Goal: Information Seeking & Learning: Learn about a topic

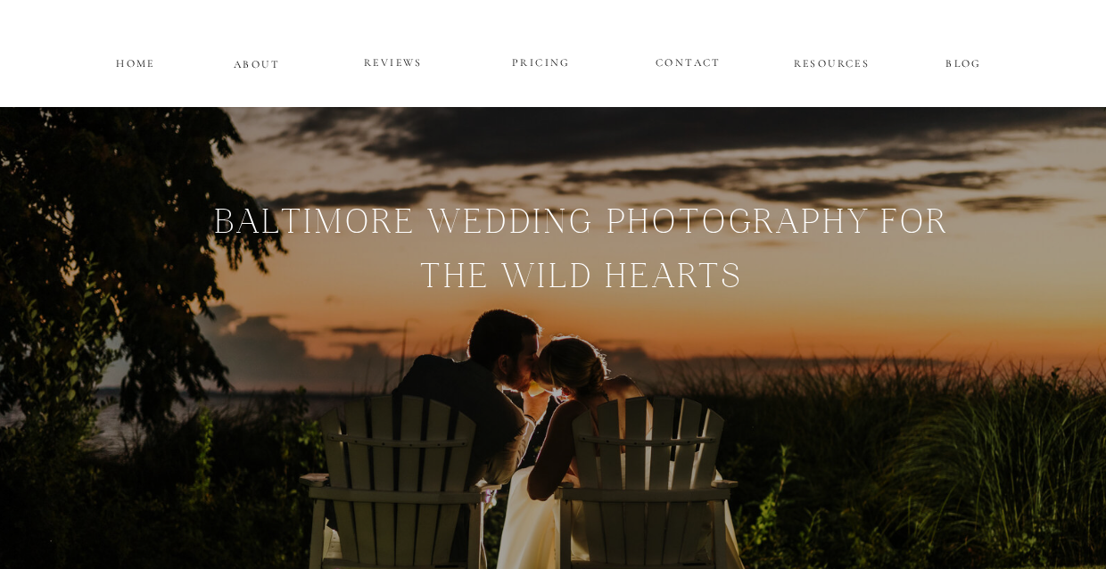
click at [546, 62] on p "PRICING" at bounding box center [541, 63] width 107 height 21
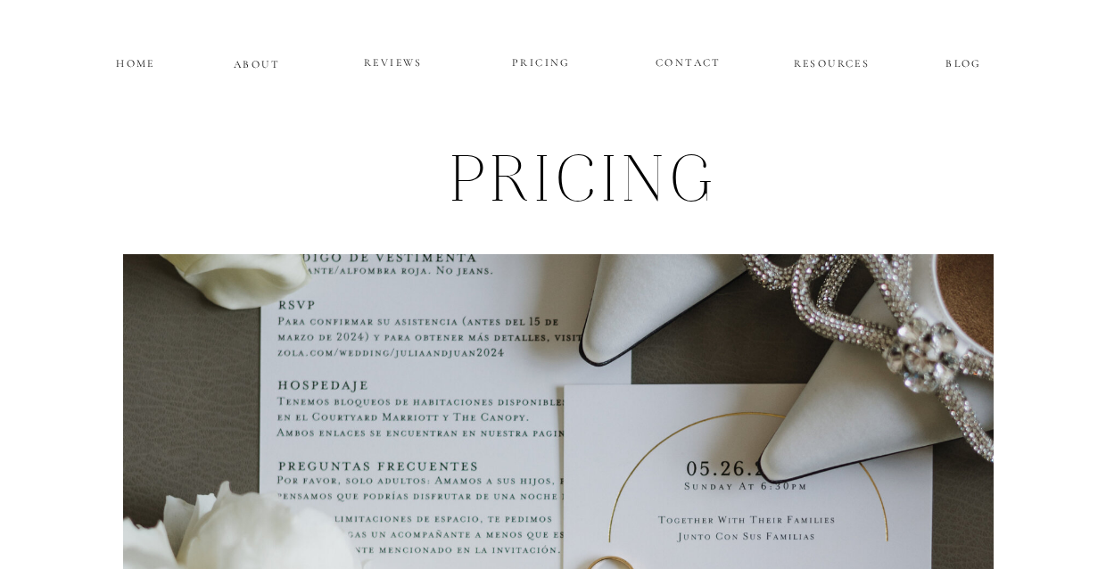
click at [252, 62] on p "ABOUT" at bounding box center [257, 61] width 46 height 15
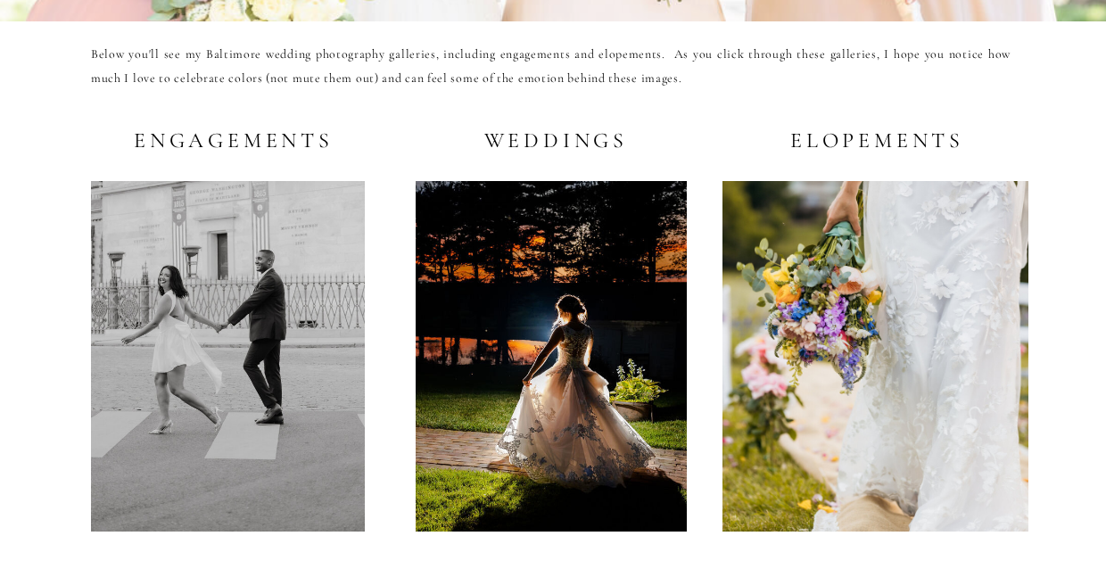
scroll to position [3421, 0]
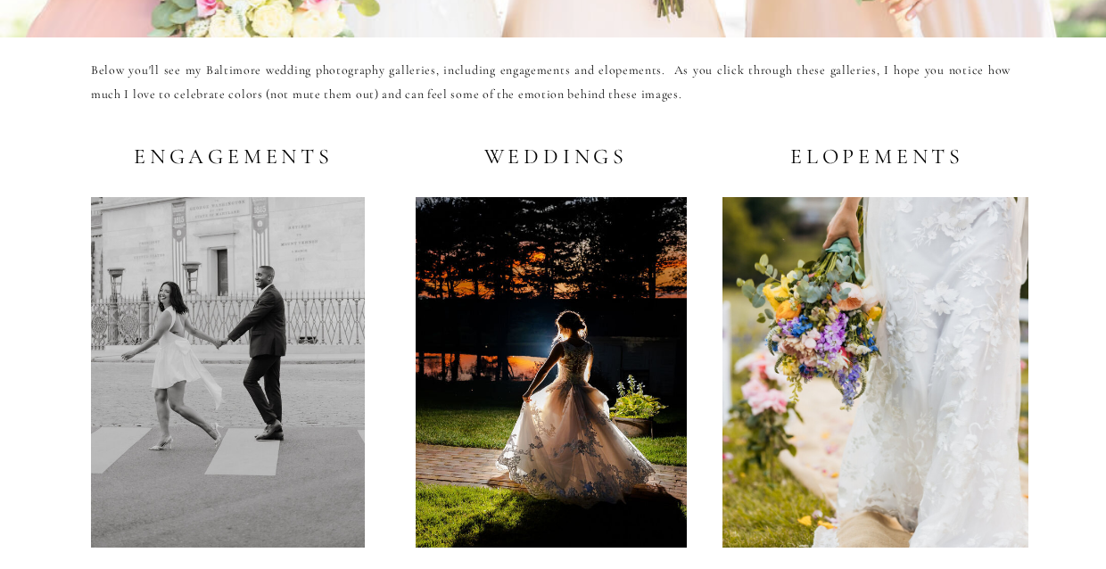
click at [620, 278] on div at bounding box center [551, 372] width 271 height 351
click at [162, 293] on div at bounding box center [228, 372] width 274 height 351
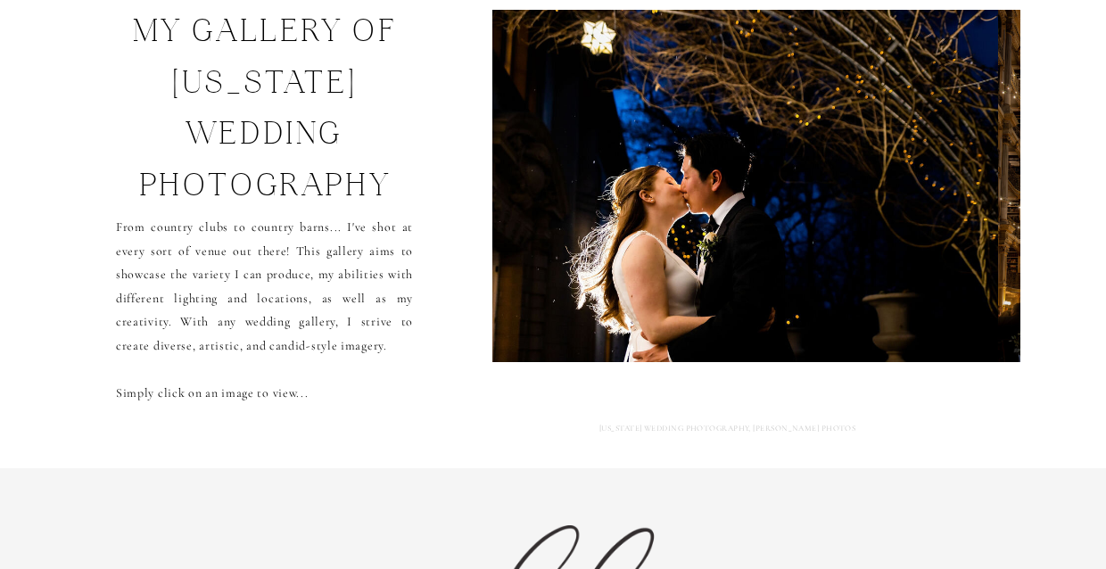
scroll to position [163, 0]
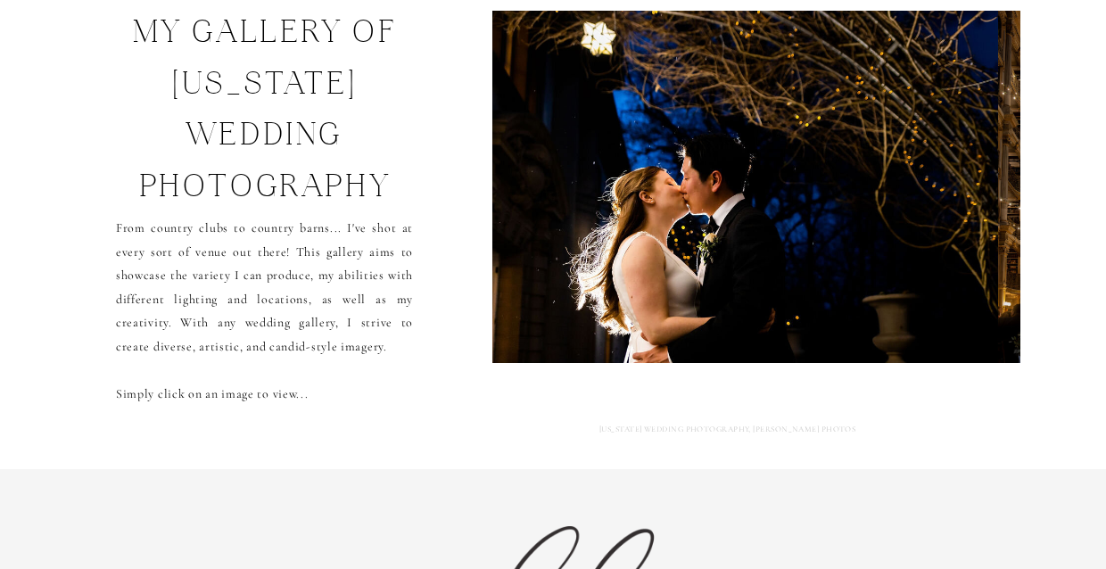
click at [704, 213] on img at bounding box center [745, 187] width 506 height 352
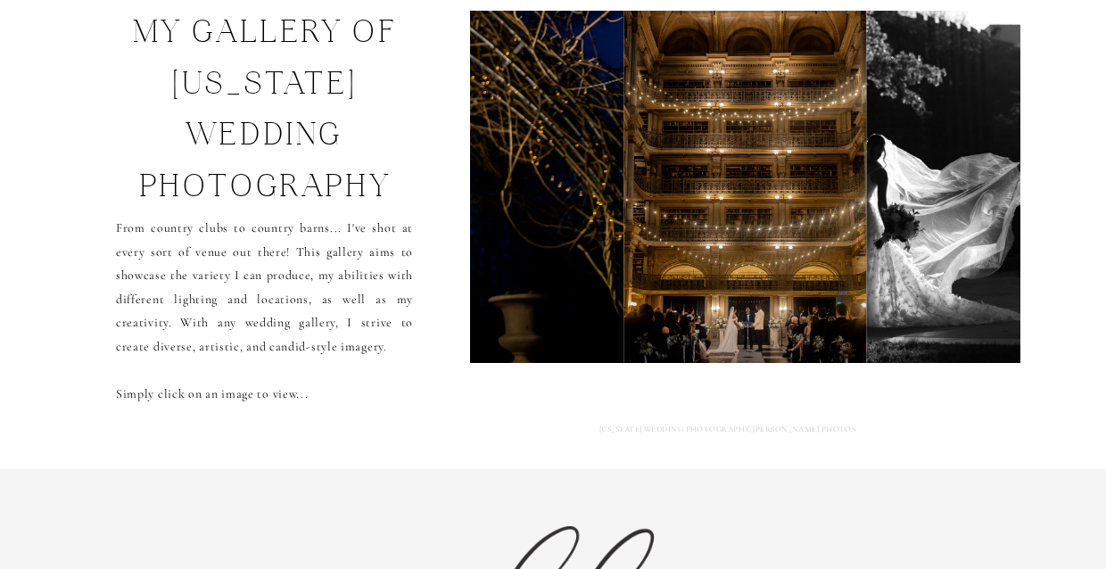
click at [704, 214] on img at bounding box center [746, 187] width 243 height 352
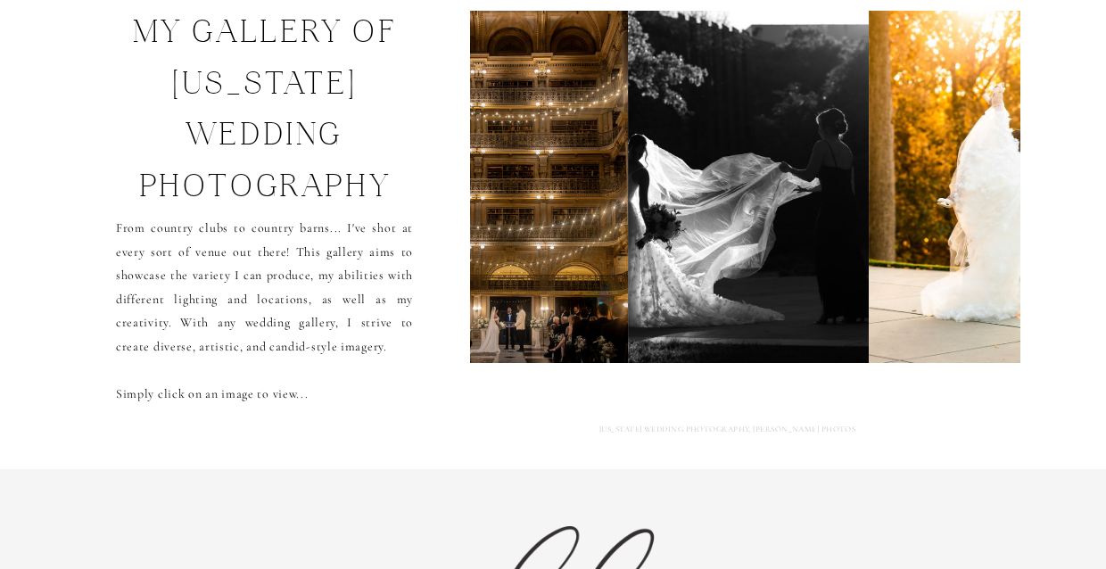
click at [704, 214] on img at bounding box center [749, 187] width 240 height 352
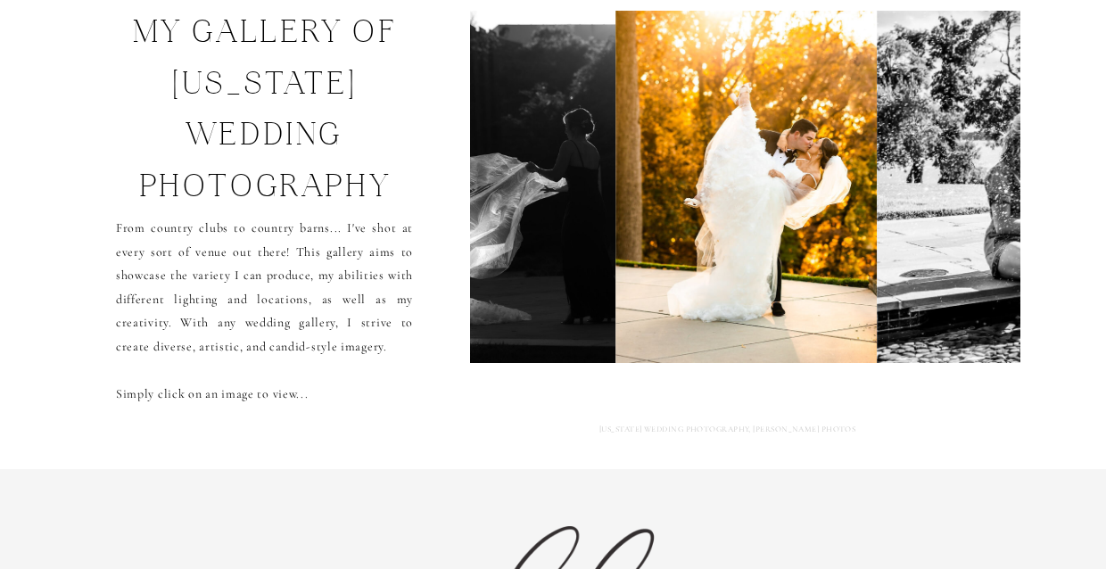
click at [704, 214] on img at bounding box center [747, 187] width 262 height 352
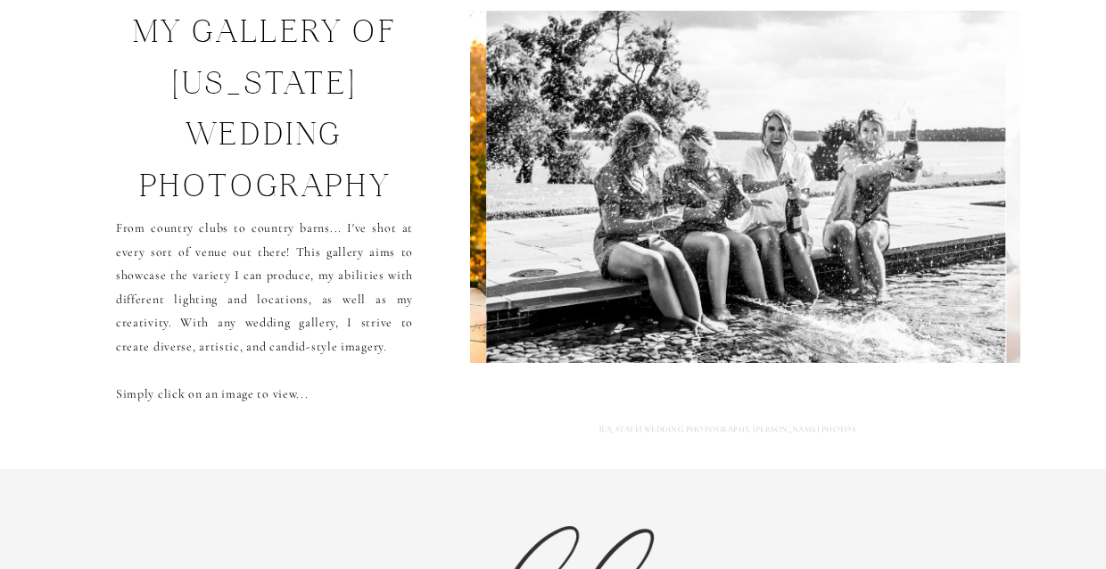
click at [704, 214] on img at bounding box center [746, 187] width 519 height 352
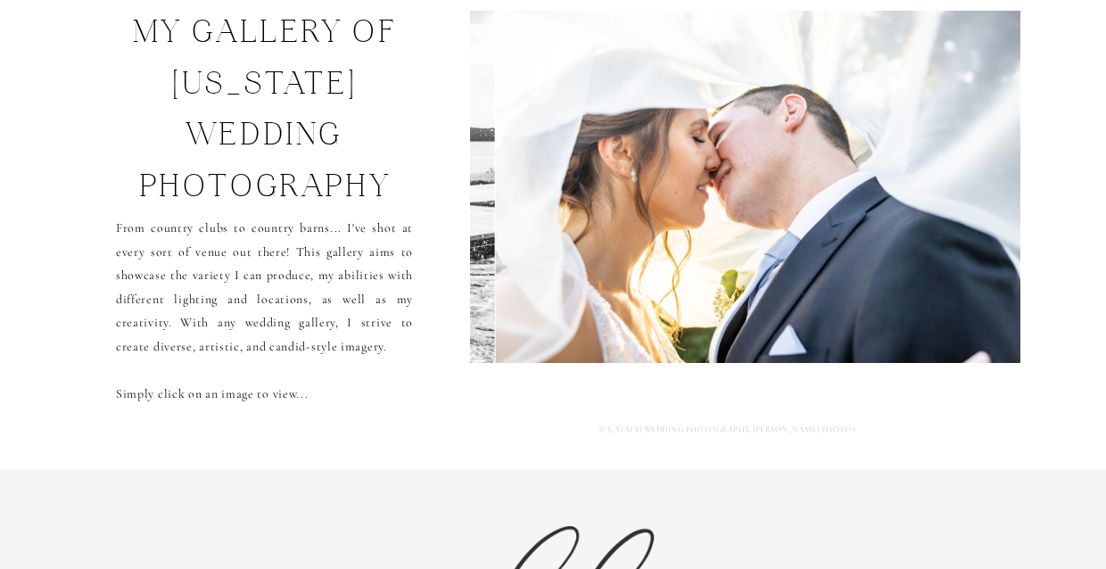
click at [704, 214] on img at bounding box center [759, 187] width 529 height 352
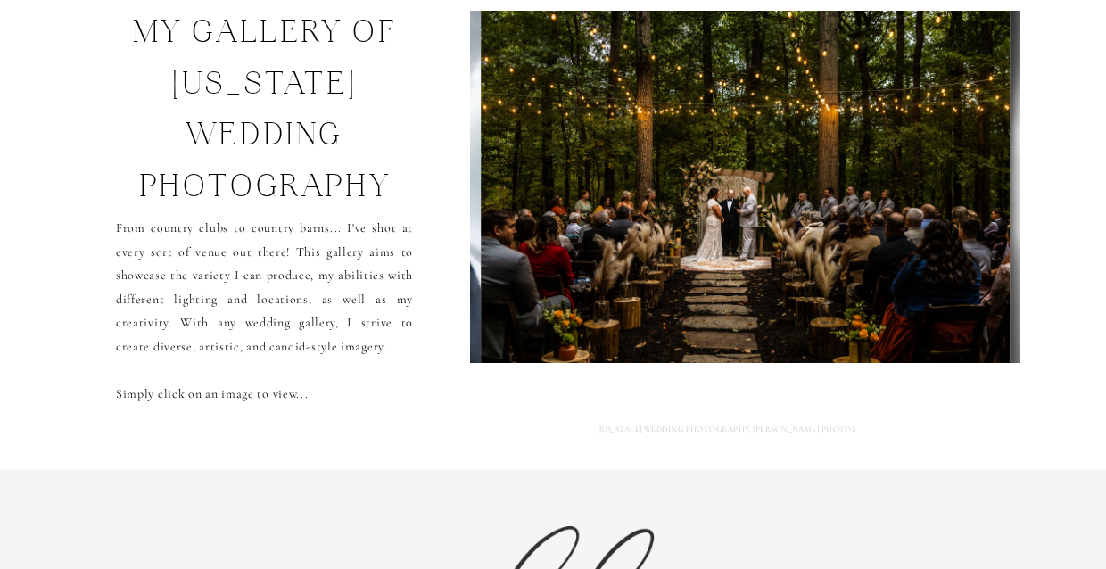
click at [704, 213] on img at bounding box center [745, 187] width 529 height 352
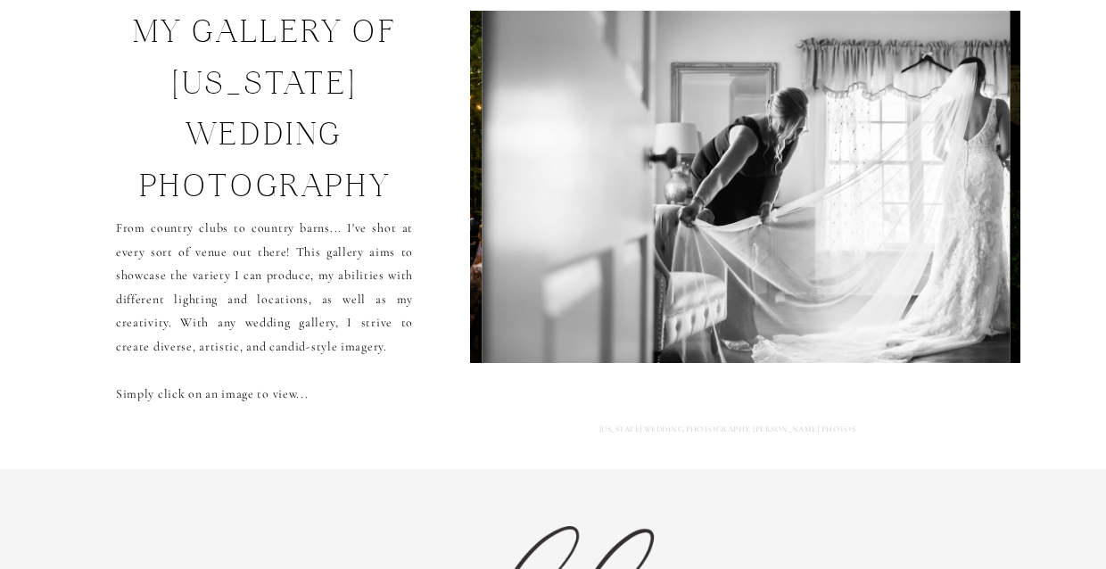
click at [704, 213] on img at bounding box center [746, 187] width 529 height 352
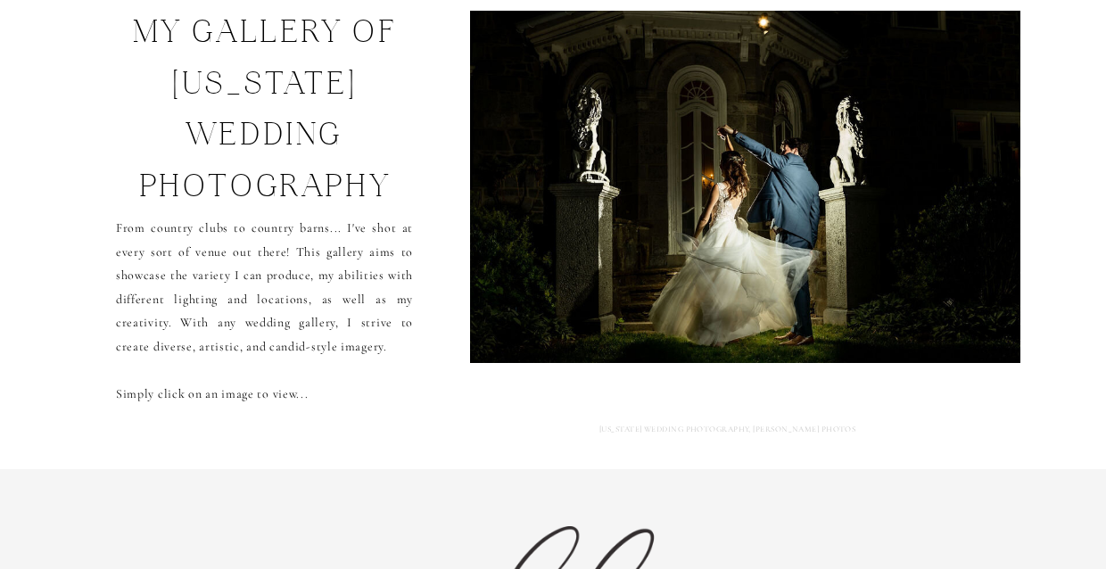
click at [704, 213] on img at bounding box center [747, 187] width 592 height 352
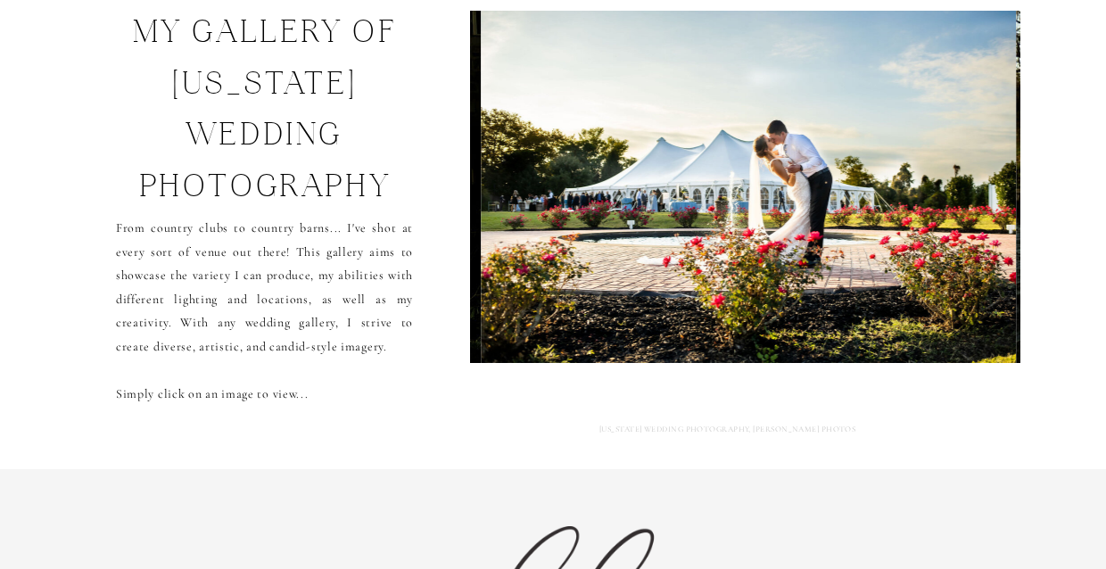
click at [704, 213] on img at bounding box center [748, 187] width 535 height 352
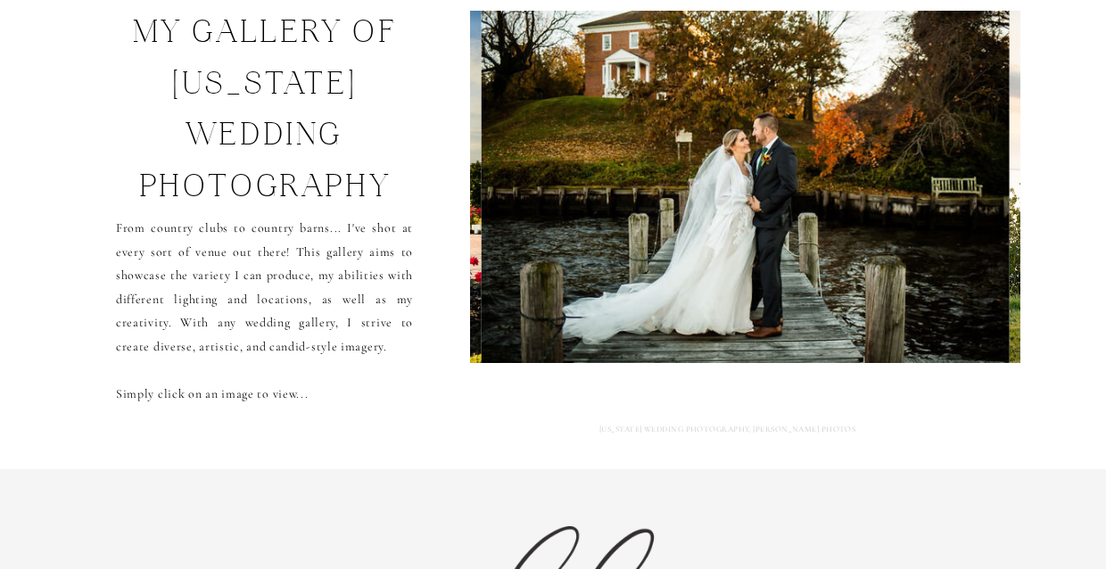
click at [704, 213] on img at bounding box center [746, 187] width 528 height 352
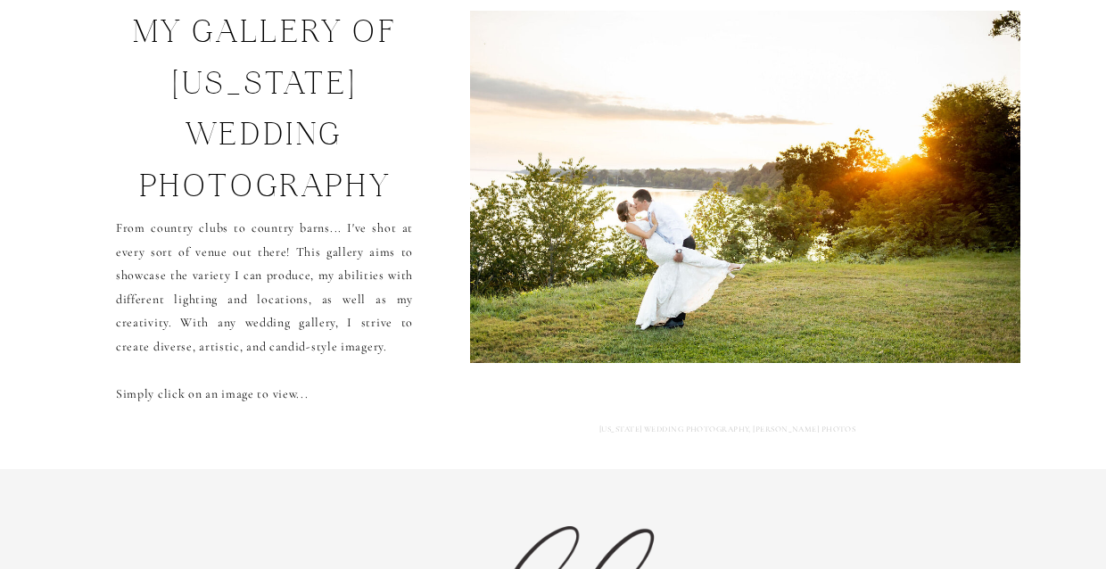
click at [704, 213] on img at bounding box center [746, 187] width 572 height 352
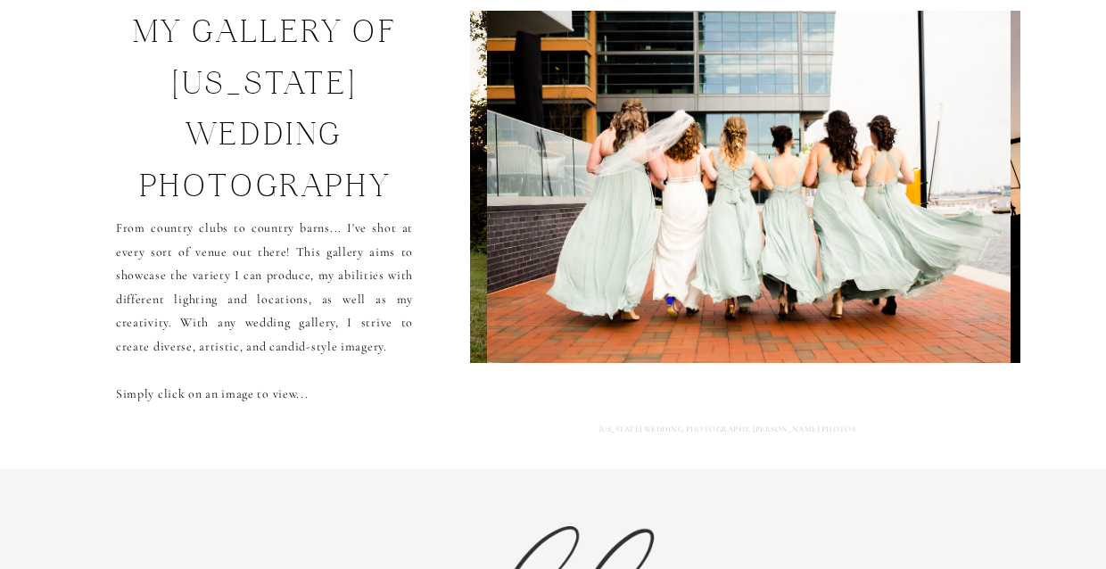
click at [704, 213] on img at bounding box center [749, 187] width 524 height 352
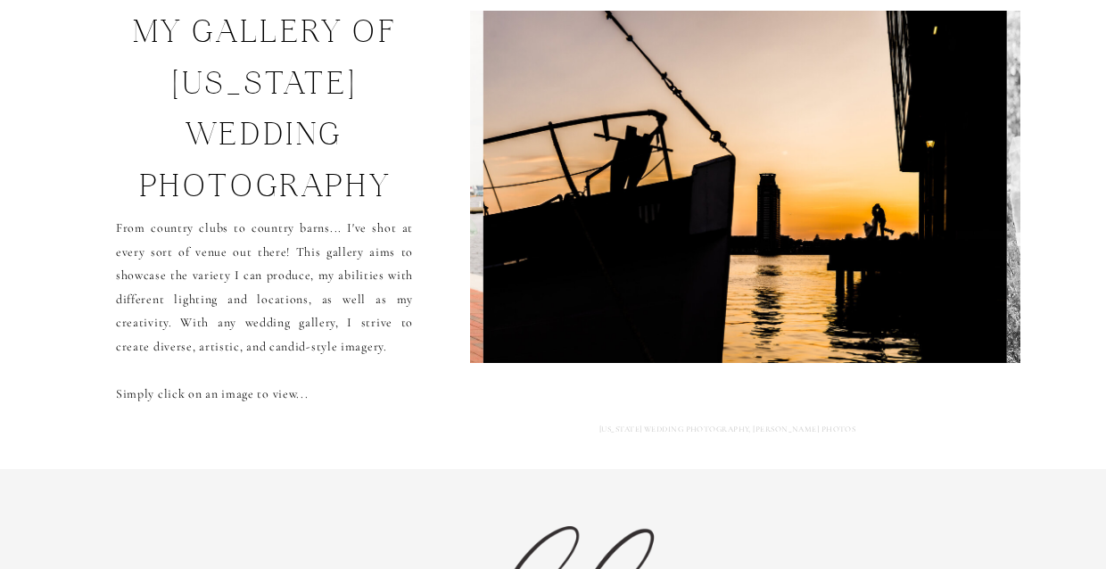
click at [474, 210] on img at bounding box center [221, 187] width 524 height 352
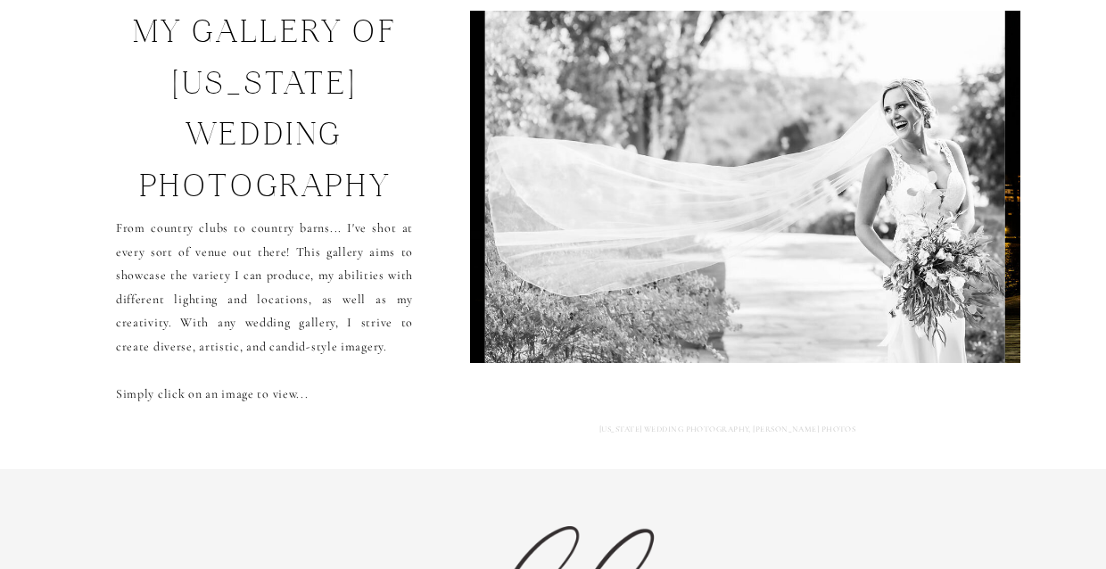
click at [901, 211] on img at bounding box center [745, 187] width 520 height 352
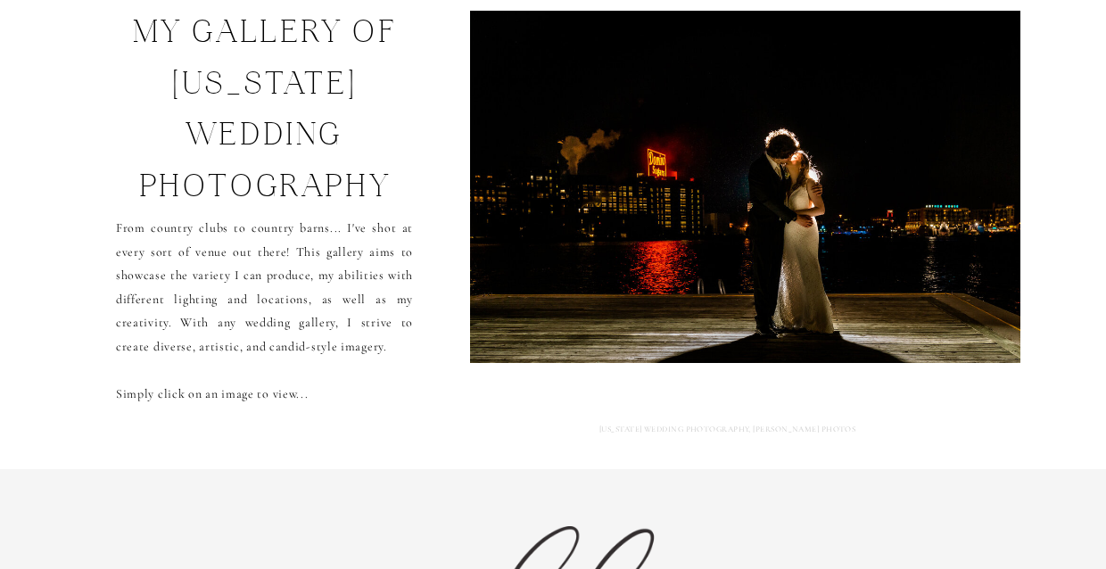
click at [901, 212] on img at bounding box center [745, 187] width 567 height 352
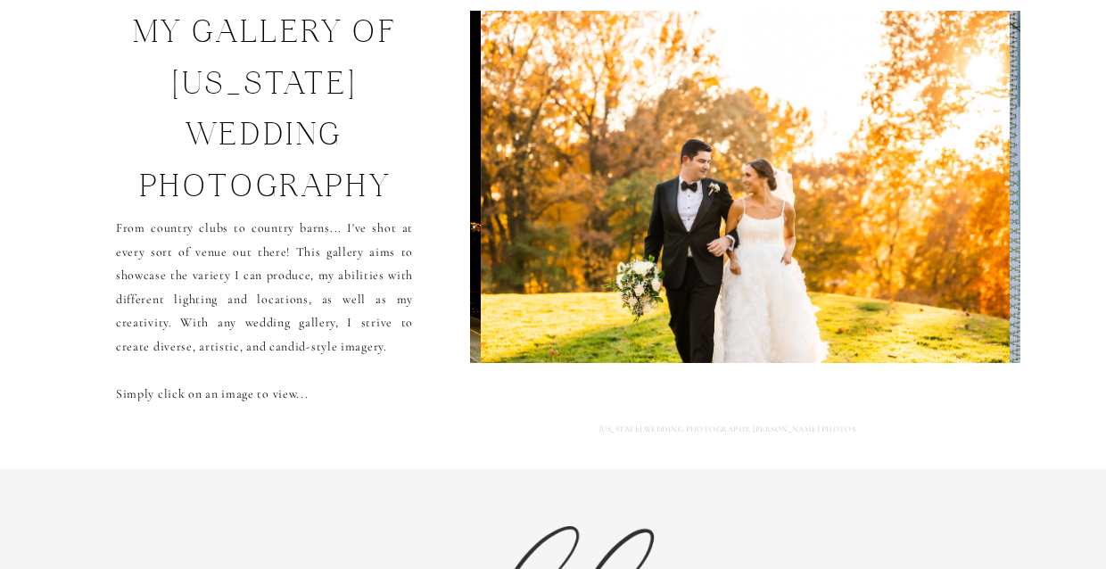
click at [901, 212] on img at bounding box center [745, 187] width 529 height 352
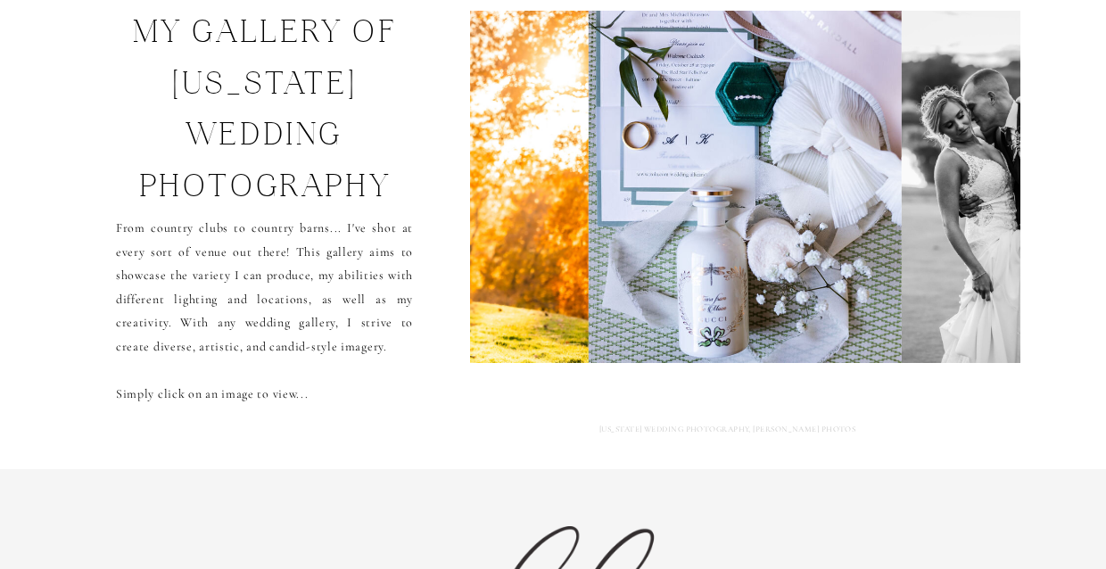
click at [901, 212] on img at bounding box center [746, 187] width 314 height 352
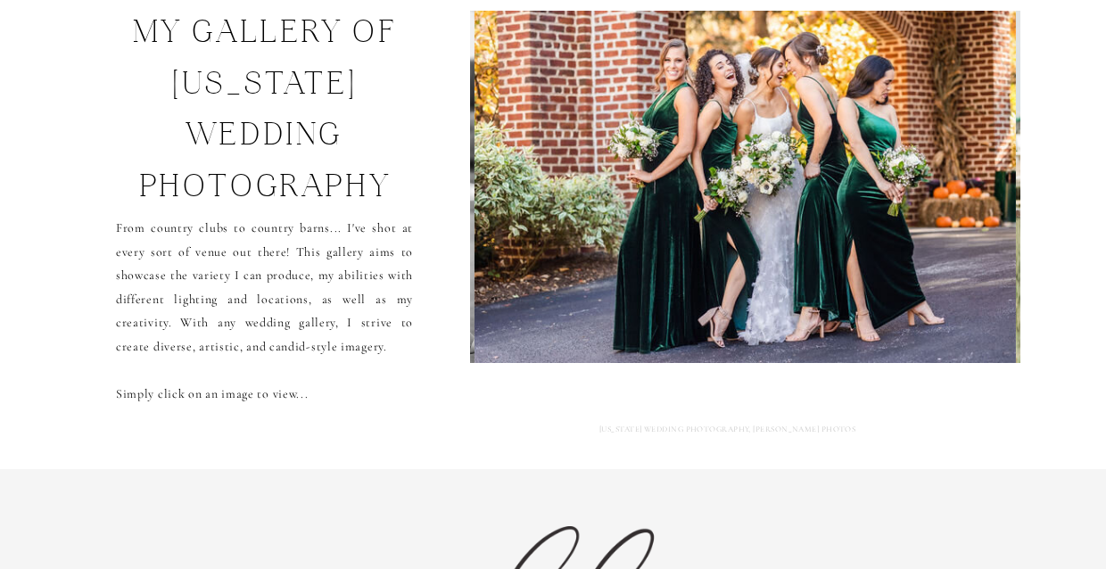
click at [901, 212] on img at bounding box center [746, 187] width 542 height 352
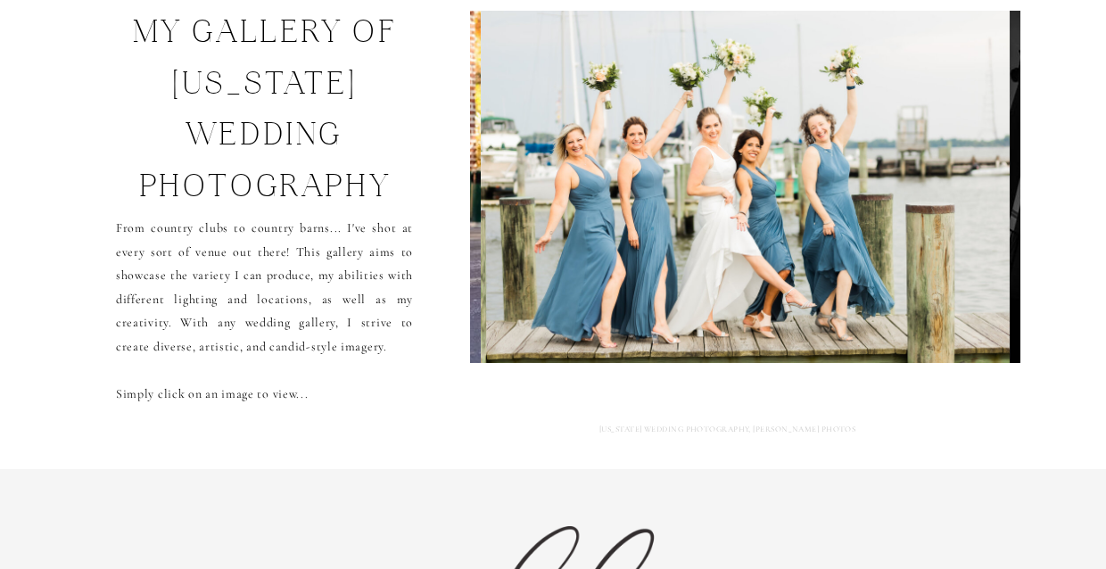
click at [901, 212] on img at bounding box center [745, 187] width 529 height 352
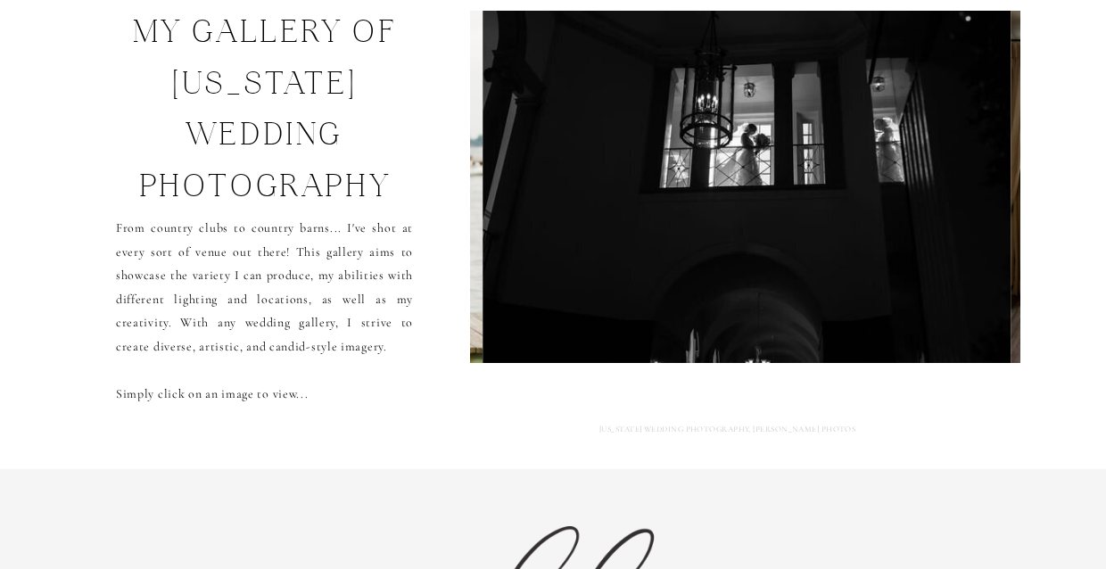
click at [901, 212] on img at bounding box center [747, 187] width 528 height 352
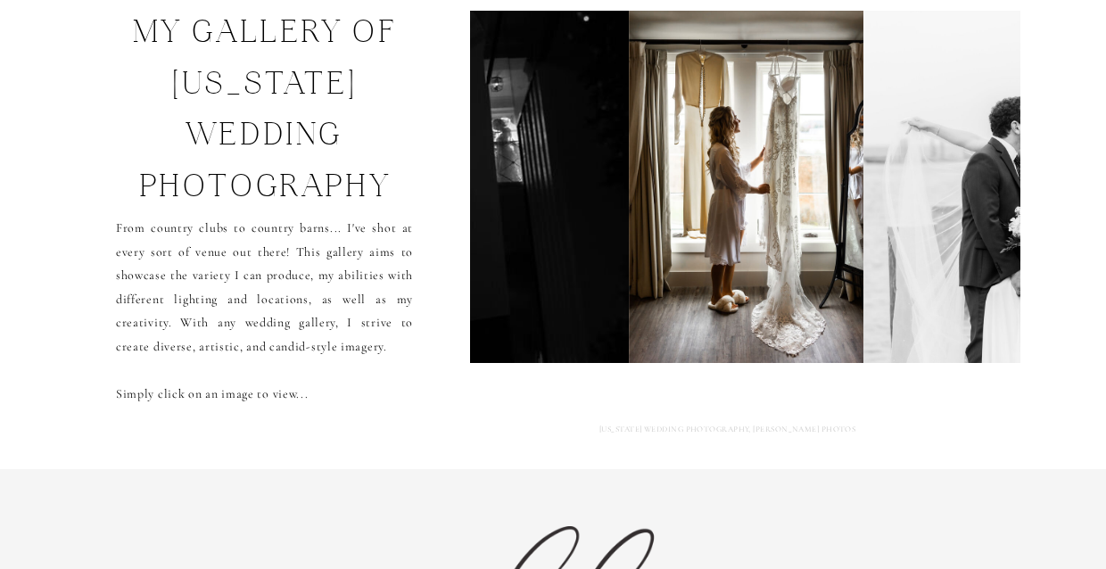
click at [901, 212] on img at bounding box center [989, 187] width 251 height 352
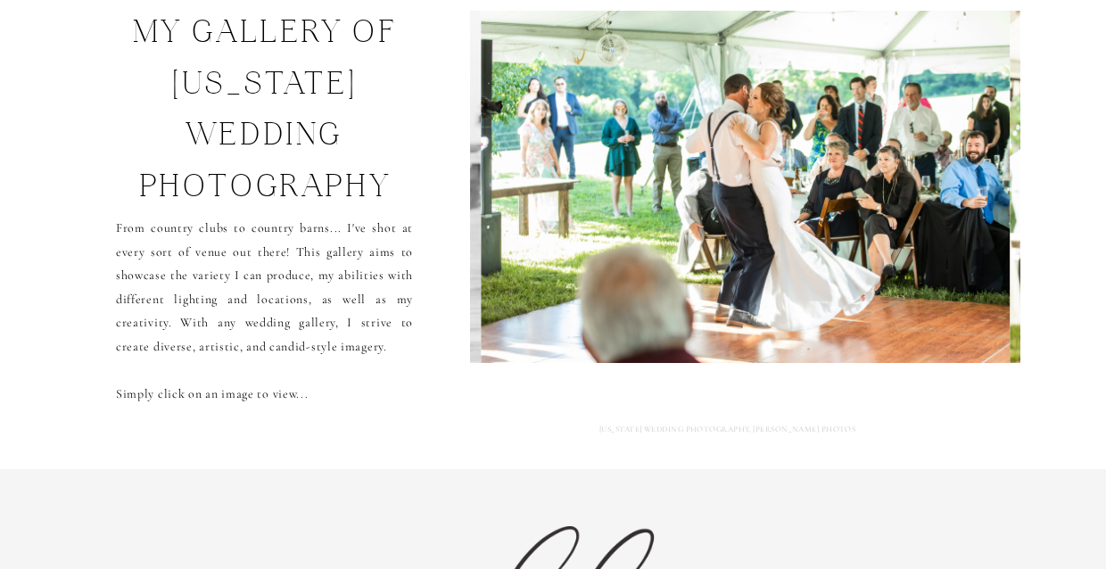
click at [901, 212] on img at bounding box center [746, 187] width 529 height 352
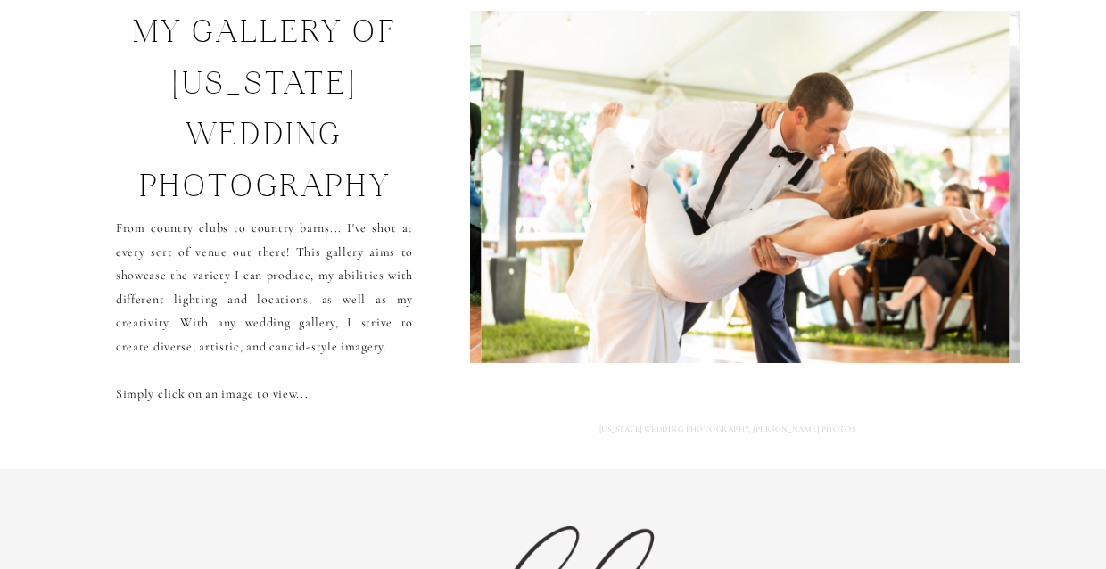
click at [901, 212] on img at bounding box center [745, 187] width 529 height 352
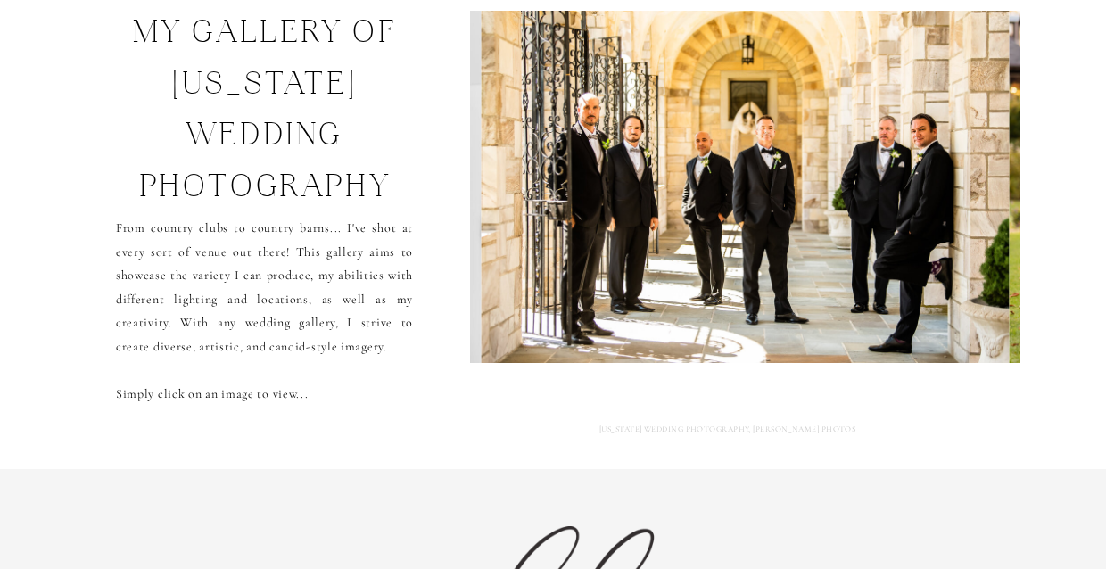
click at [901, 212] on img at bounding box center [746, 187] width 528 height 352
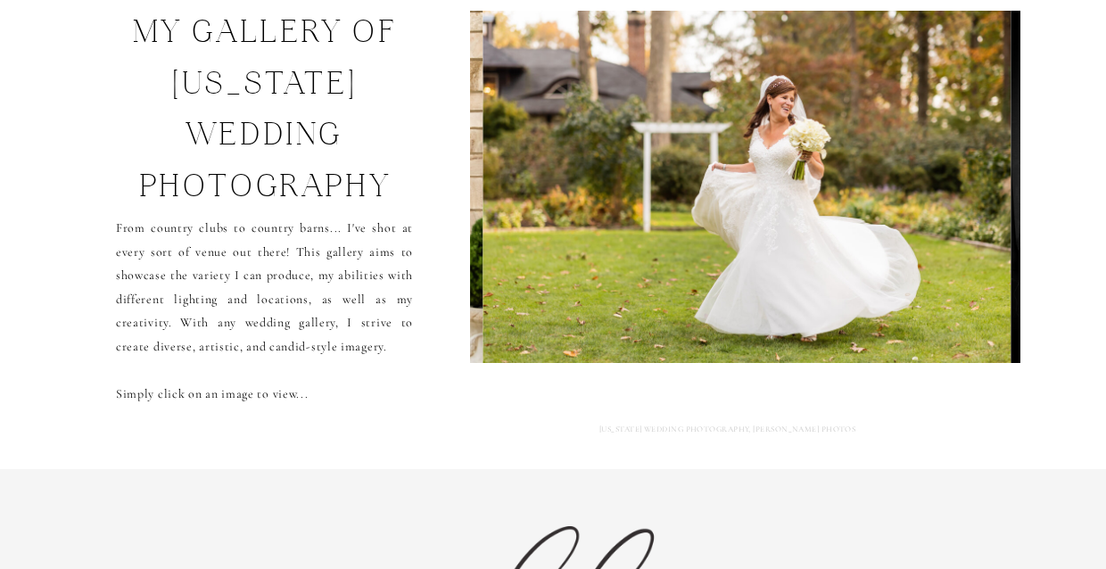
click at [901, 212] on img at bounding box center [747, 187] width 529 height 352
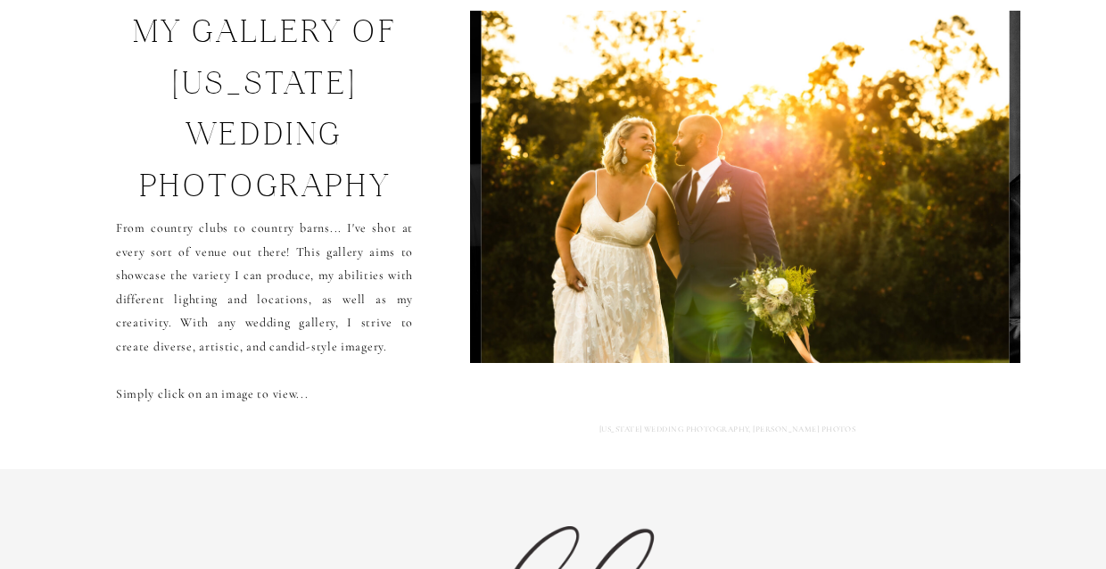
click at [901, 212] on img at bounding box center [745, 187] width 529 height 352
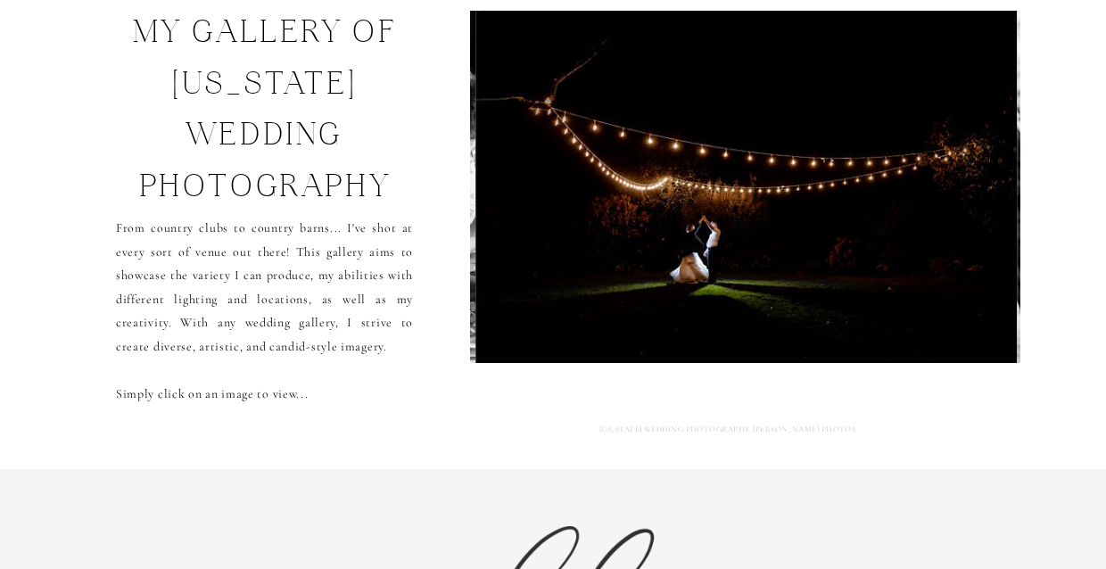
click at [901, 212] on img at bounding box center [746, 187] width 541 height 352
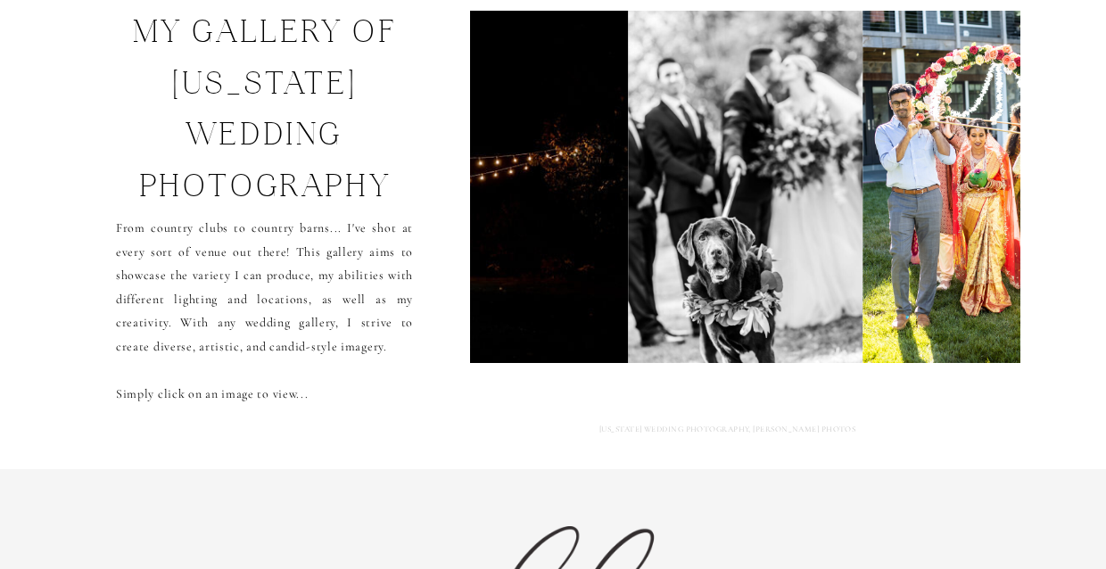
click at [901, 212] on img at bounding box center [980, 187] width 235 height 352
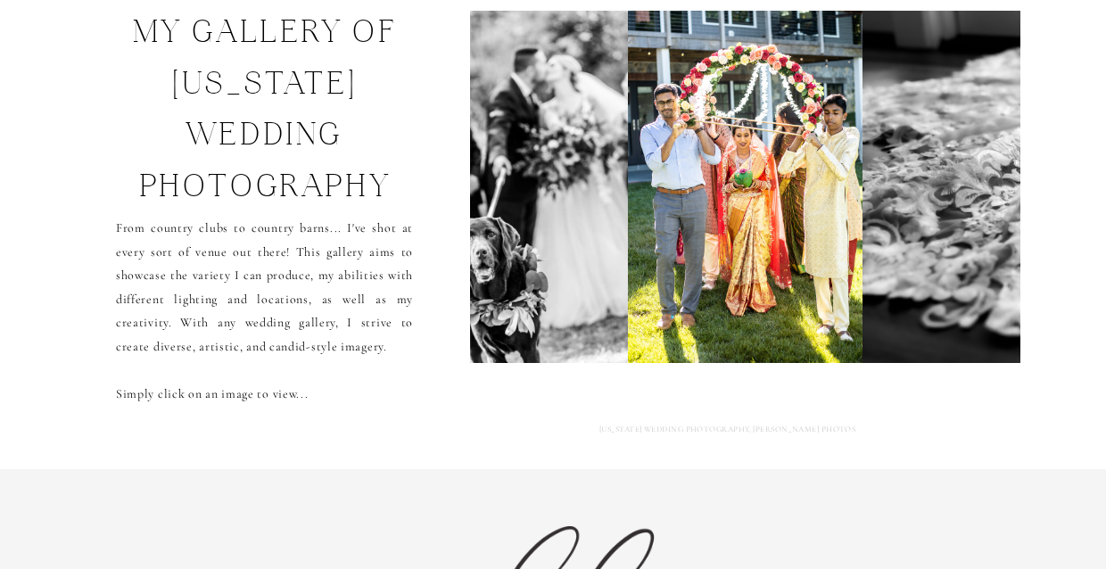
click at [901, 212] on img at bounding box center [1127, 187] width 529 height 352
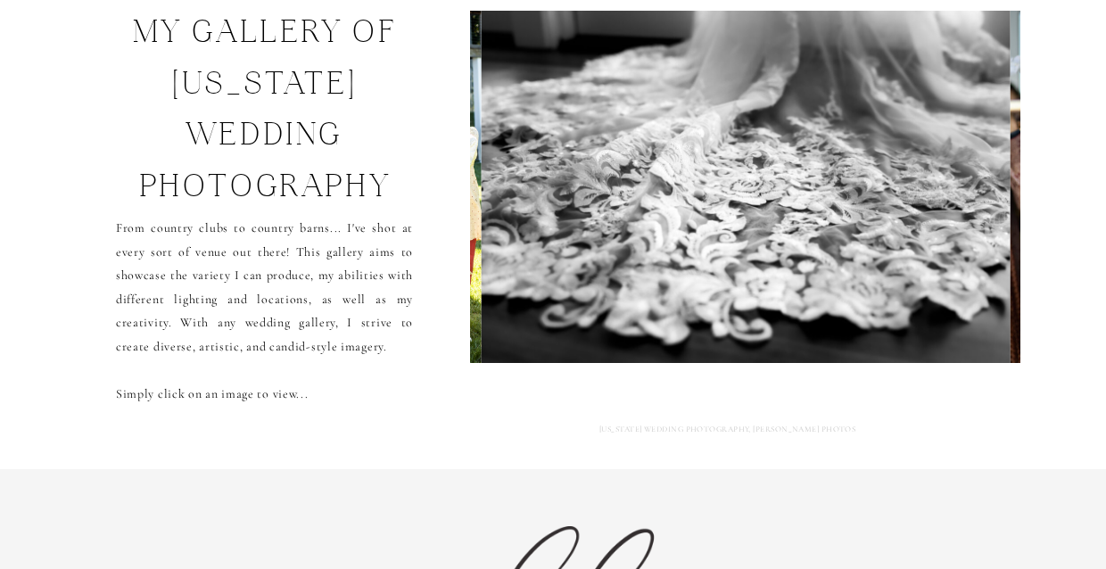
click at [901, 212] on img at bounding box center [746, 187] width 529 height 352
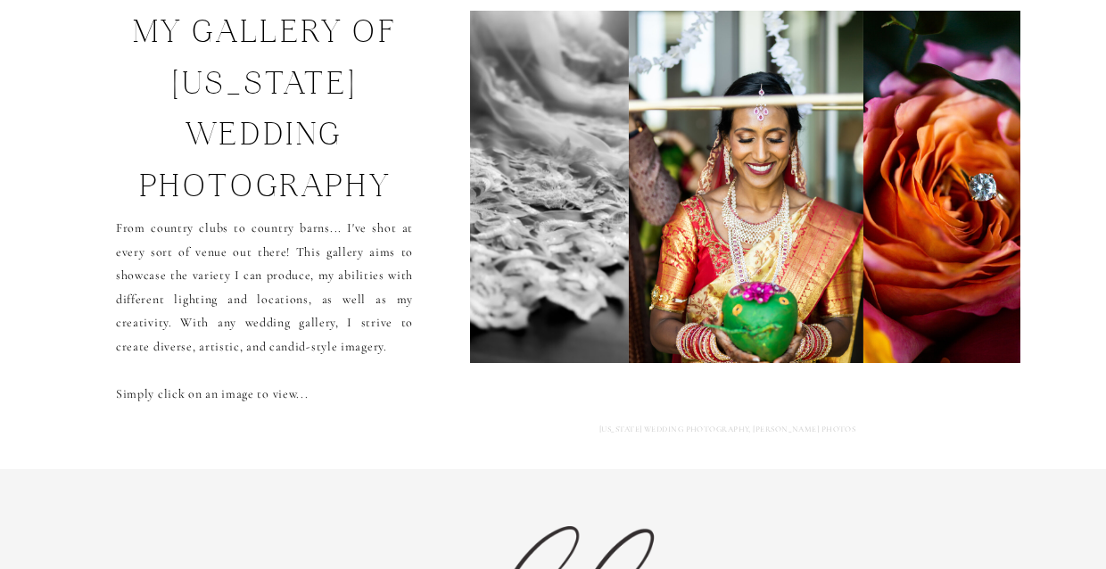
click at [901, 212] on img at bounding box center [981, 187] width 235 height 352
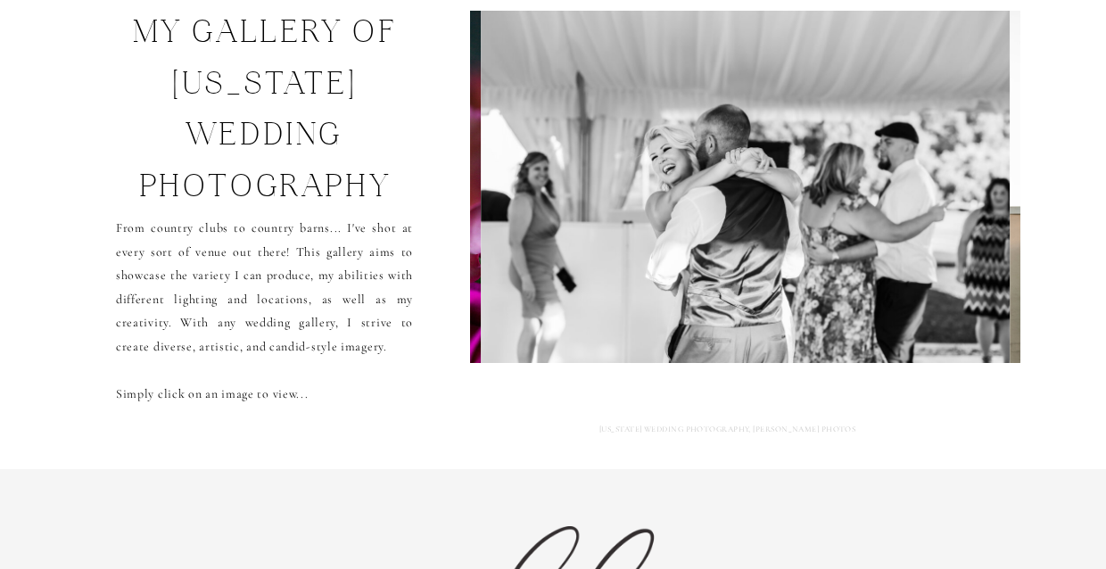
click at [901, 212] on img at bounding box center [746, 187] width 529 height 352
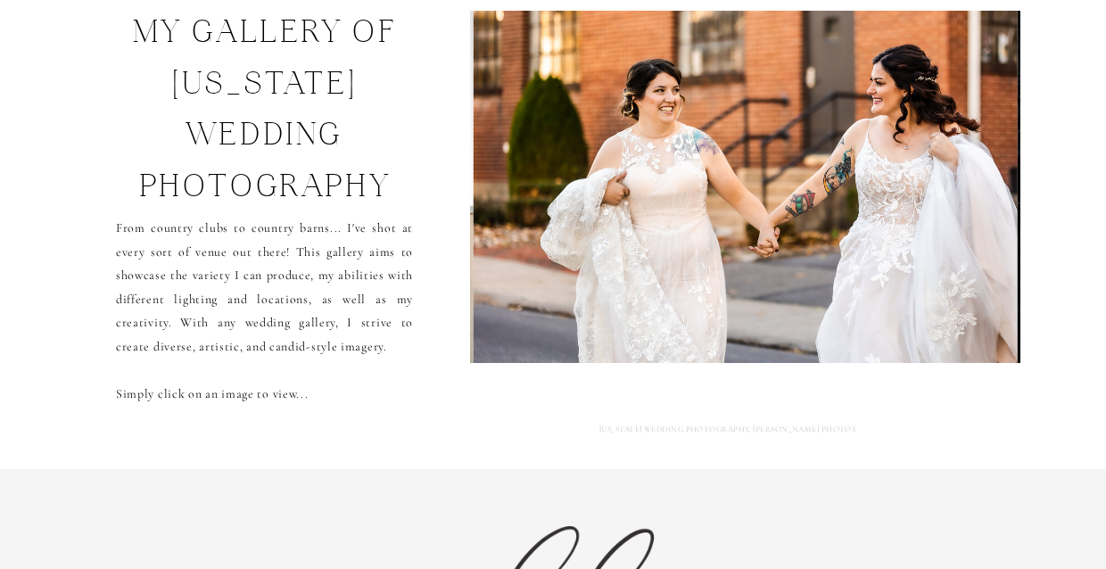
click at [901, 212] on img at bounding box center [746, 187] width 544 height 352
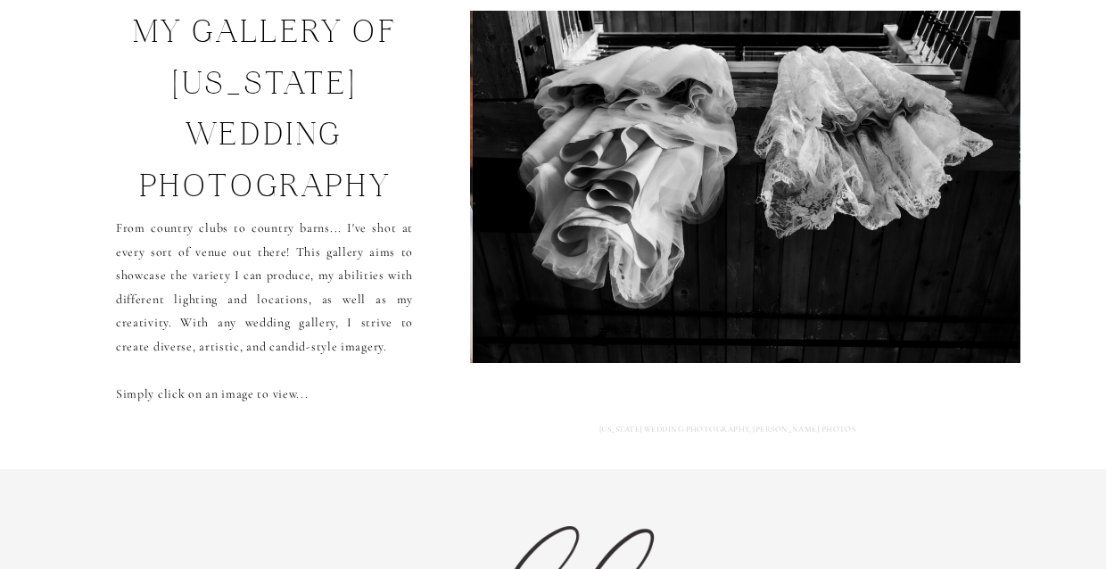
click at [901, 212] on img at bounding box center [746, 187] width 547 height 352
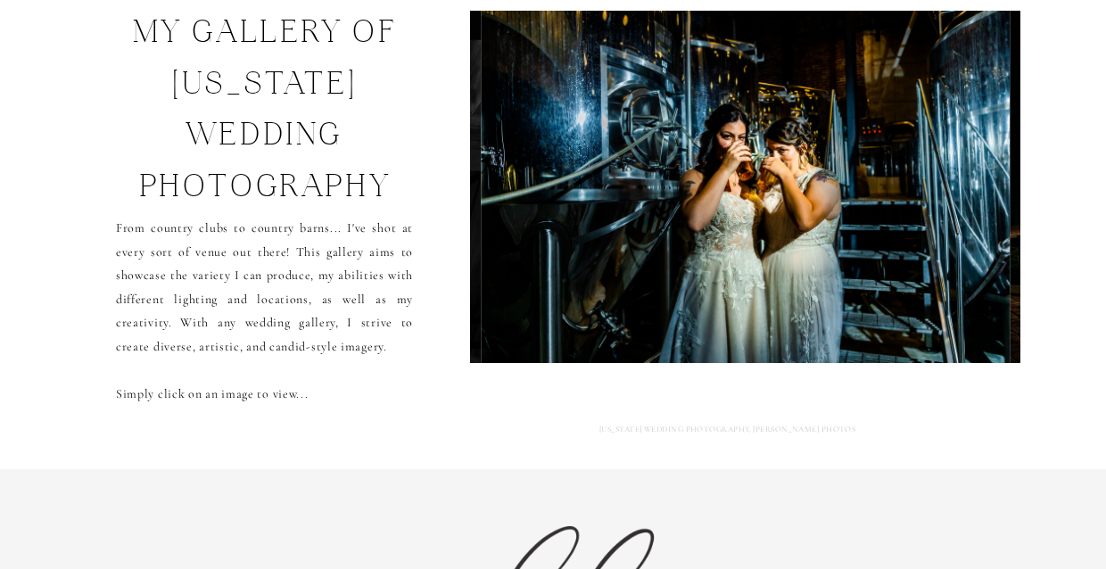
click at [901, 212] on img at bounding box center [745, 187] width 529 height 352
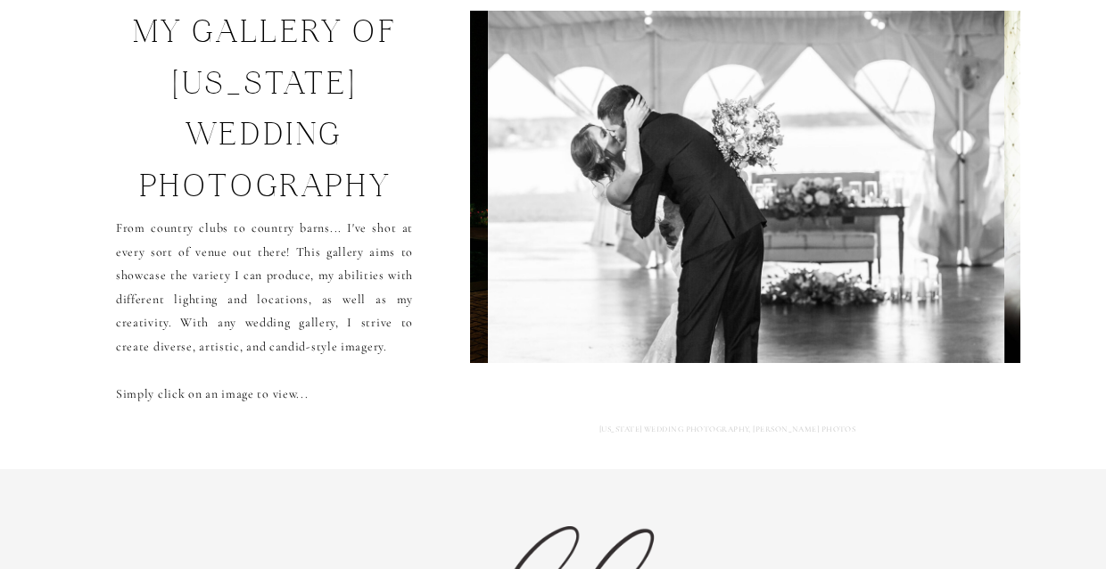
click at [901, 212] on img at bounding box center [747, 187] width 517 height 352
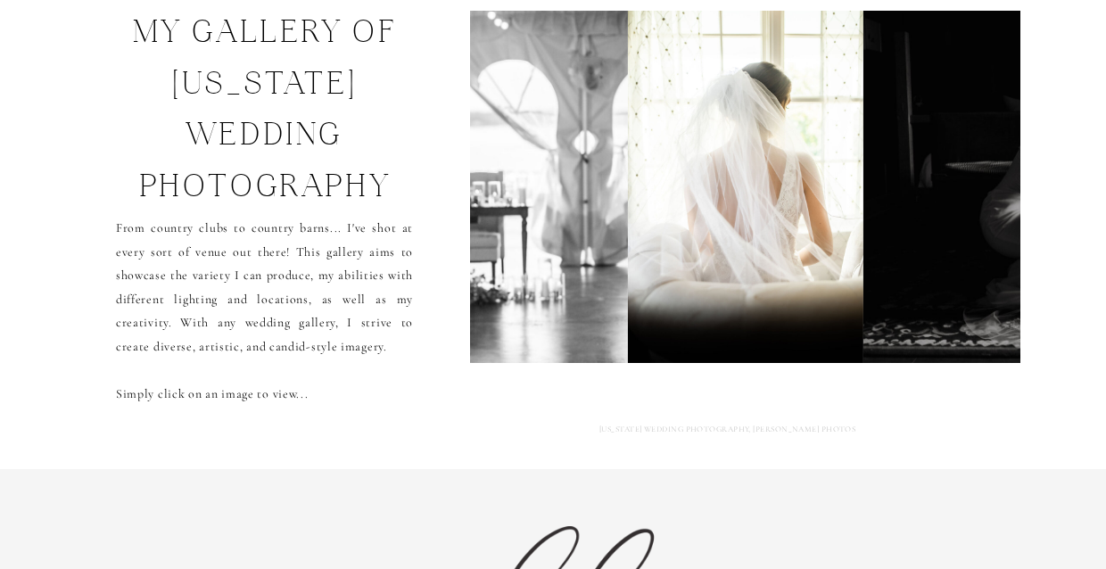
click at [901, 212] on img at bounding box center [1122, 187] width 518 height 352
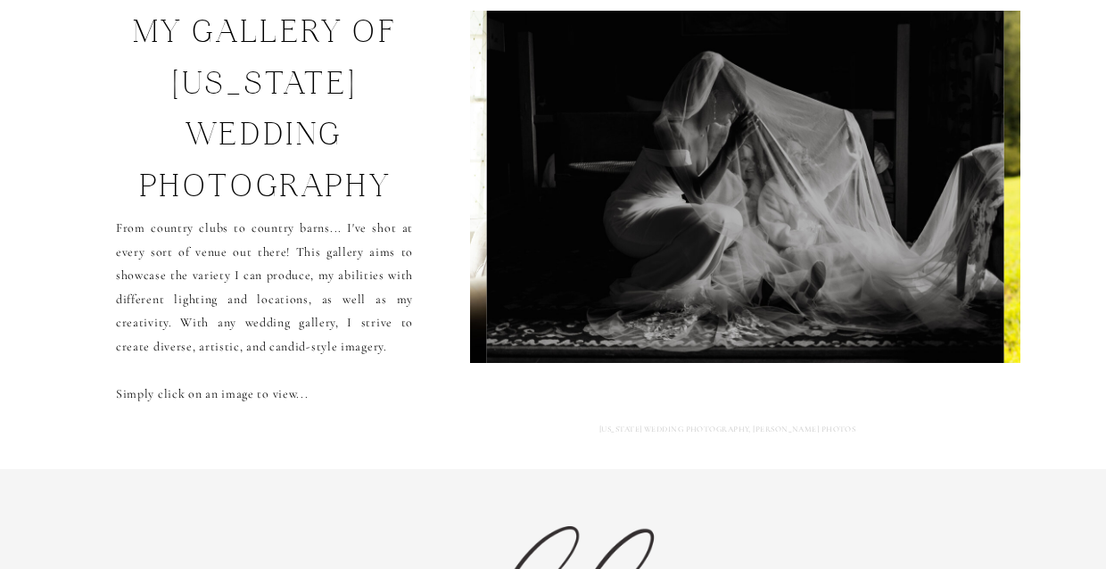
click at [901, 212] on img at bounding box center [745, 187] width 518 height 352
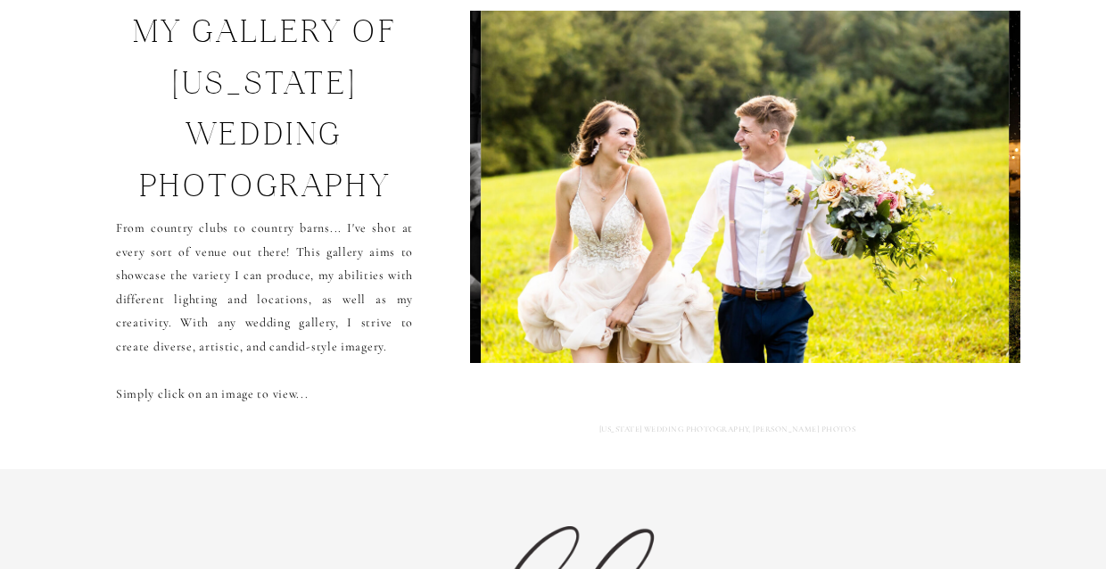
click at [901, 212] on img at bounding box center [746, 187] width 528 height 352
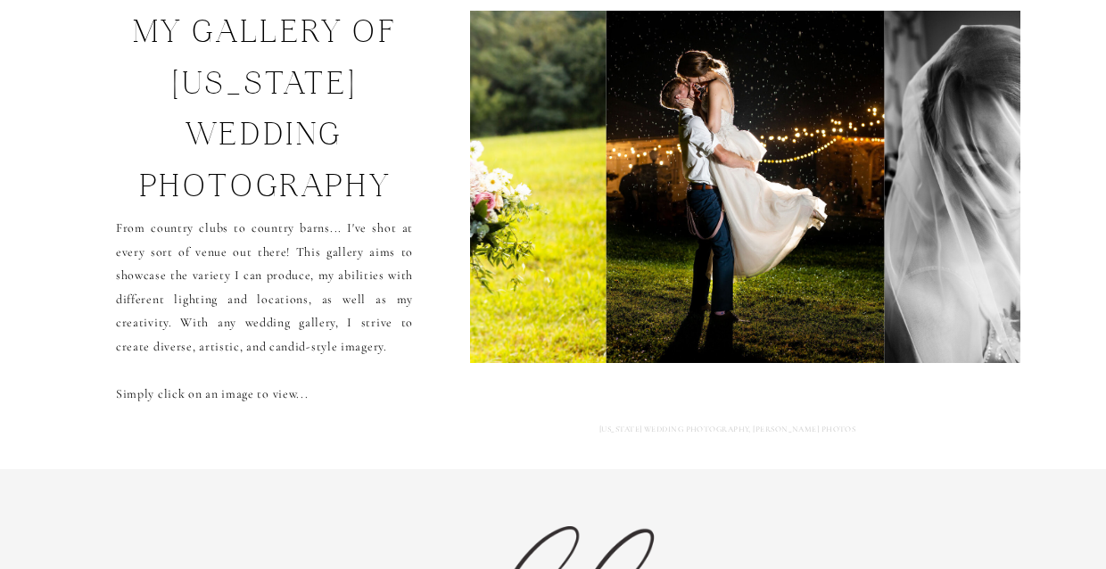
click at [901, 212] on img at bounding box center [1002, 187] width 235 height 352
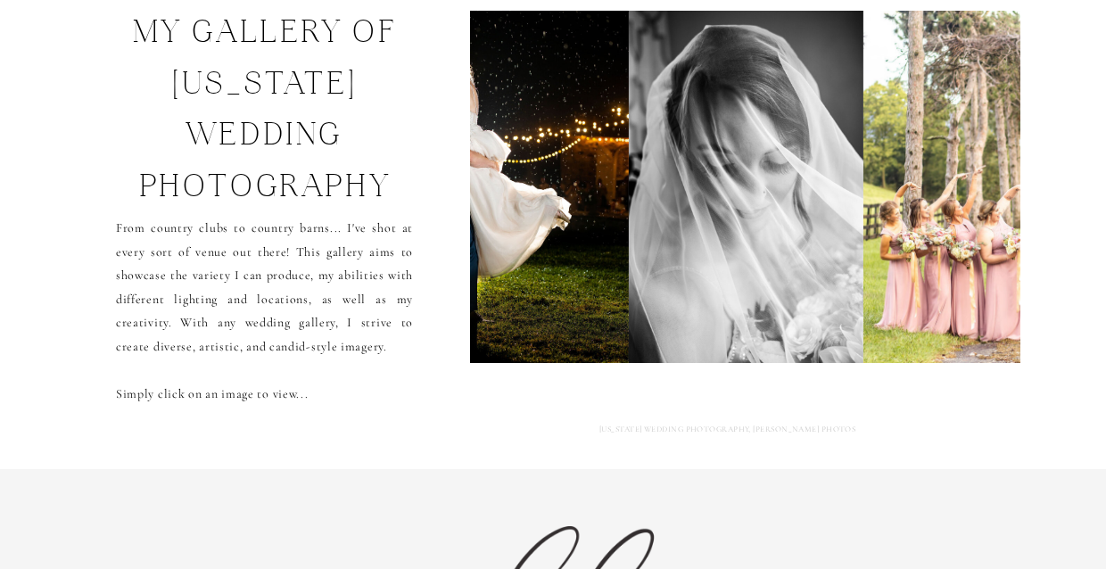
click at [901, 212] on img at bounding box center [1126, 187] width 525 height 352
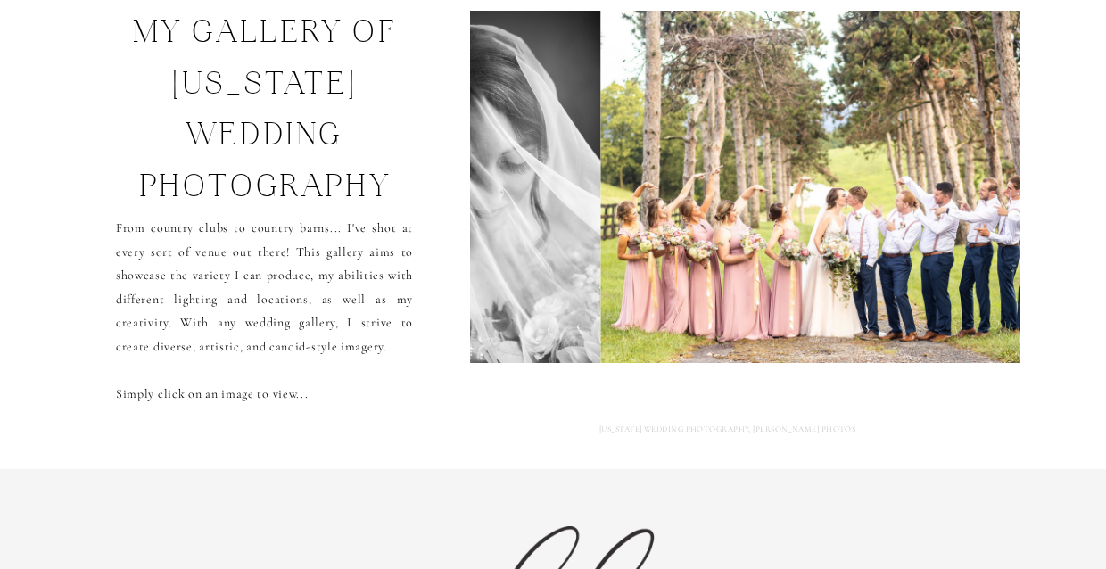
click at [901, 212] on img at bounding box center [863, 187] width 525 height 352
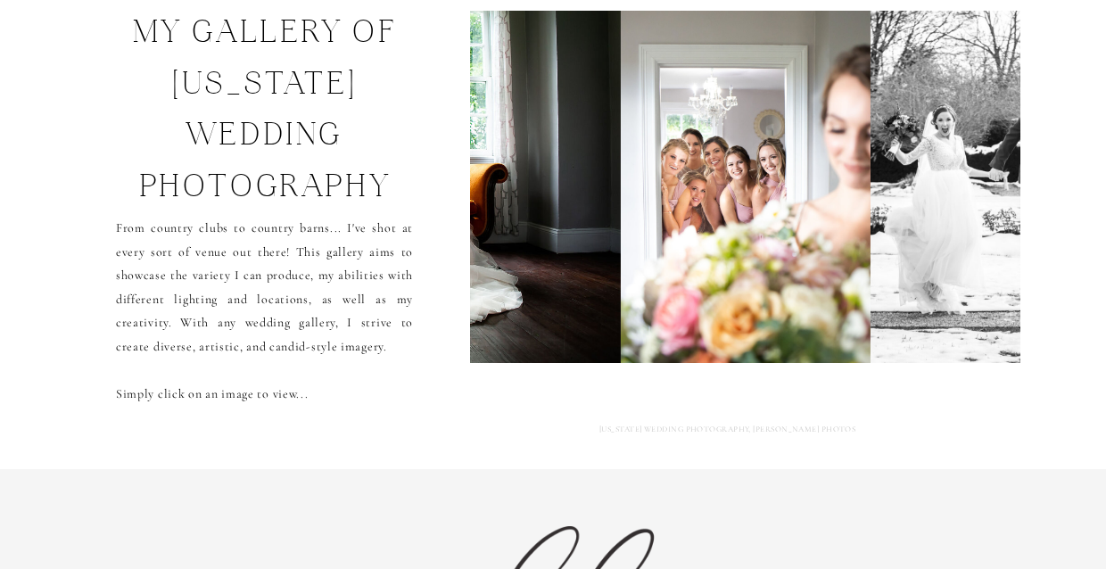
click at [901, 212] on img at bounding box center [1004, 187] width 267 height 352
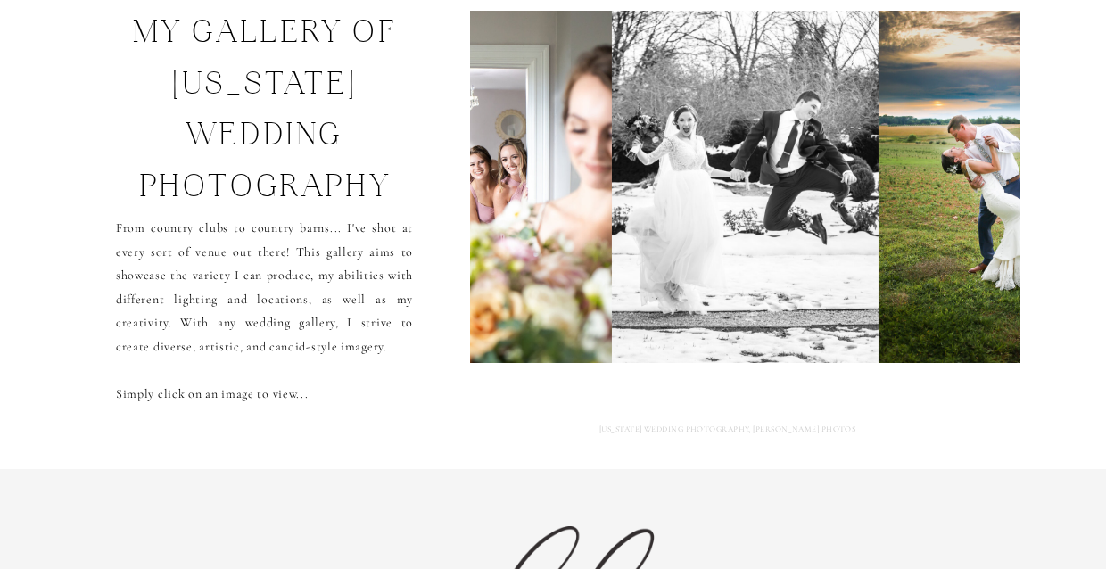
click at [901, 212] on img at bounding box center [1004, 187] width 251 height 352
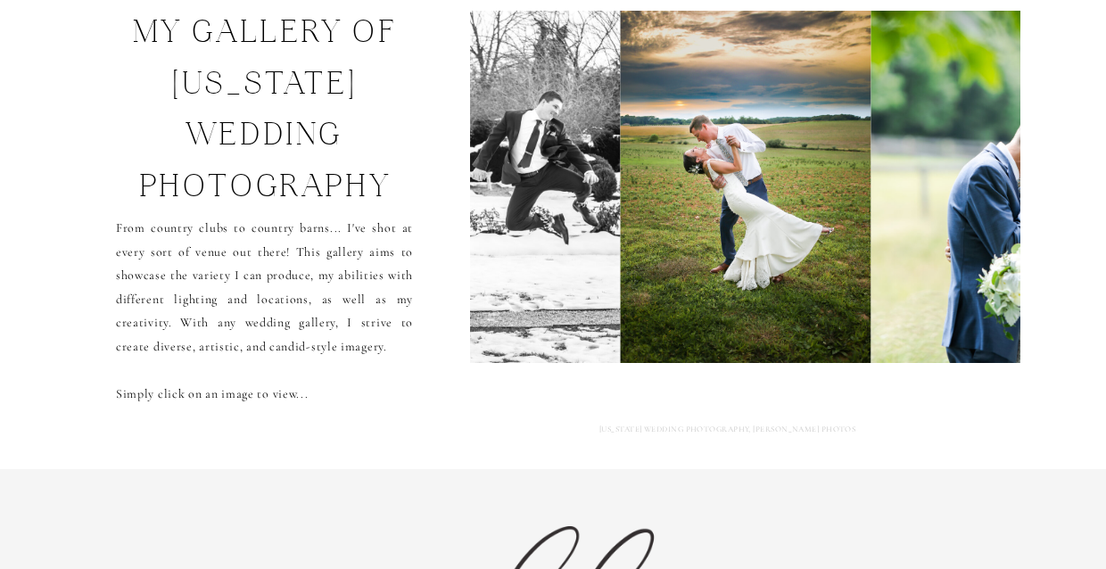
click at [901, 212] on img at bounding box center [1014, 187] width 286 height 352
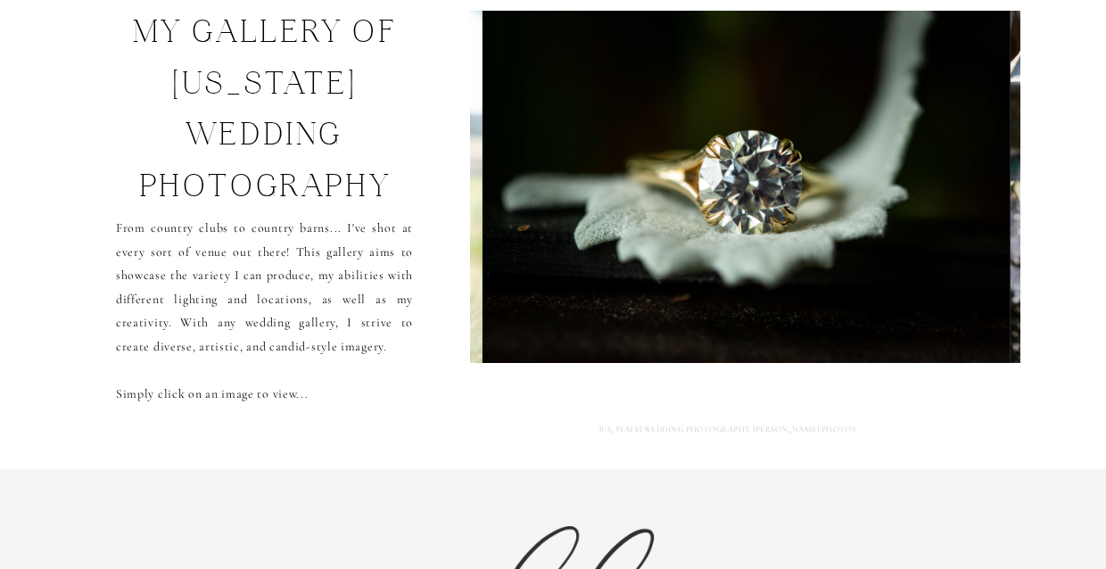
click at [901, 212] on img at bounding box center [747, 187] width 529 height 352
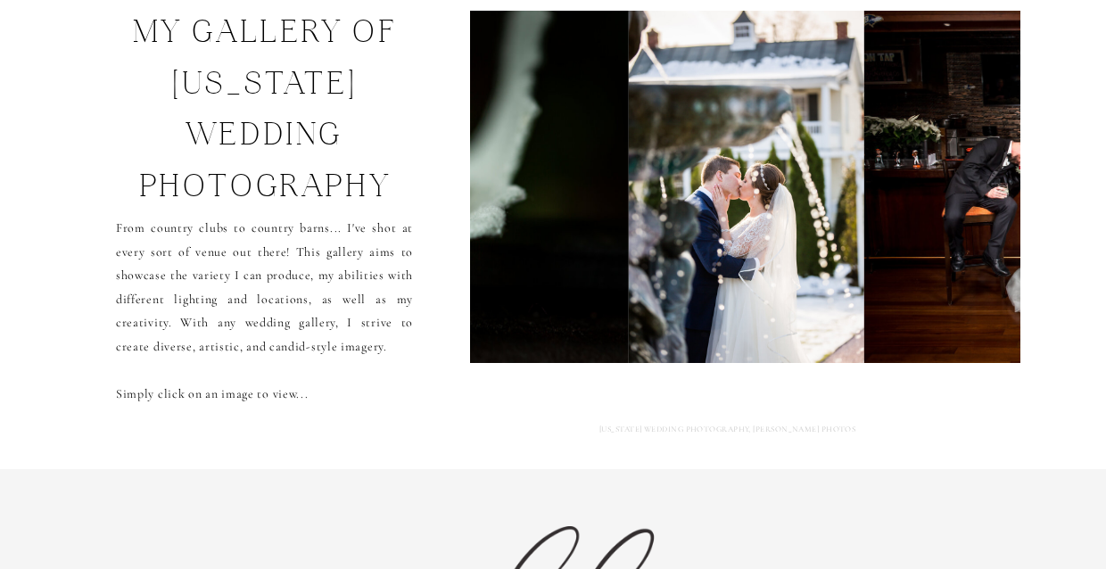
click at [901, 212] on img at bounding box center [1119, 187] width 510 height 352
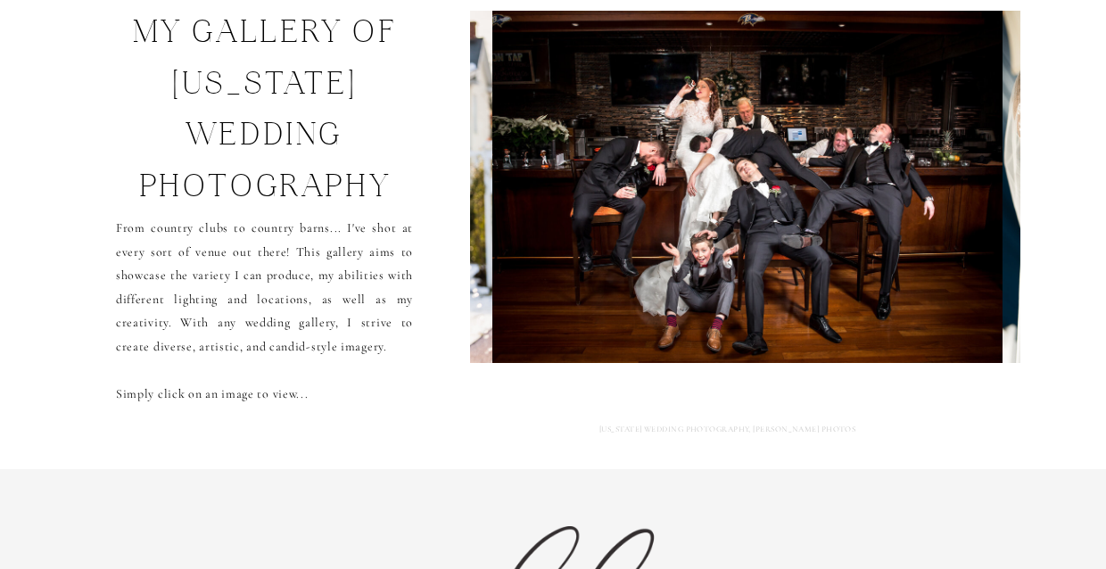
click at [901, 212] on img at bounding box center [747, 187] width 510 height 352
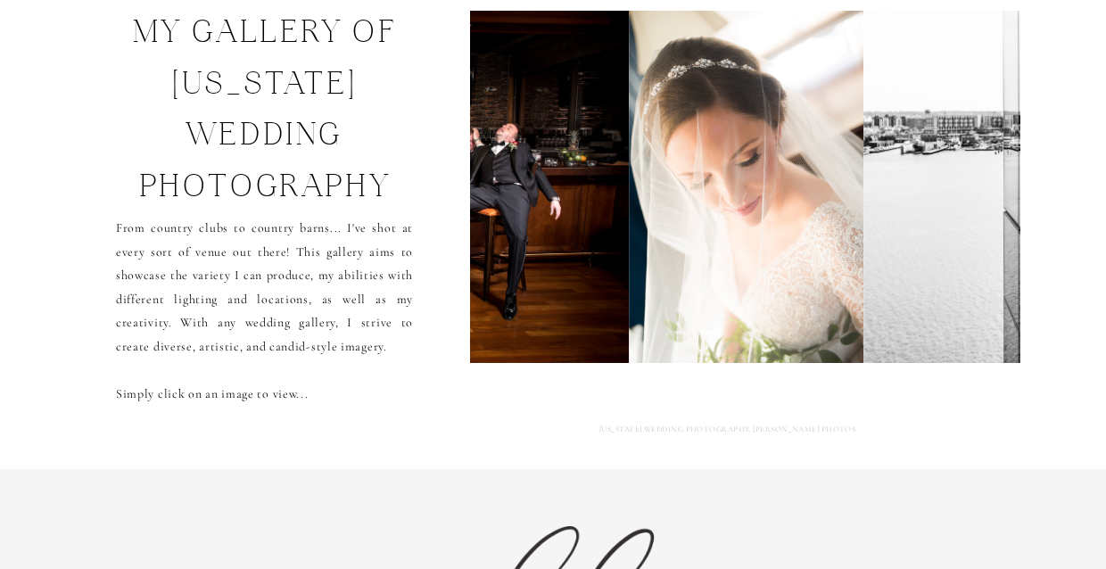
click at [901, 212] on img at bounding box center [1128, 187] width 529 height 352
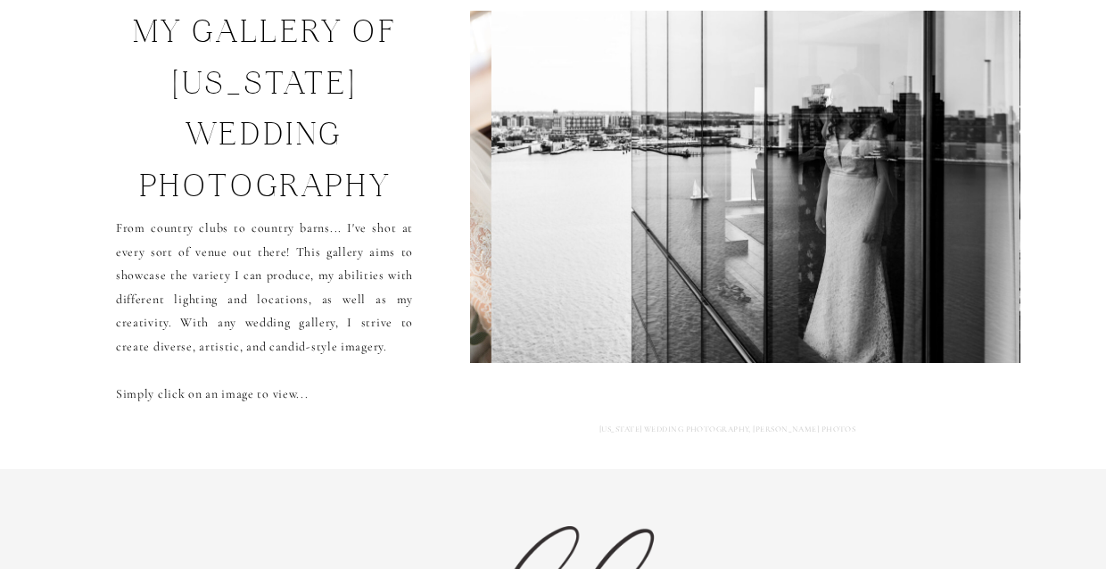
click at [901, 212] on img at bounding box center [756, 187] width 529 height 352
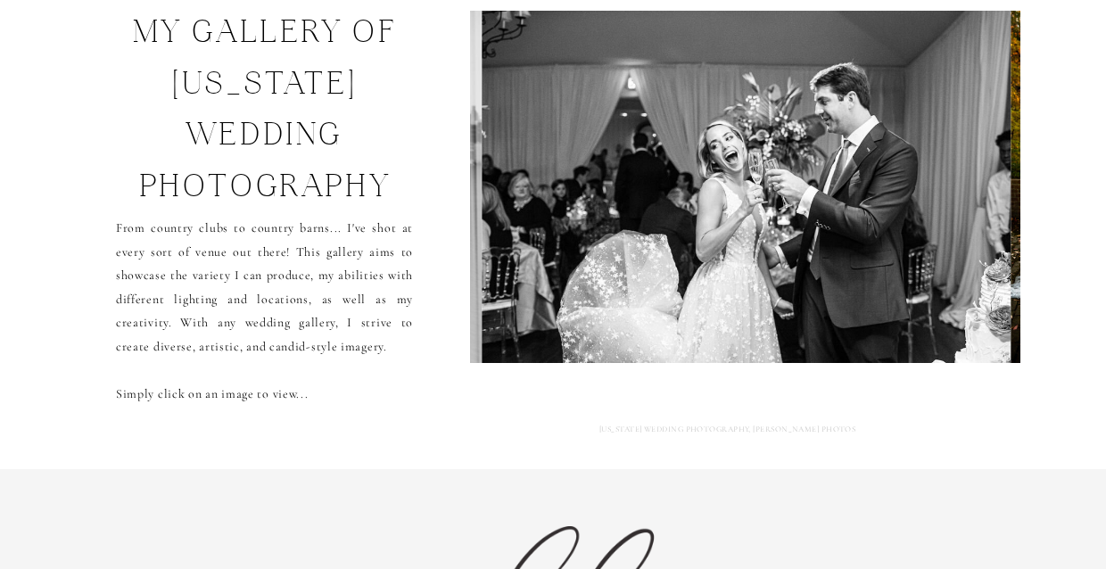
click at [901, 212] on img at bounding box center [747, 187] width 528 height 352
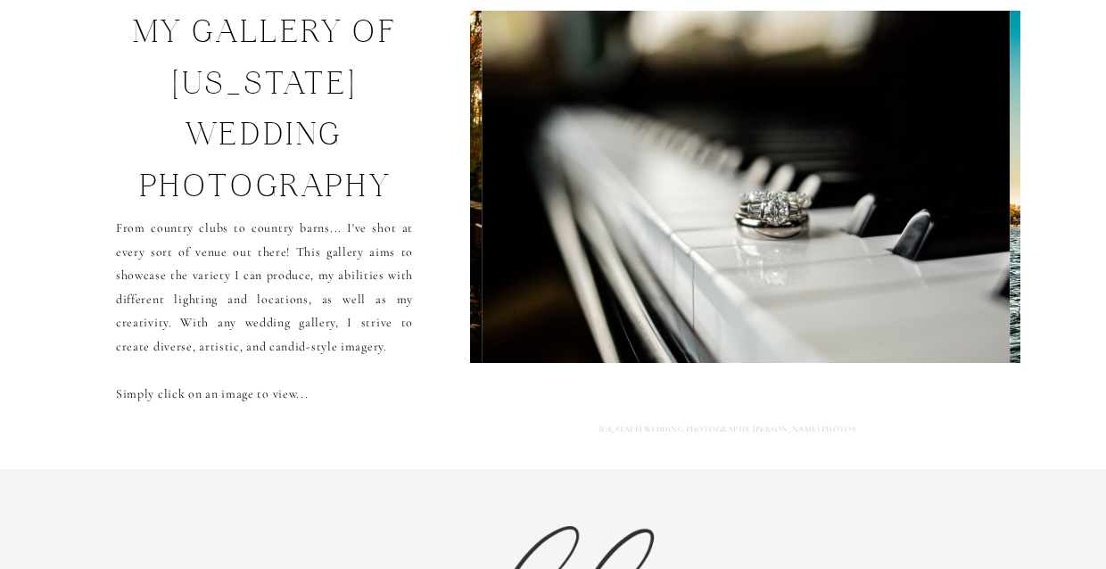
click at [901, 212] on img at bounding box center [746, 187] width 529 height 352
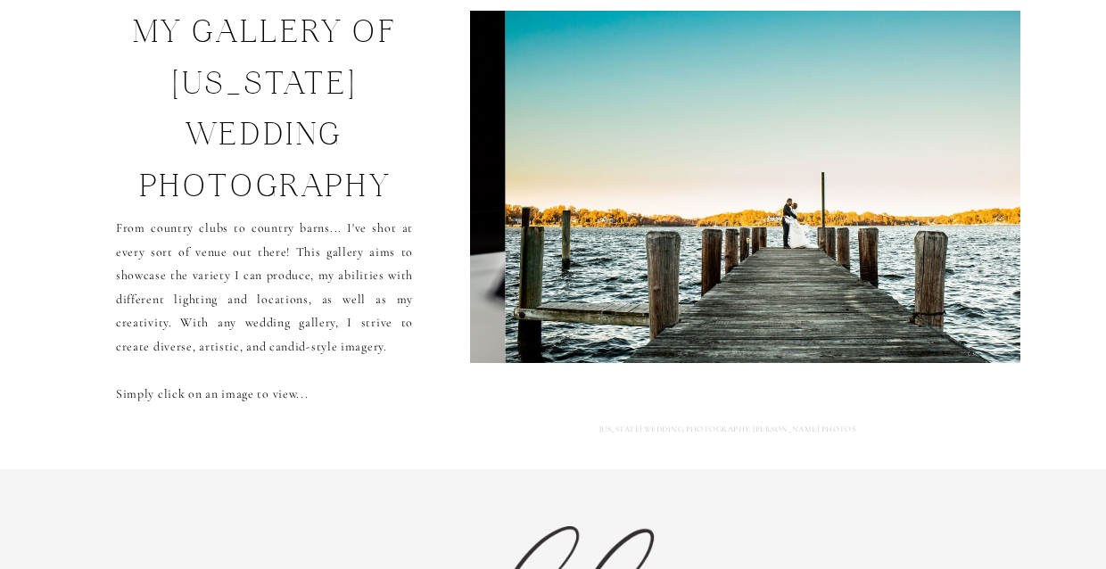
click at [901, 212] on img at bounding box center [779, 187] width 546 height 352
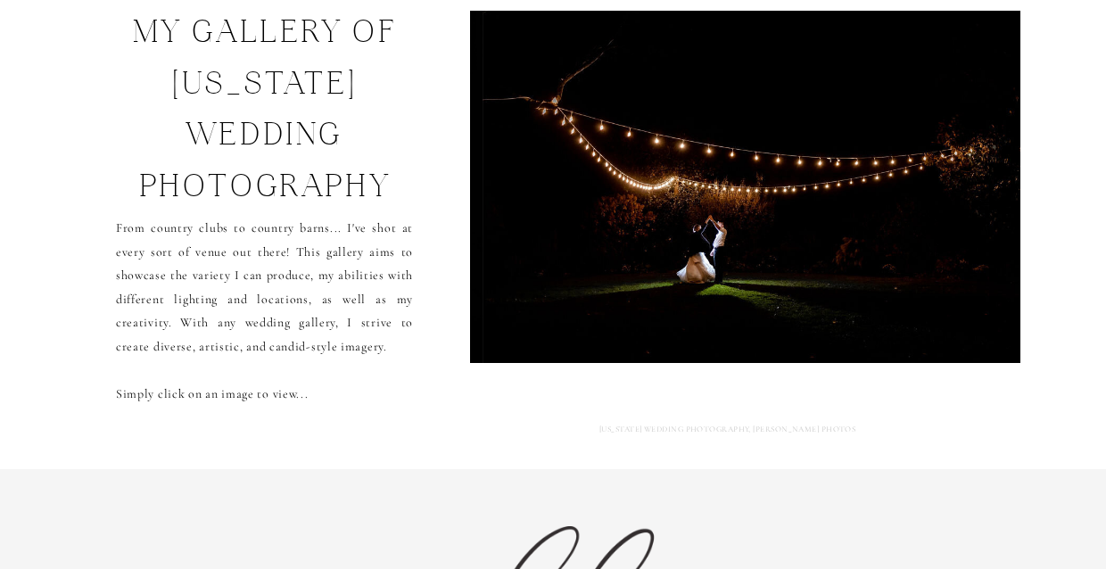
click at [901, 212] on img at bounding box center [753, 187] width 541 height 352
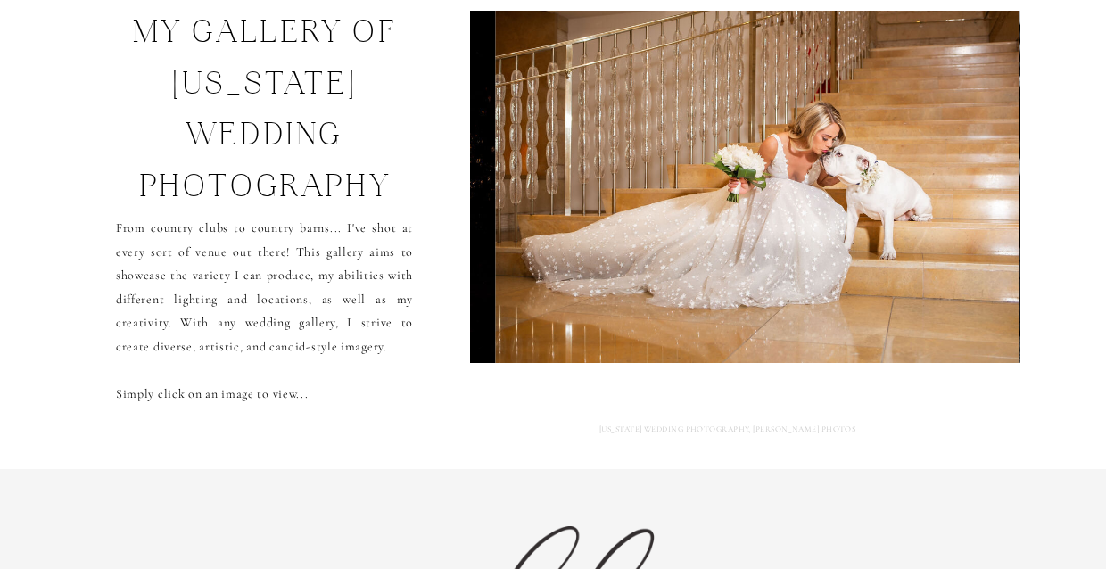
click at [901, 212] on img at bounding box center [758, 187] width 524 height 352
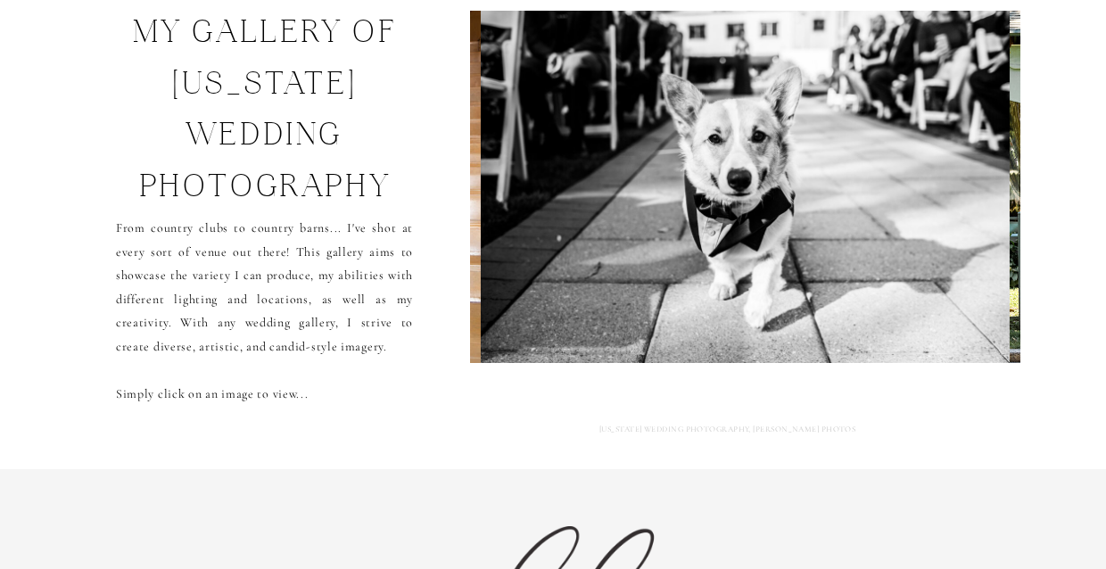
click at [920, 204] on img at bounding box center [745, 187] width 529 height 352
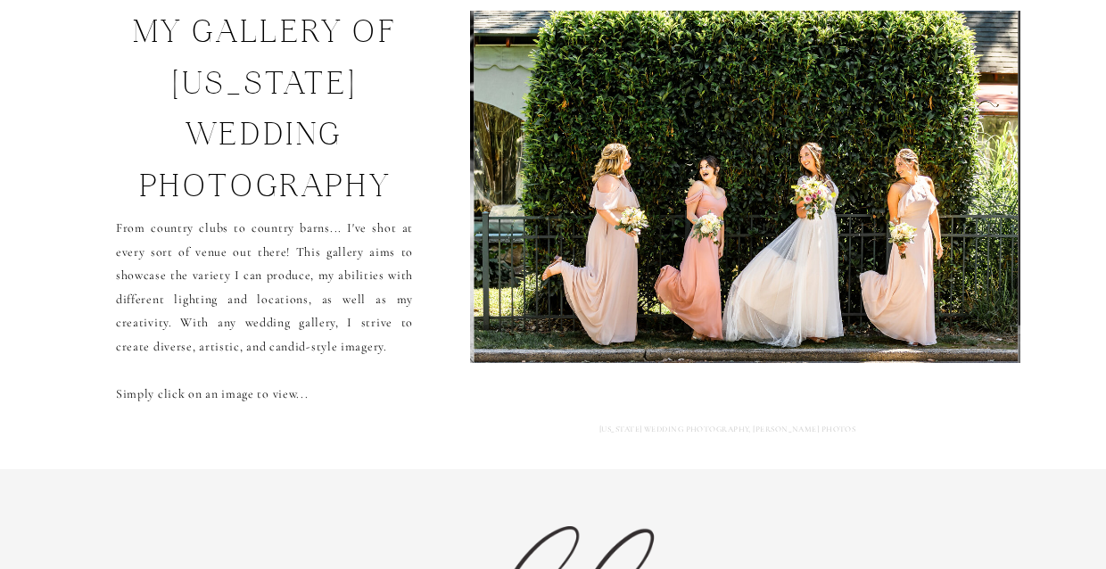
click at [921, 205] on img at bounding box center [746, 187] width 544 height 352
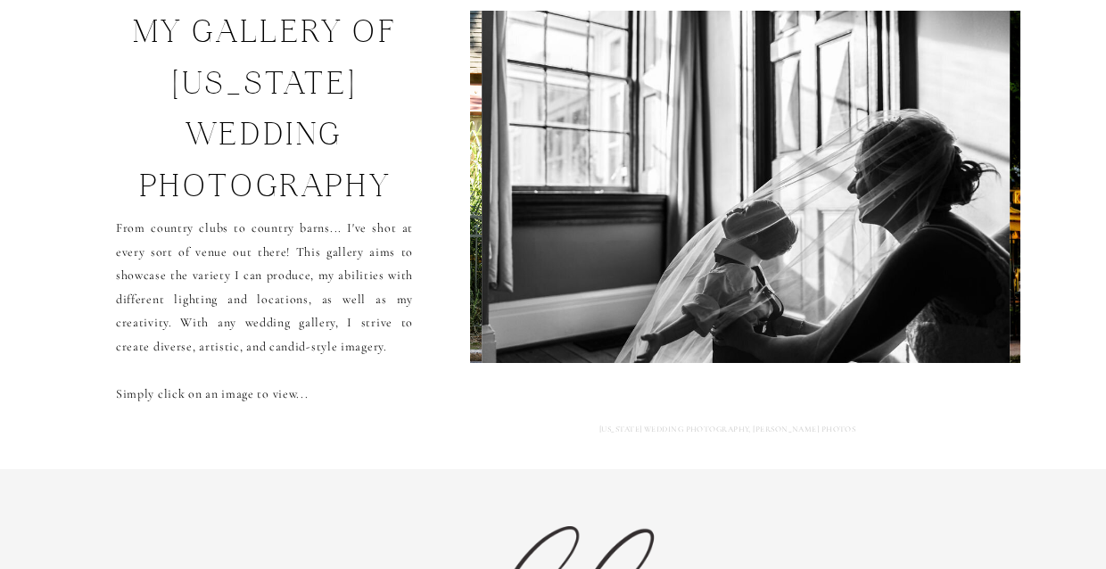
click at [921, 205] on img at bounding box center [746, 187] width 528 height 352
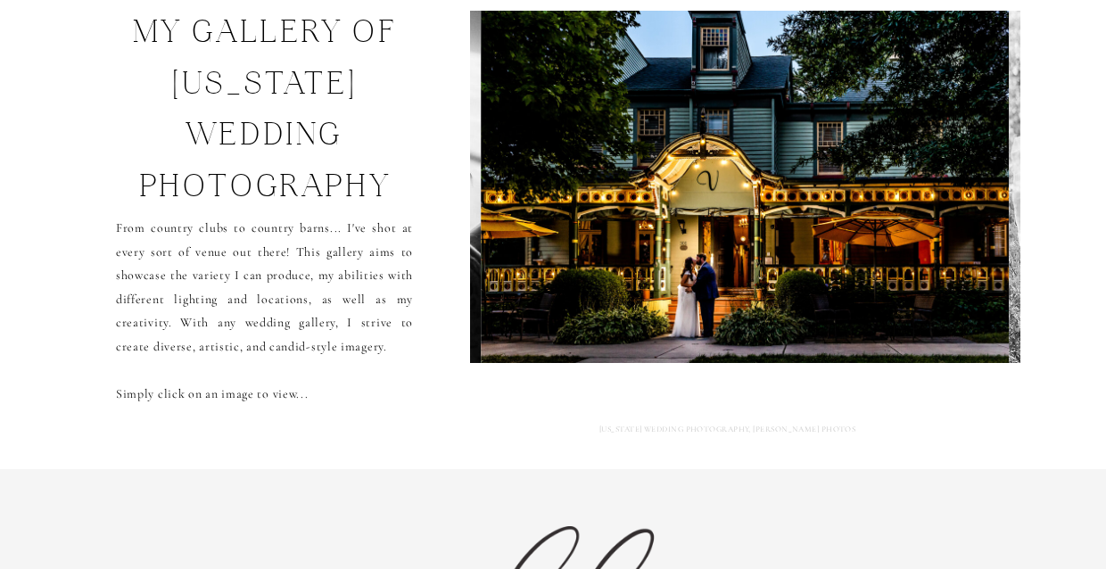
click at [921, 205] on img at bounding box center [745, 187] width 529 height 352
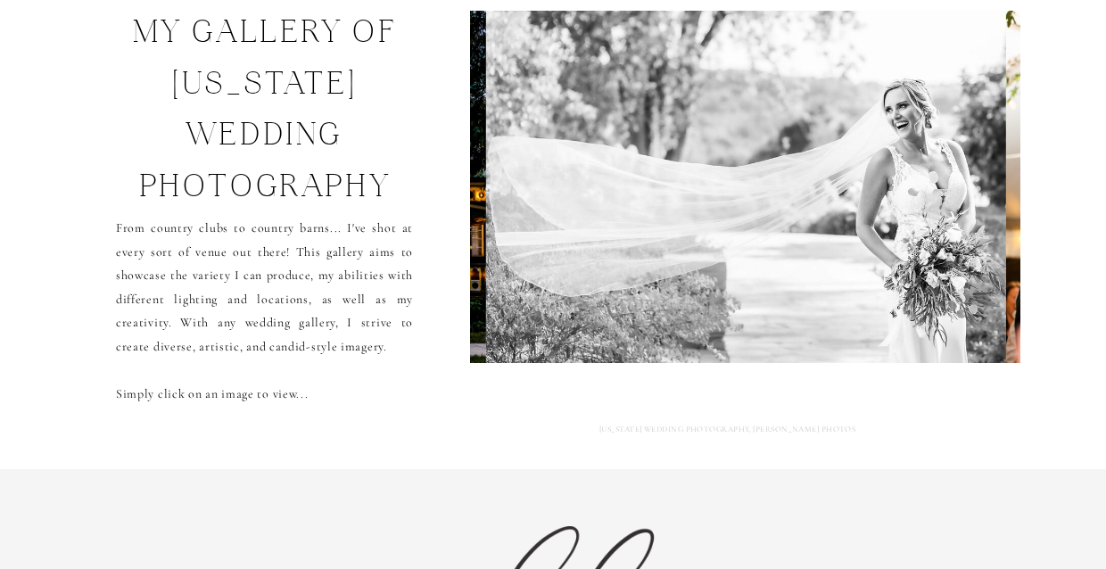
click at [921, 205] on img at bounding box center [746, 187] width 520 height 352
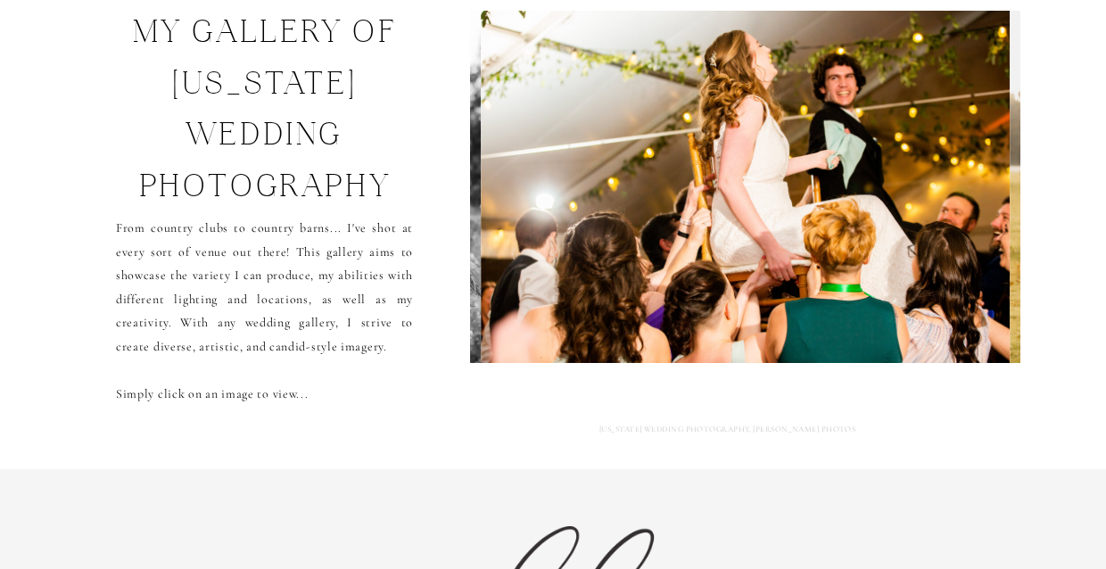
click at [921, 205] on img at bounding box center [746, 187] width 529 height 352
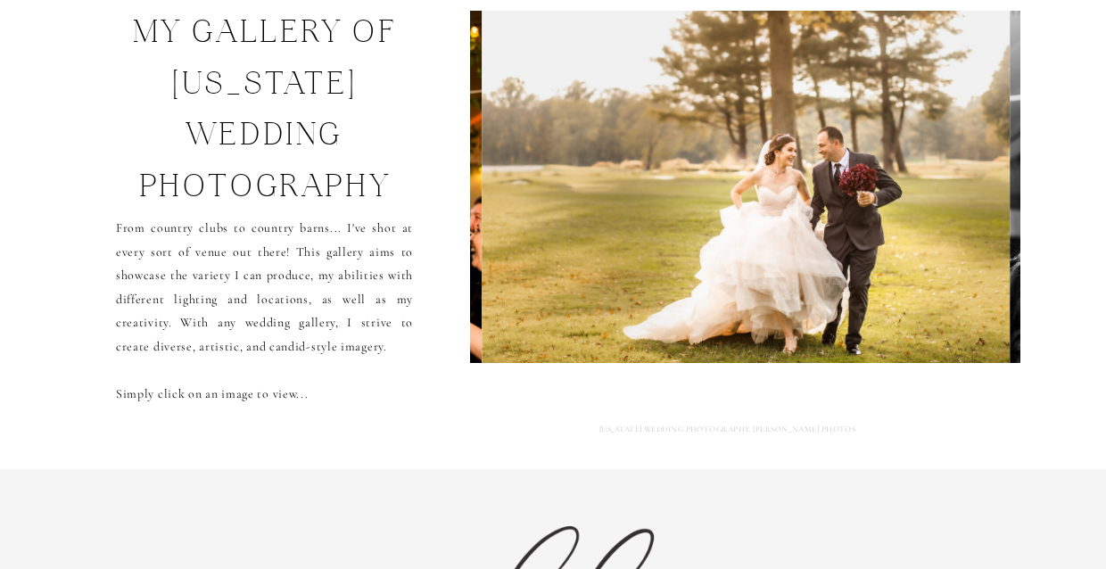
click at [921, 205] on img at bounding box center [746, 187] width 529 height 352
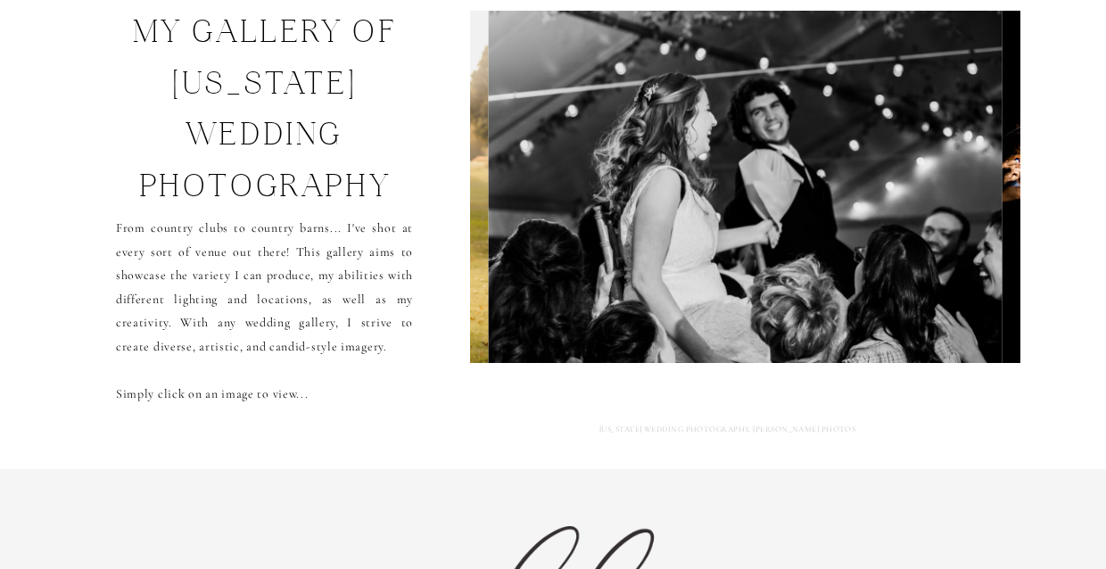
click at [921, 205] on img at bounding box center [745, 187] width 513 height 352
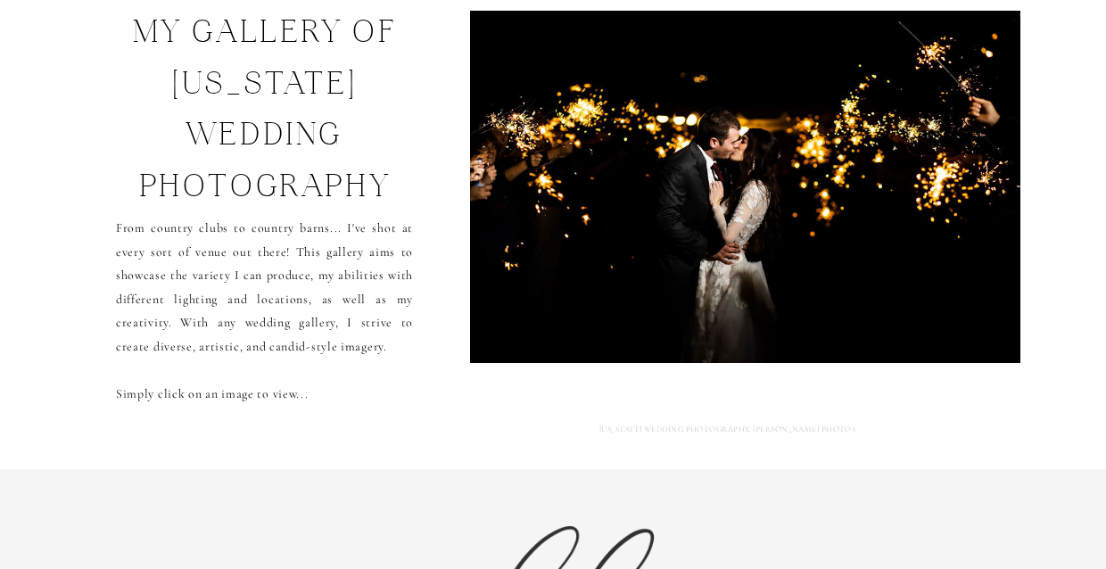
click at [921, 205] on img at bounding box center [747, 187] width 564 height 352
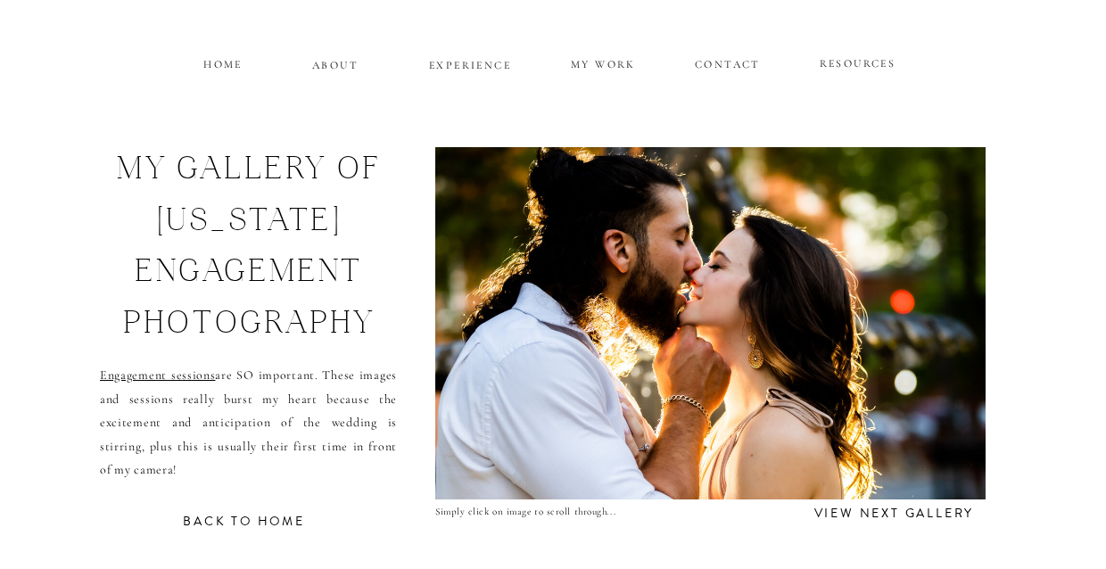
click at [769, 368] on img at bounding box center [710, 323] width 577 height 352
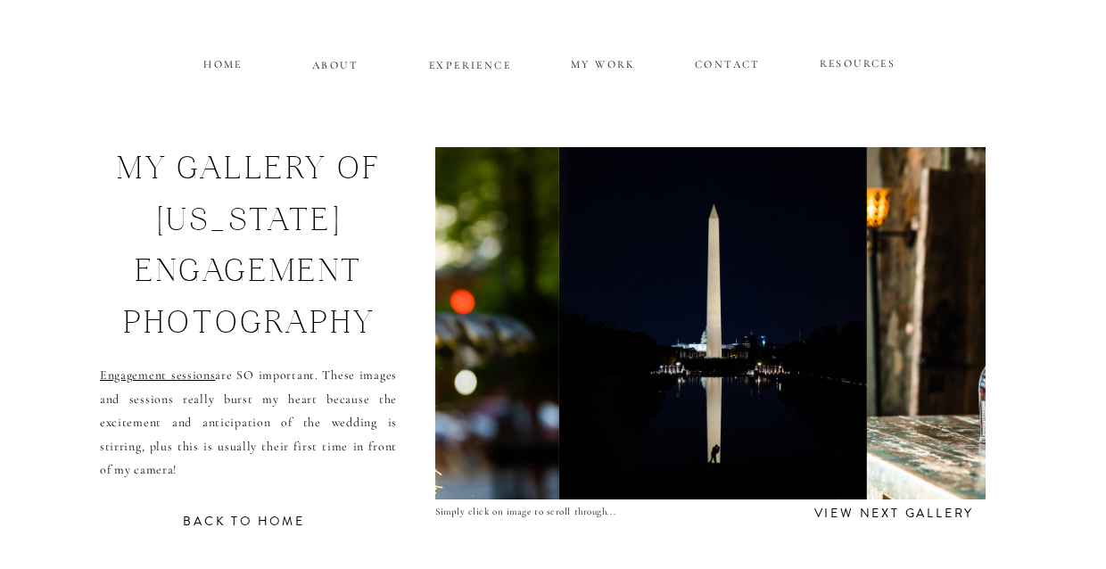
click at [768, 368] on img at bounding box center [713, 323] width 308 height 352
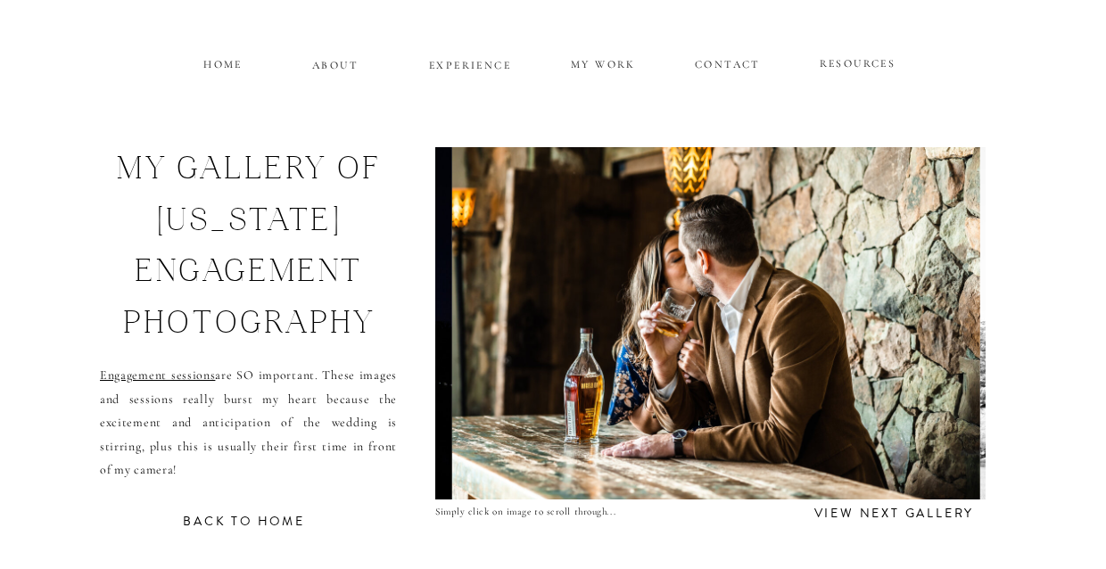
click at [768, 368] on img at bounding box center [716, 323] width 529 height 352
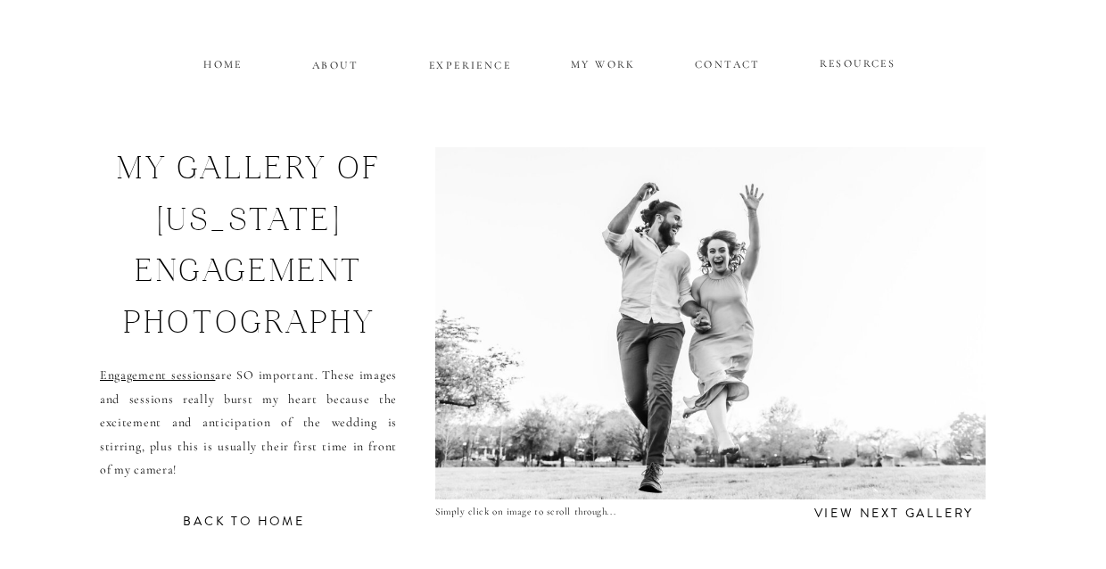
click at [768, 368] on img at bounding box center [723, 323] width 642 height 352
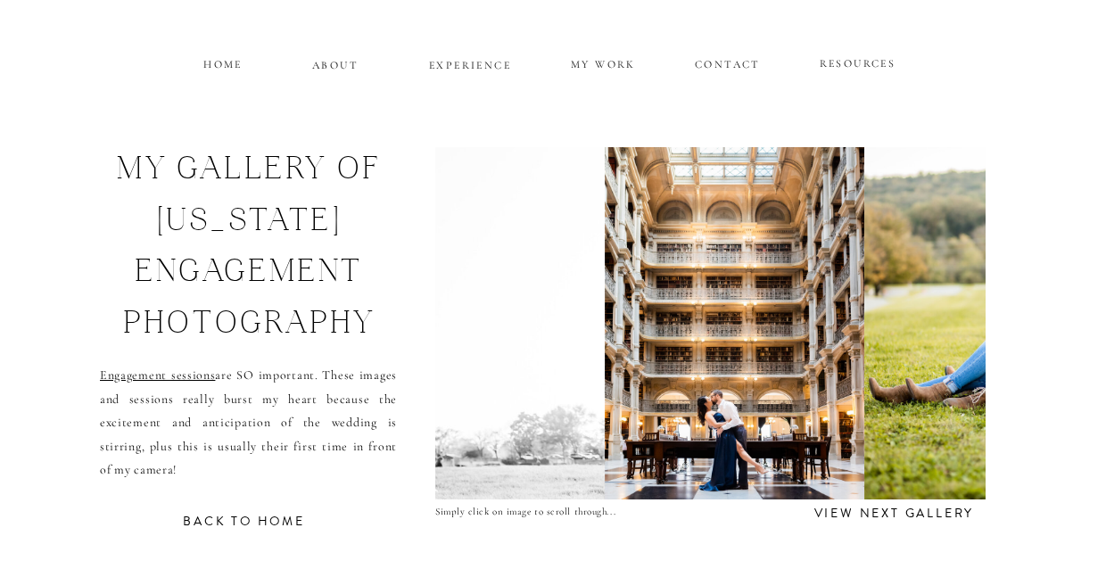
click at [768, 368] on img at bounding box center [736, 323] width 260 height 352
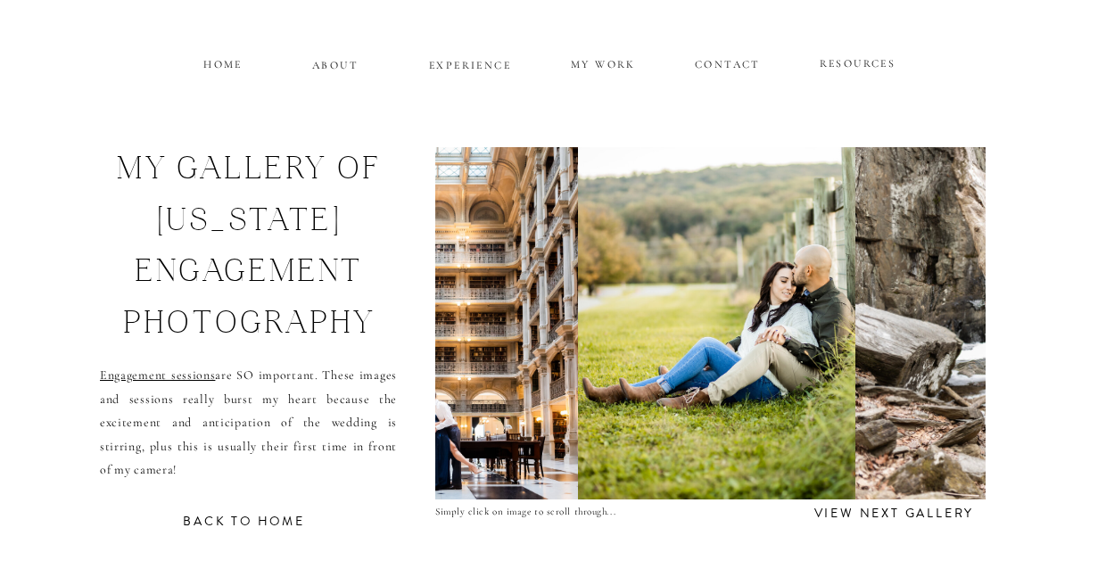
click at [768, 368] on img at bounding box center [716, 323] width 277 height 352
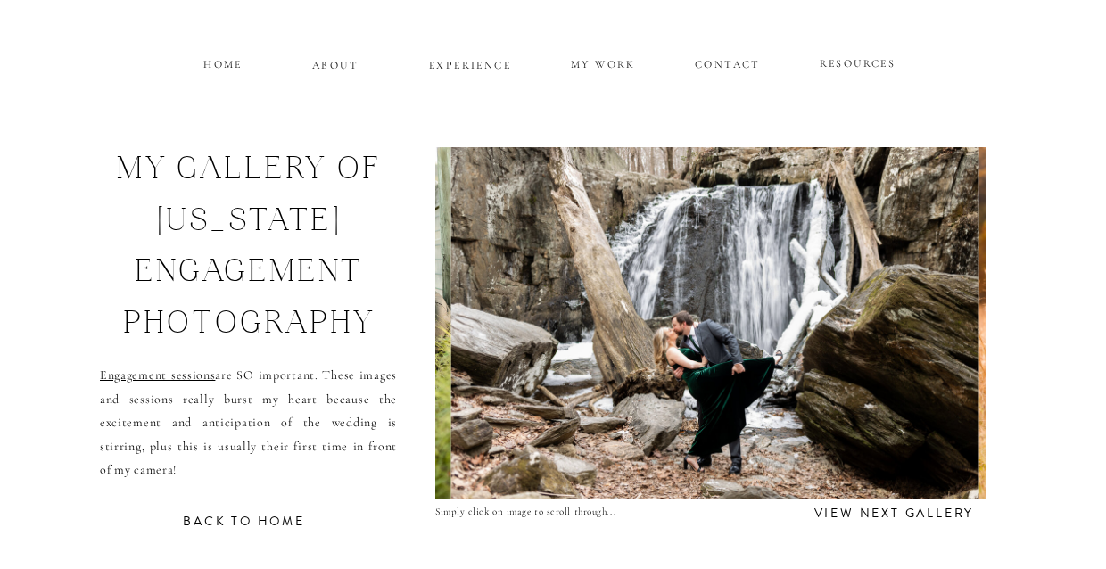
click at [768, 368] on img at bounding box center [715, 323] width 529 height 352
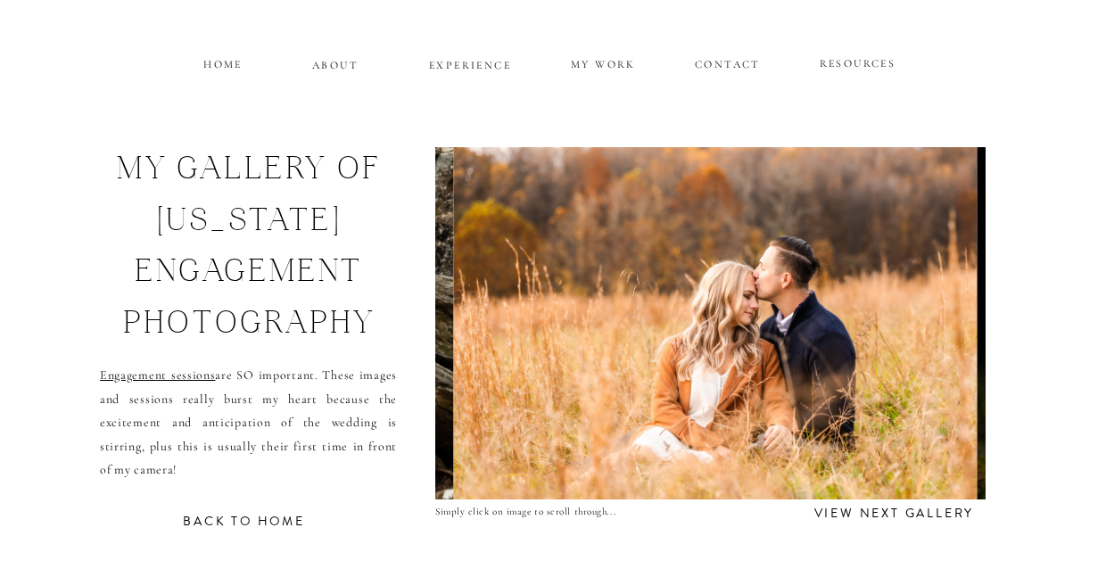
click at [768, 368] on img at bounding box center [716, 323] width 524 height 352
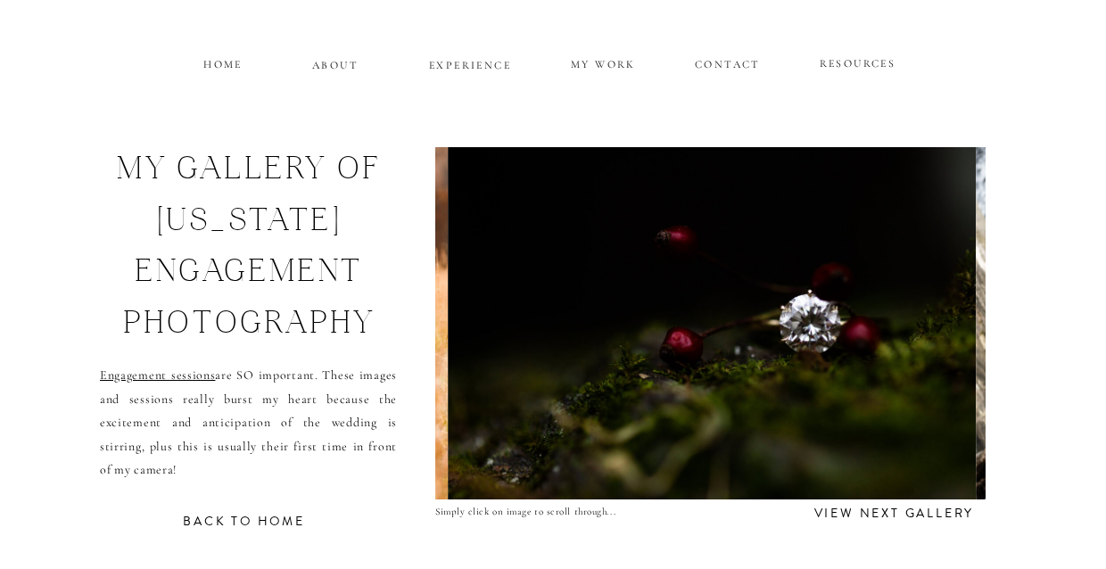
click at [768, 368] on img at bounding box center [712, 323] width 529 height 352
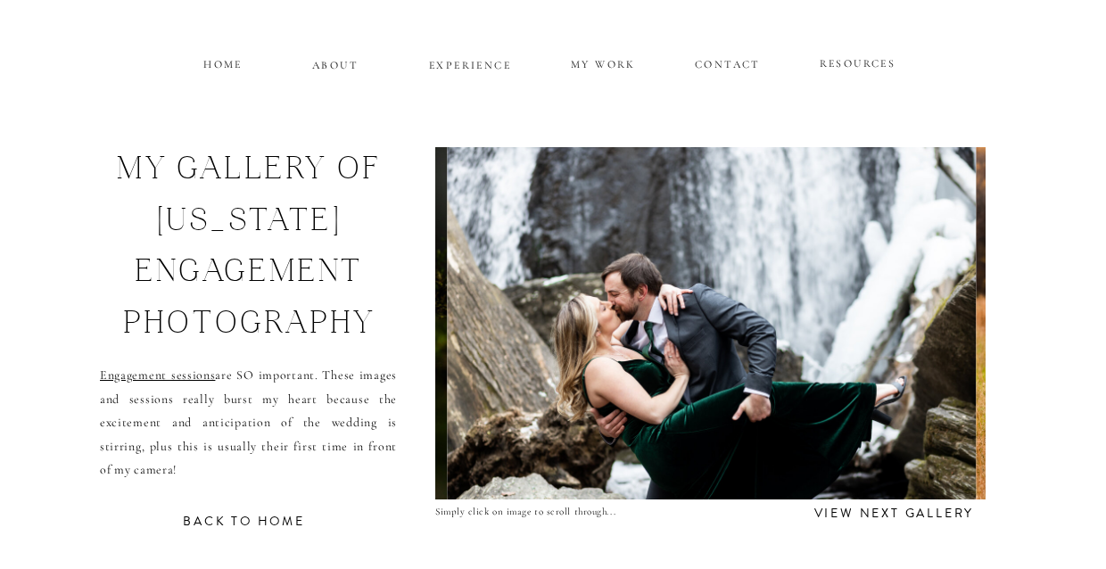
click at [768, 368] on img at bounding box center [712, 323] width 529 height 352
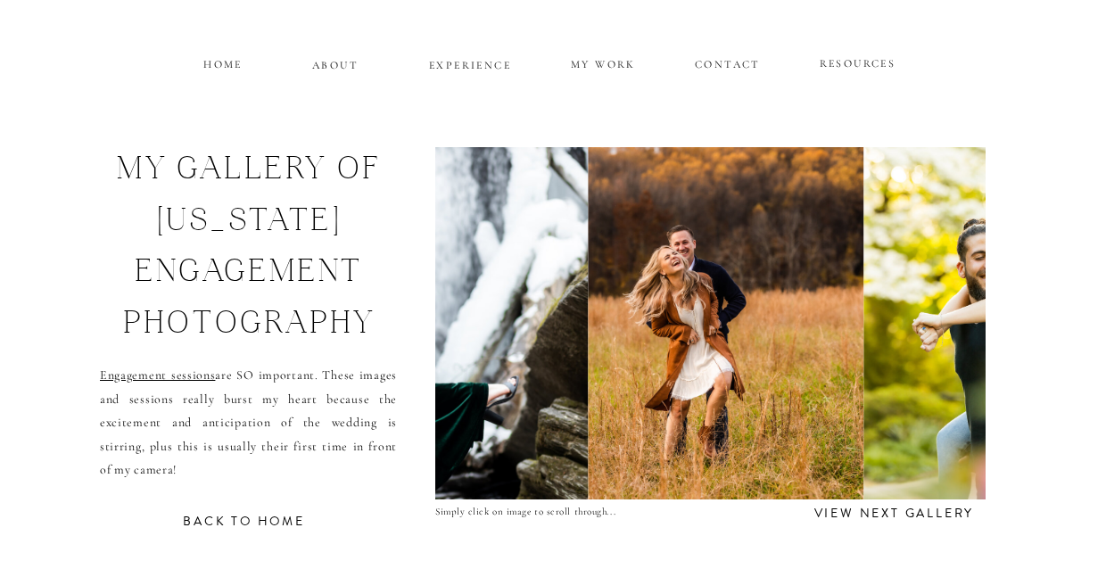
click at [768, 368] on img at bounding box center [726, 323] width 276 height 352
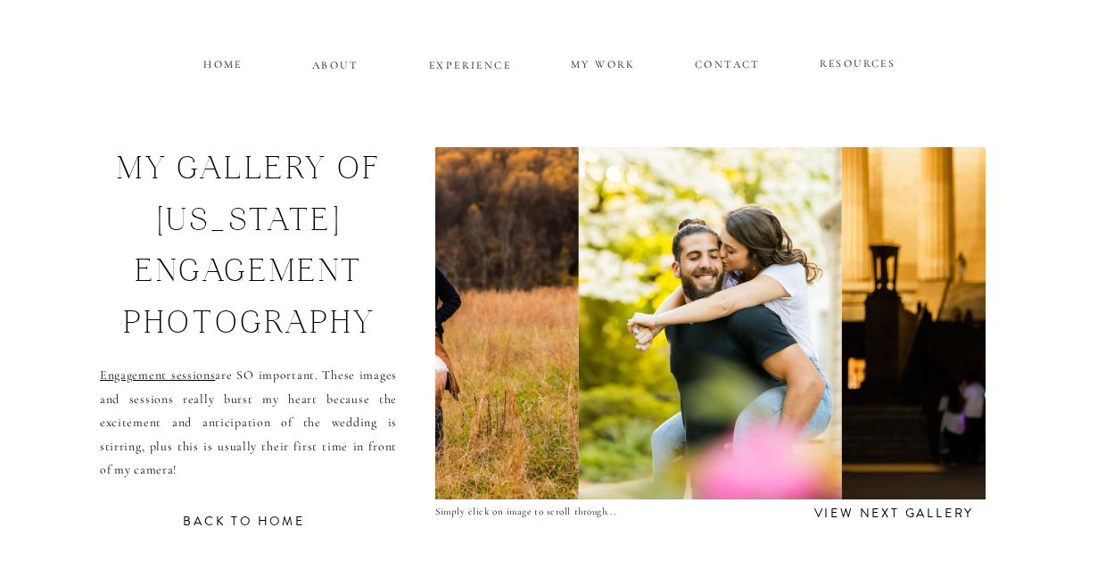
click at [893, 515] on h3 "view next gallery" at bounding box center [894, 511] width 174 height 17
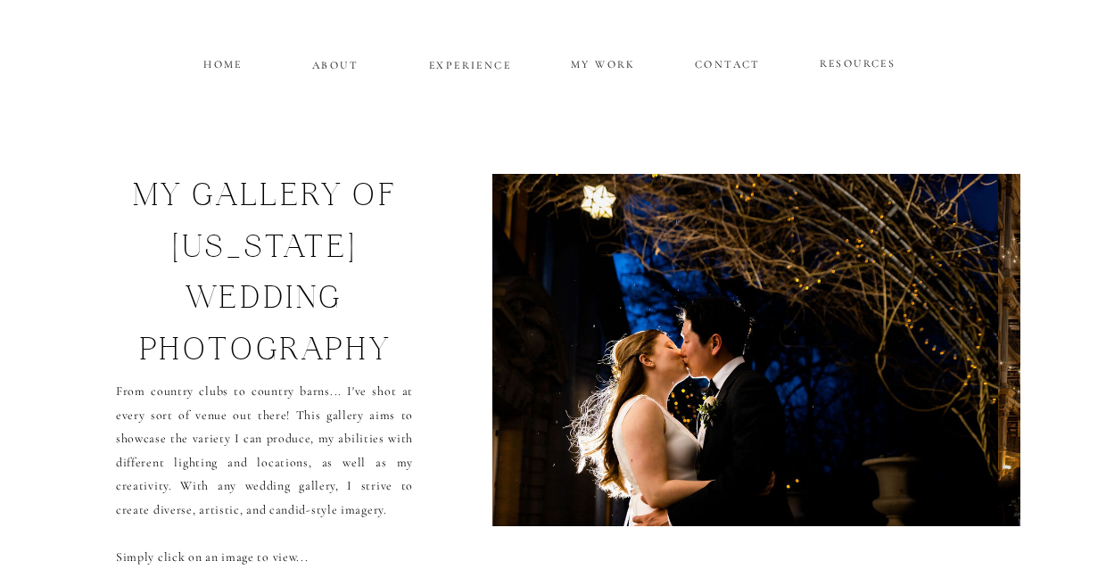
click at [939, 409] on img at bounding box center [745, 350] width 506 height 352
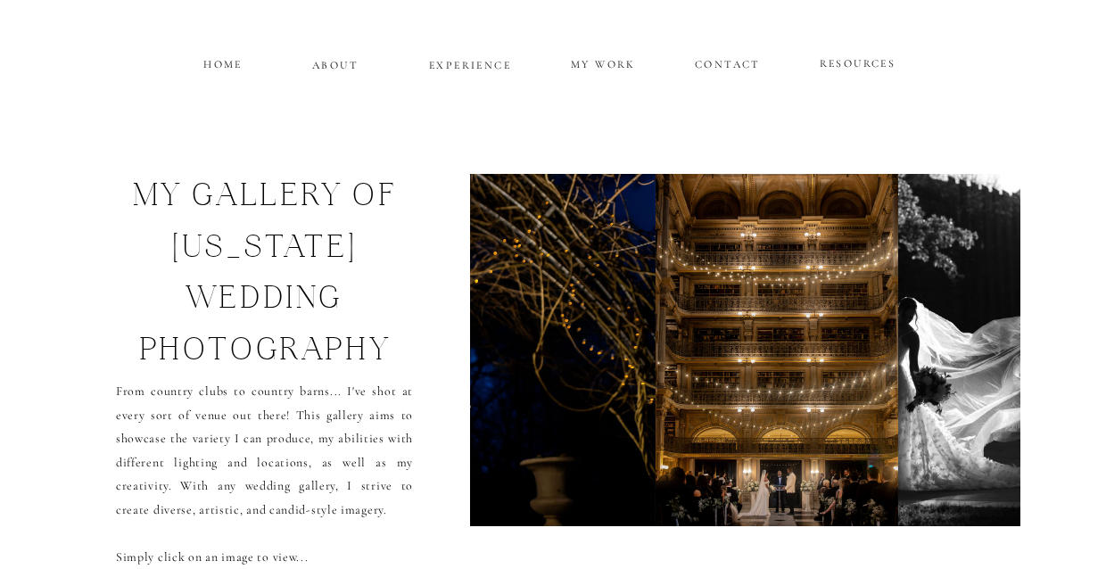
click at [940, 409] on img at bounding box center [1018, 350] width 240 height 352
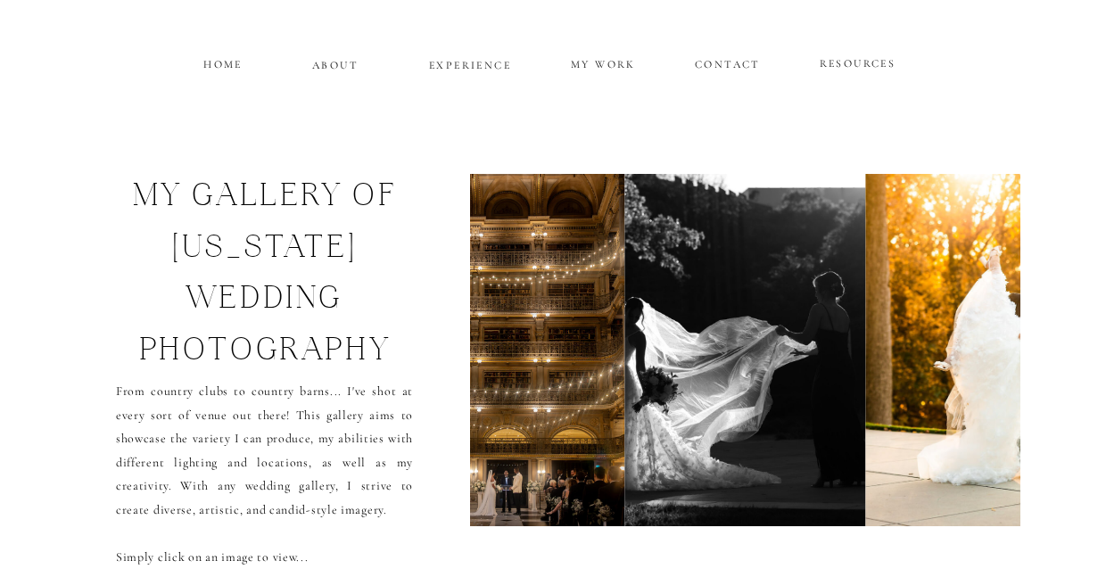
click at [606, 70] on div "CONTACT MY WORK EXPERIENCE ABOUT HOME RESOURCES my gallery of [US_STATE] weddin…" at bounding box center [553, 561] width 1106 height 1122
click at [600, 61] on p "MY WORK" at bounding box center [603, 62] width 69 height 16
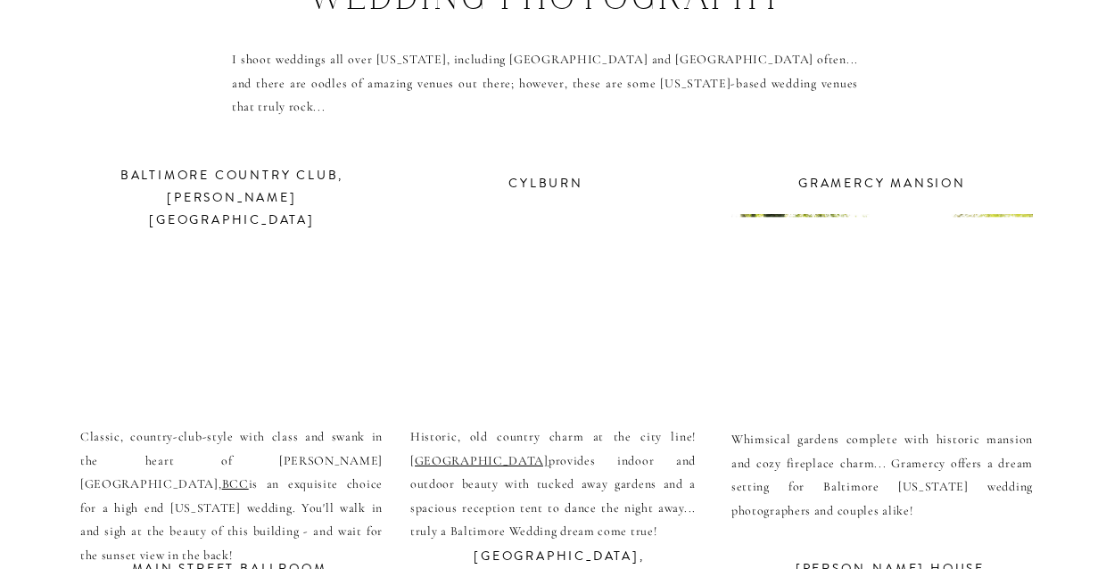
scroll to position [6390, 0]
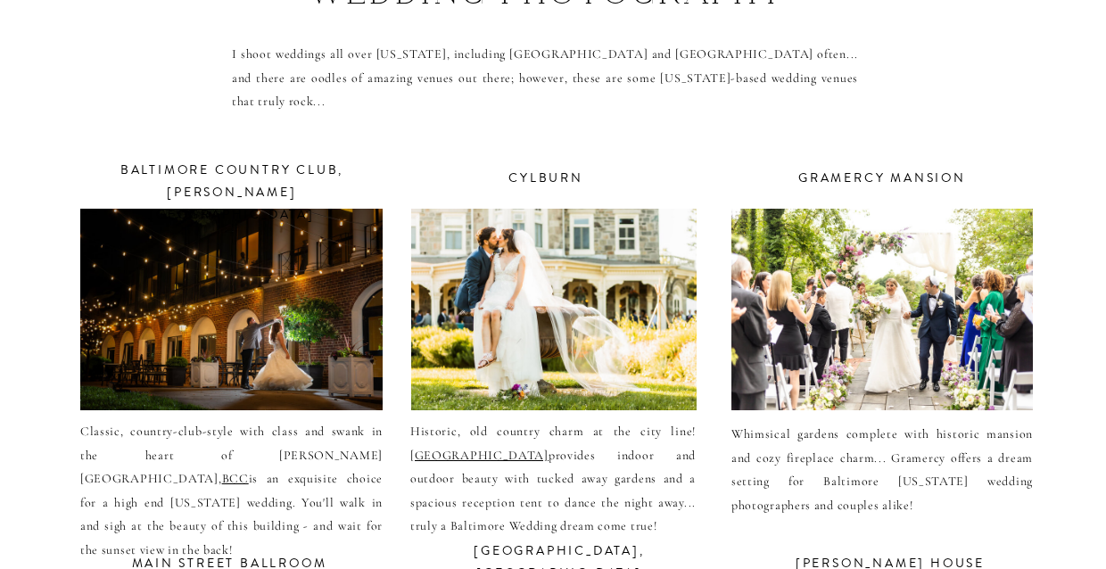
click at [898, 318] on div at bounding box center [883, 310] width 302 height 202
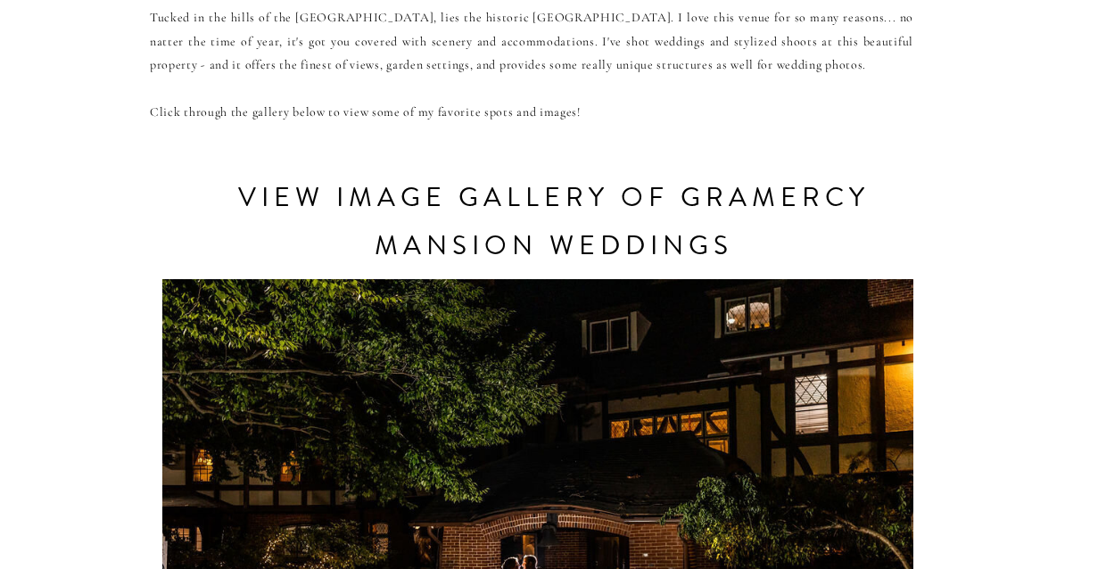
scroll to position [788, 0]
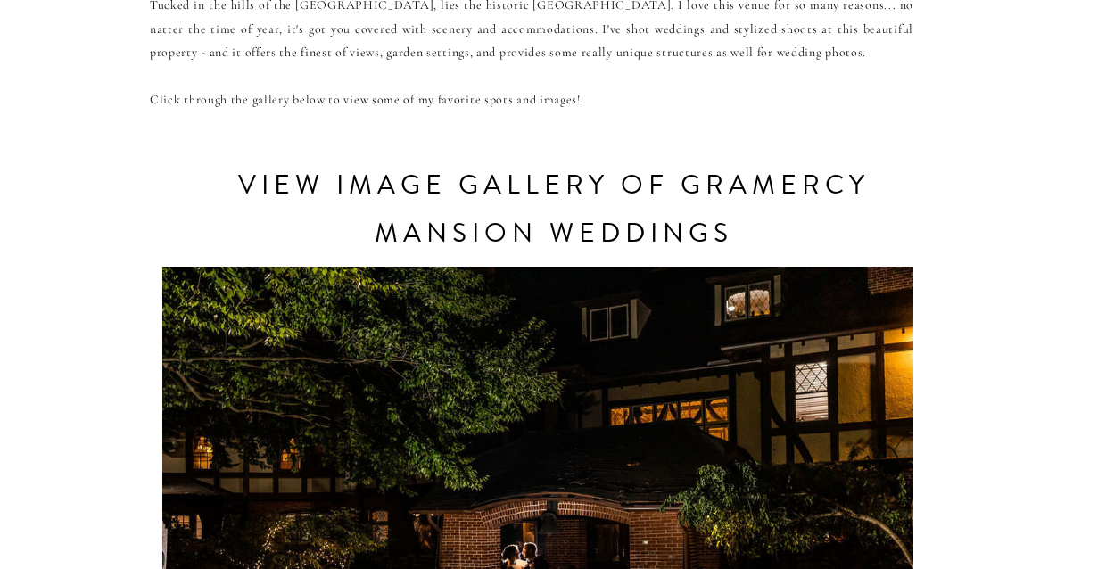
click at [518, 368] on div at bounding box center [537, 472] width 751 height 425
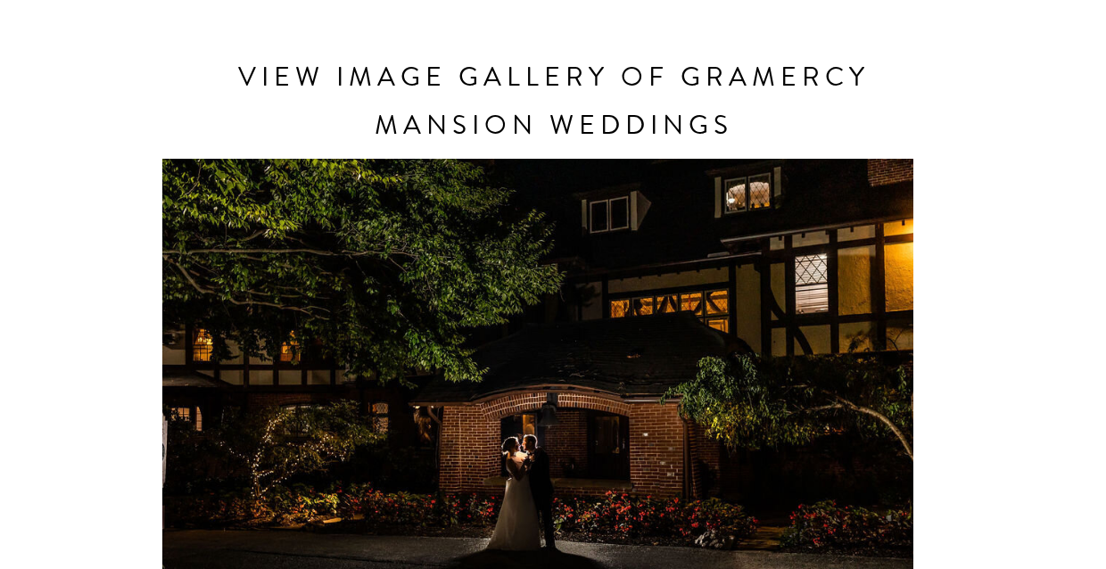
scroll to position [920, 0]
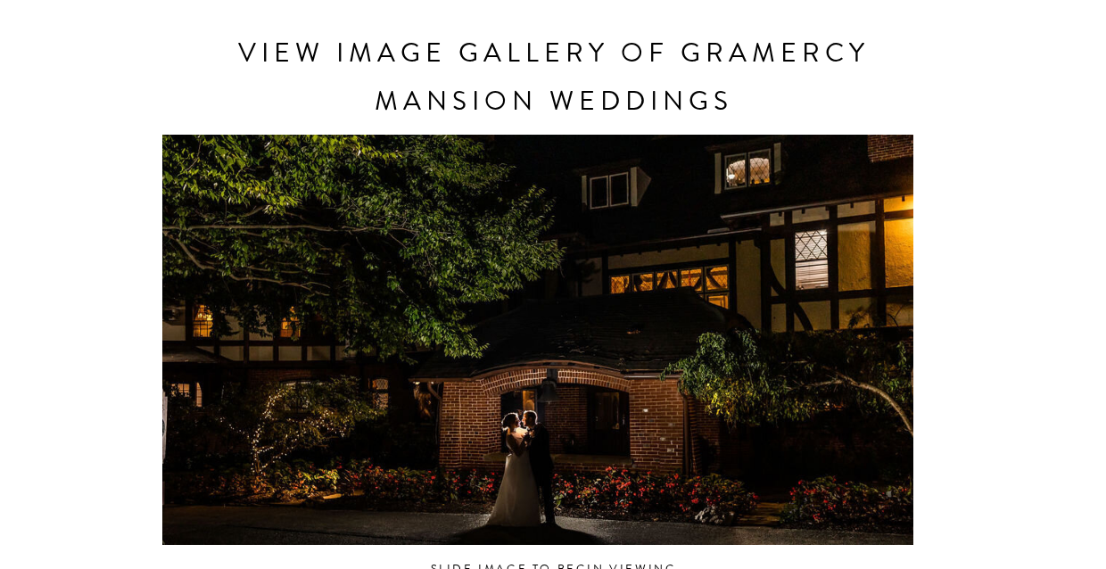
click at [571, 108] on h3 "view image gallery of Gramercy mansion weddings" at bounding box center [554, 101] width 702 height 145
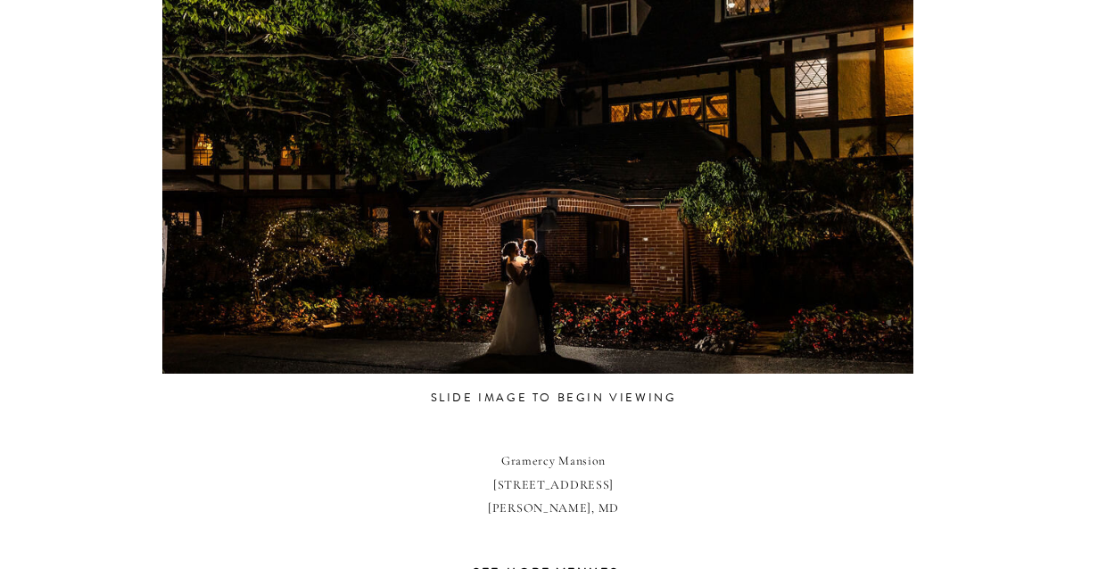
scroll to position [1103, 0]
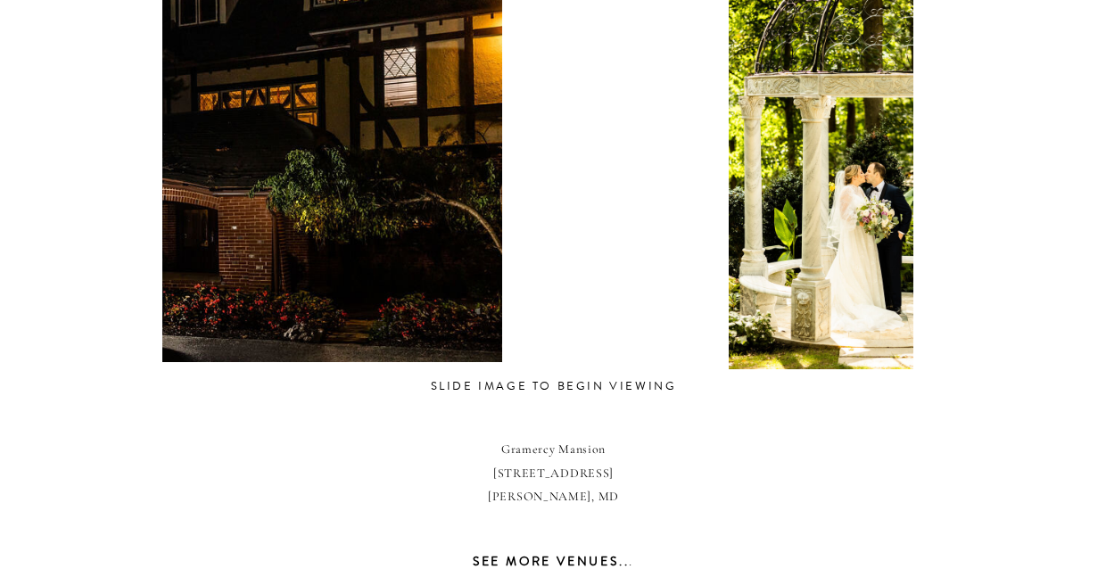
click at [297, 250] on div at bounding box center [126, 157] width 751 height 425
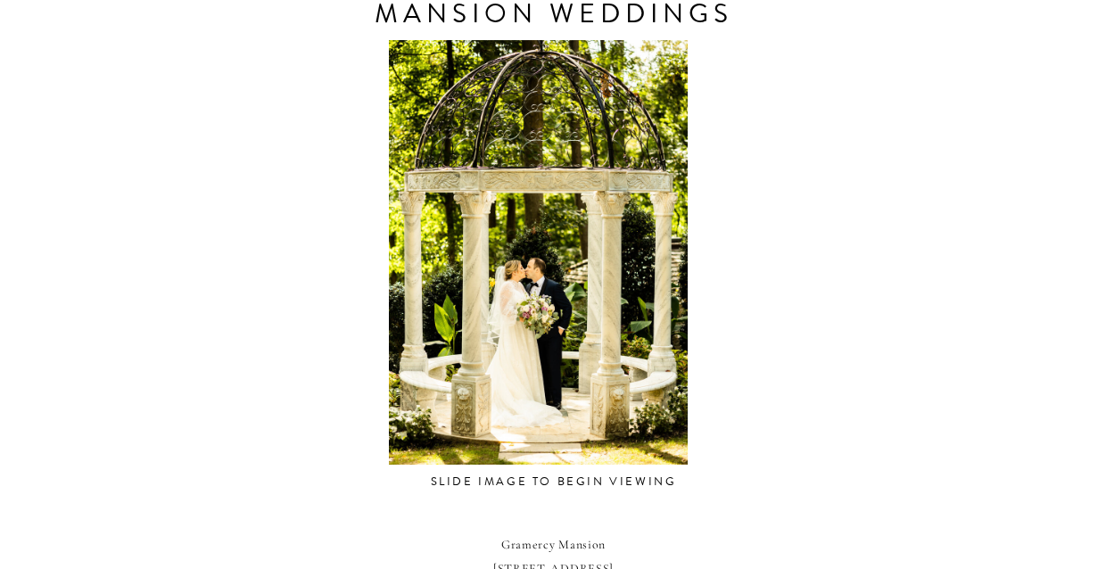
scroll to position [1001, 0]
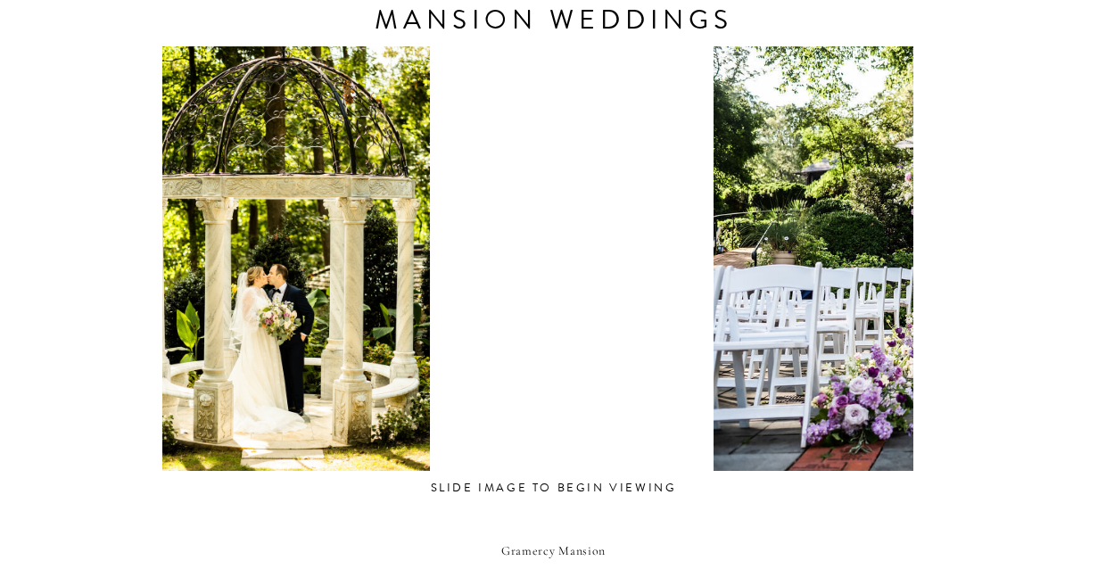
click at [328, 230] on div at bounding box center [280, 258] width 751 height 425
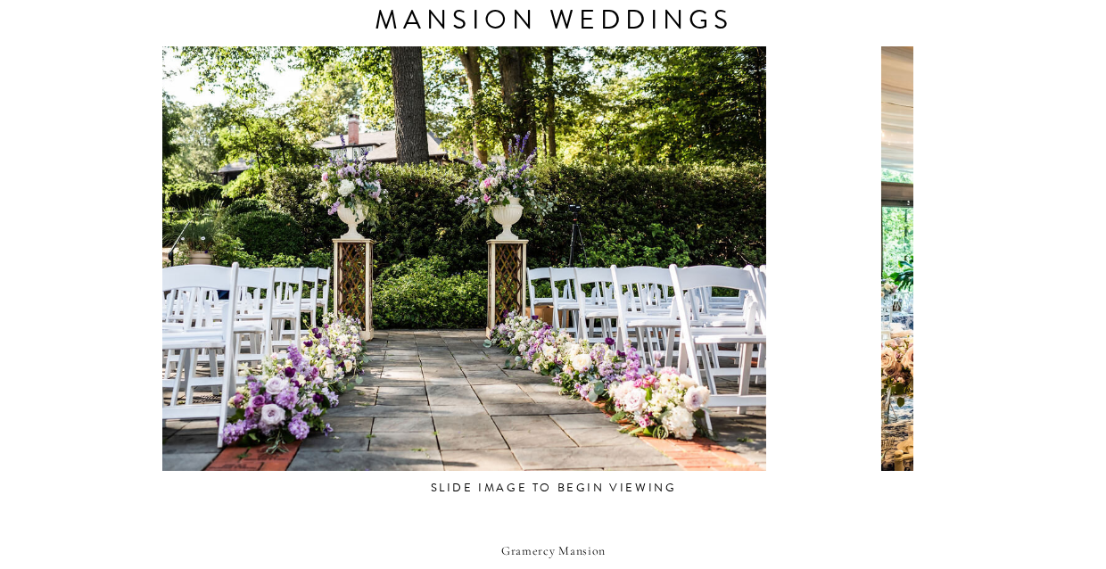
click at [263, 262] on div at bounding box center [447, 258] width 751 height 425
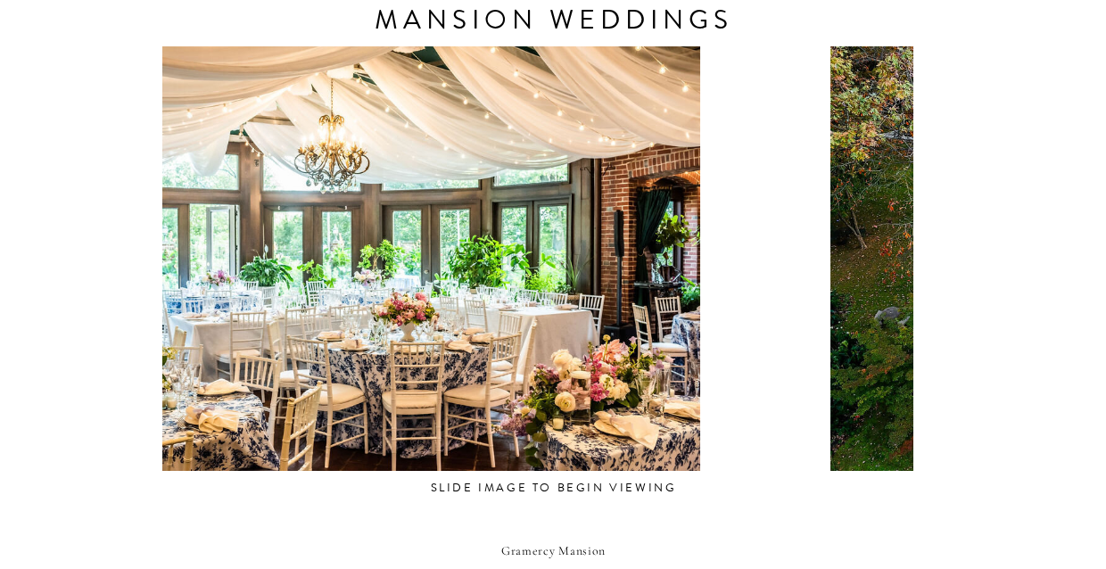
click at [320, 262] on div at bounding box center [381, 258] width 751 height 425
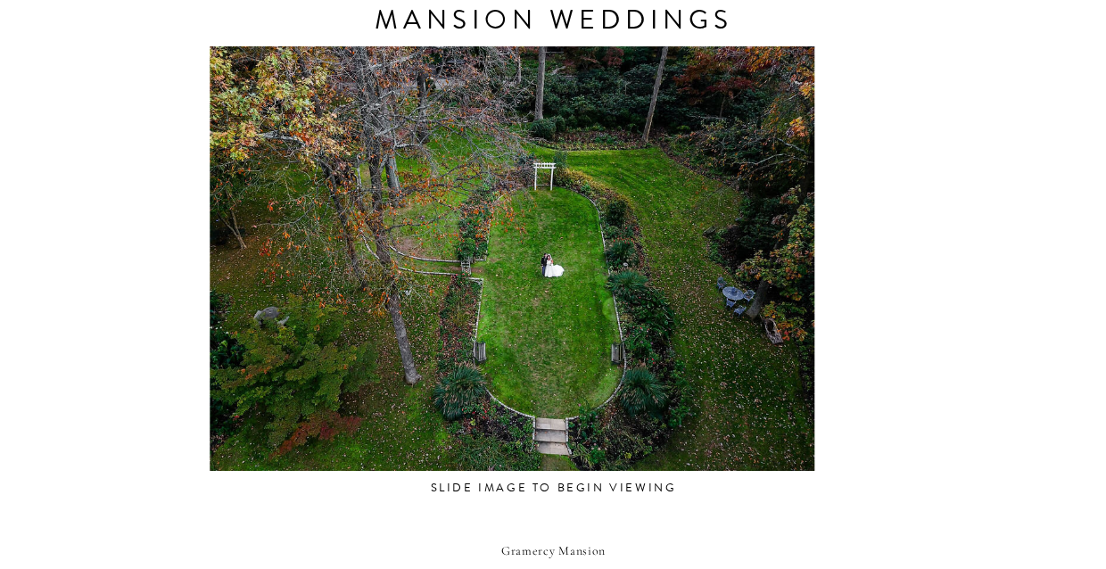
click at [318, 313] on div at bounding box center [511, 258] width 751 height 425
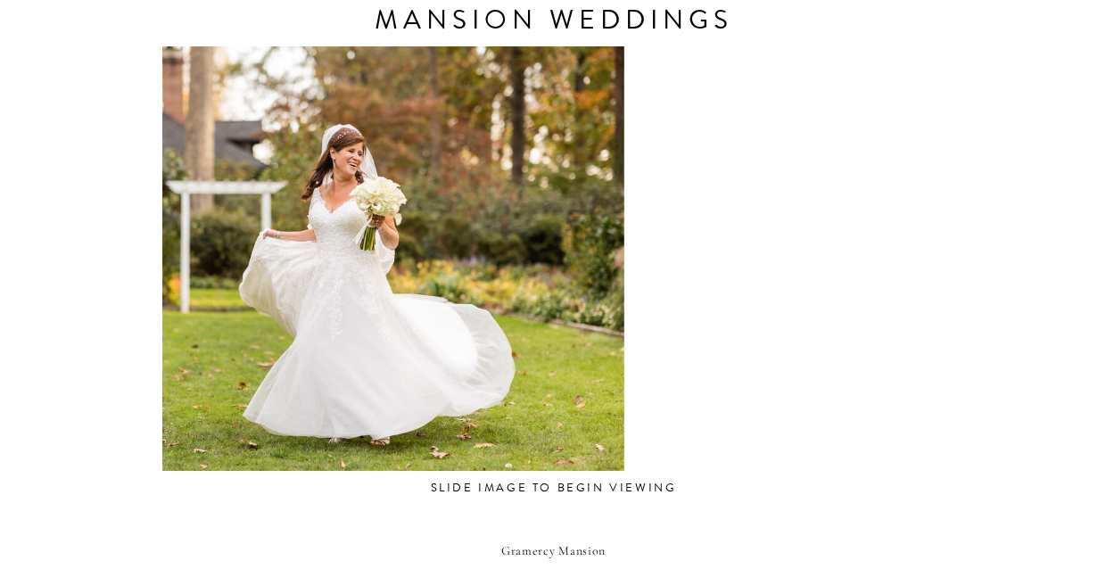
click at [264, 346] on div at bounding box center [305, 258] width 751 height 425
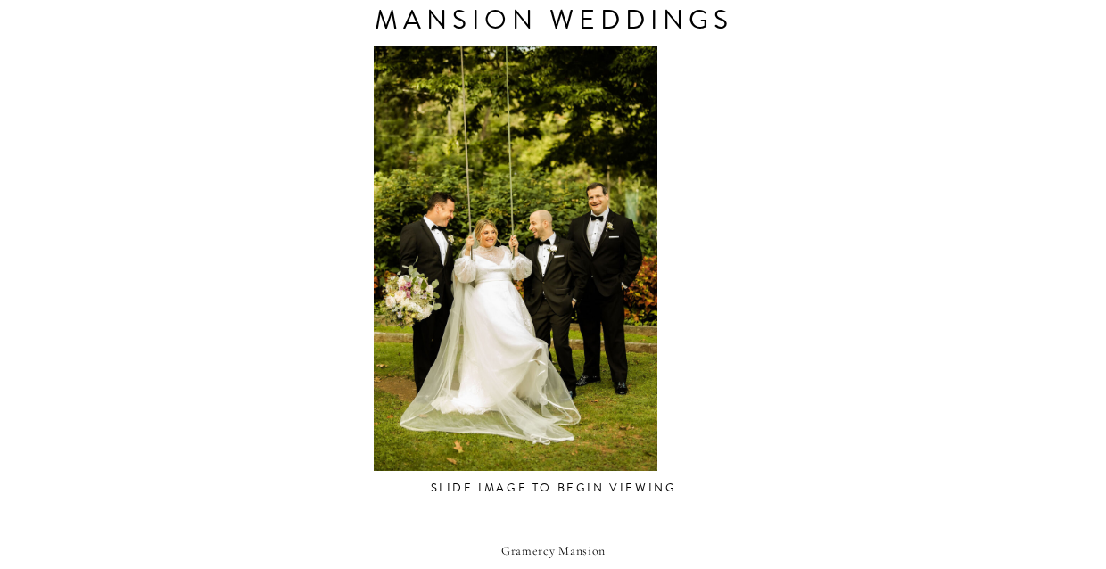
click at [235, 385] on div at bounding box center [515, 258] width 751 height 425
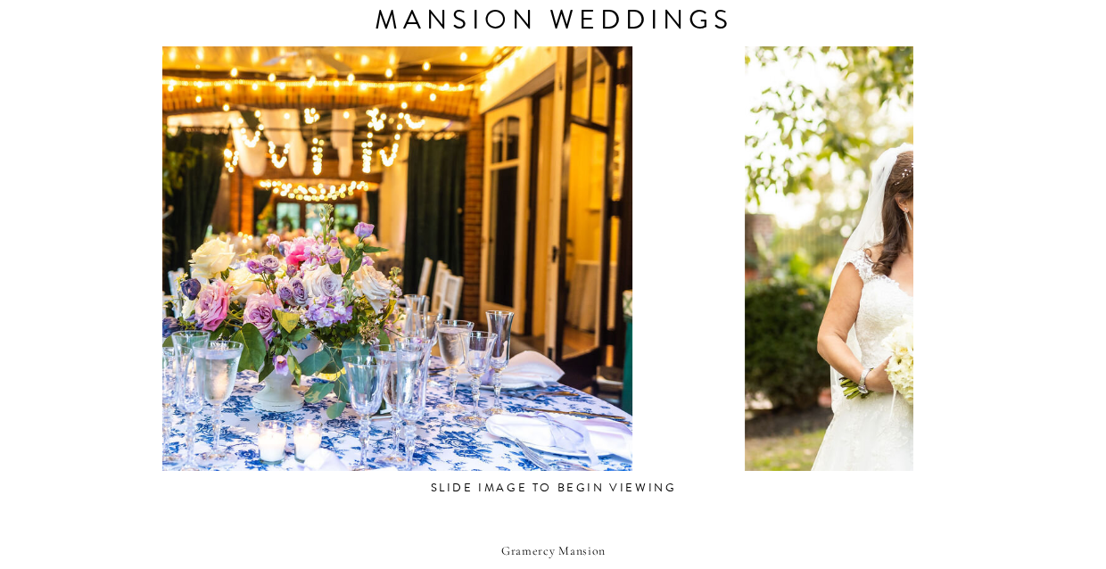
click at [219, 385] on div at bounding box center [313, 258] width 751 height 425
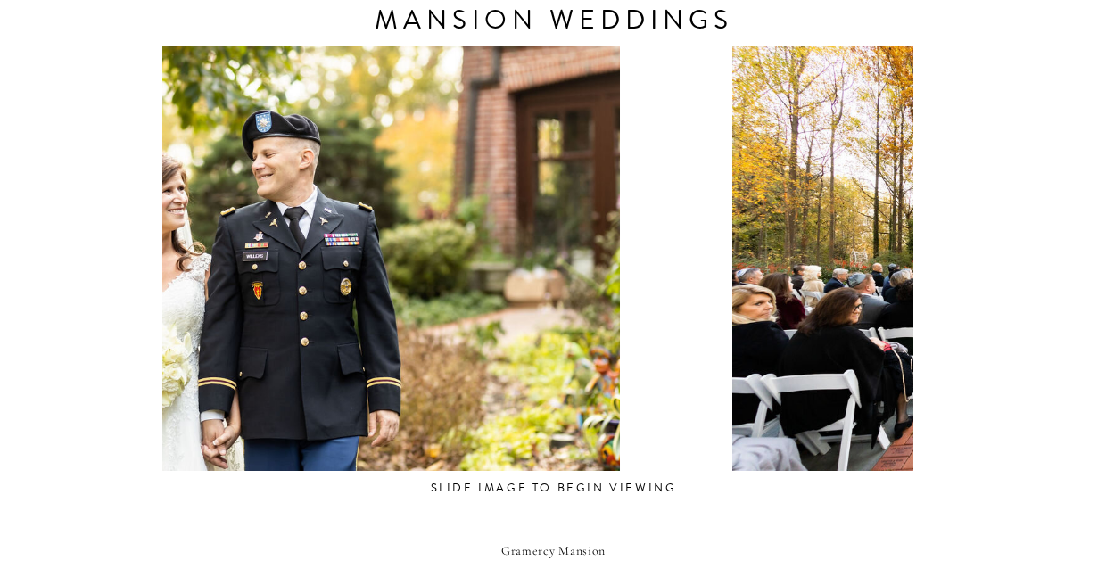
click at [244, 393] on div at bounding box center [299, 258] width 751 height 425
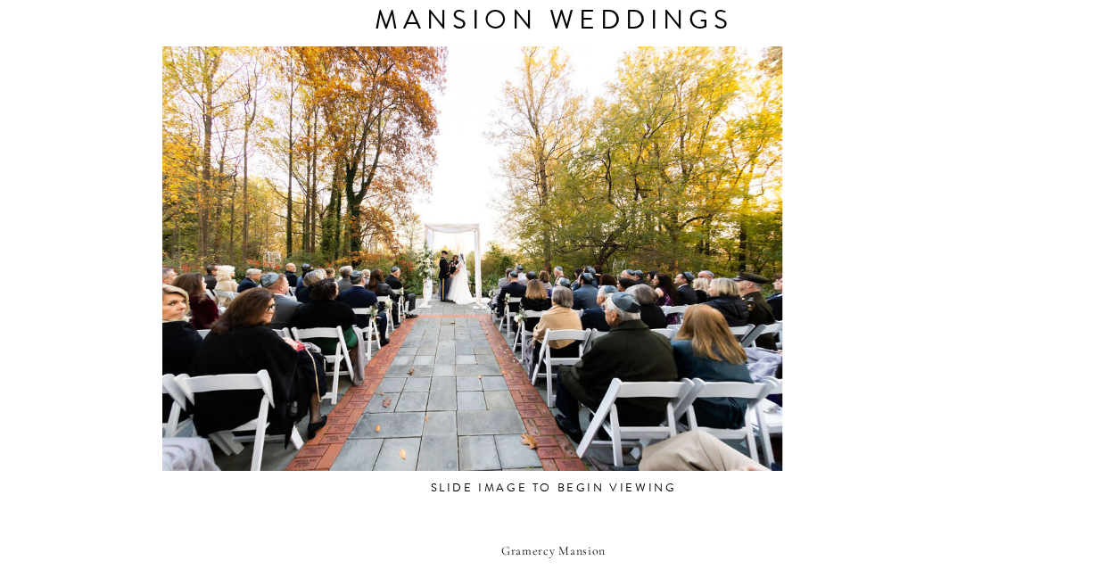
click at [272, 388] on div at bounding box center [463, 258] width 751 height 425
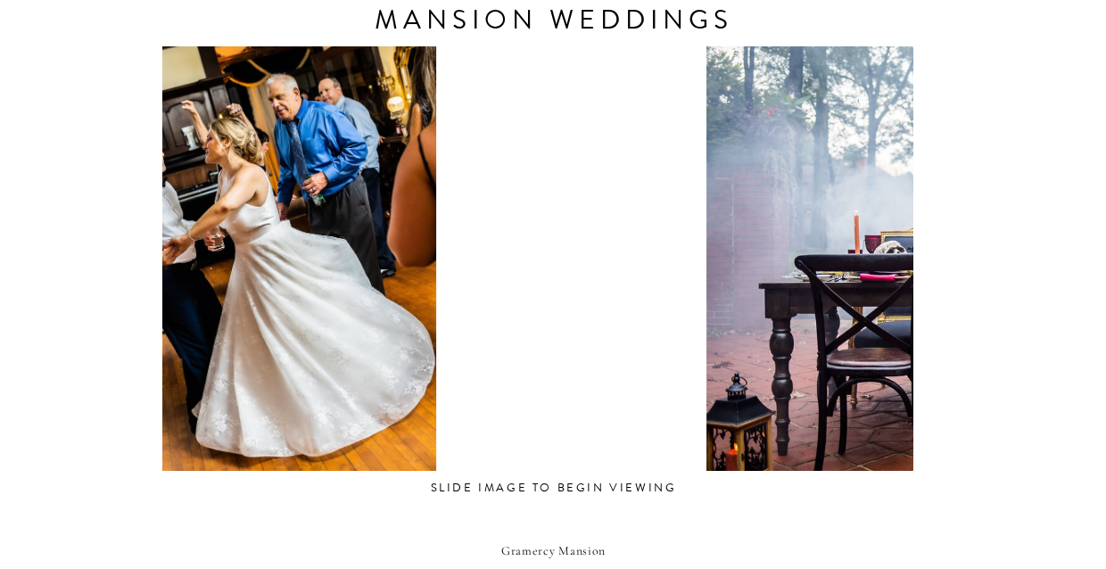
click at [304, 376] on div at bounding box center [270, 258] width 751 height 425
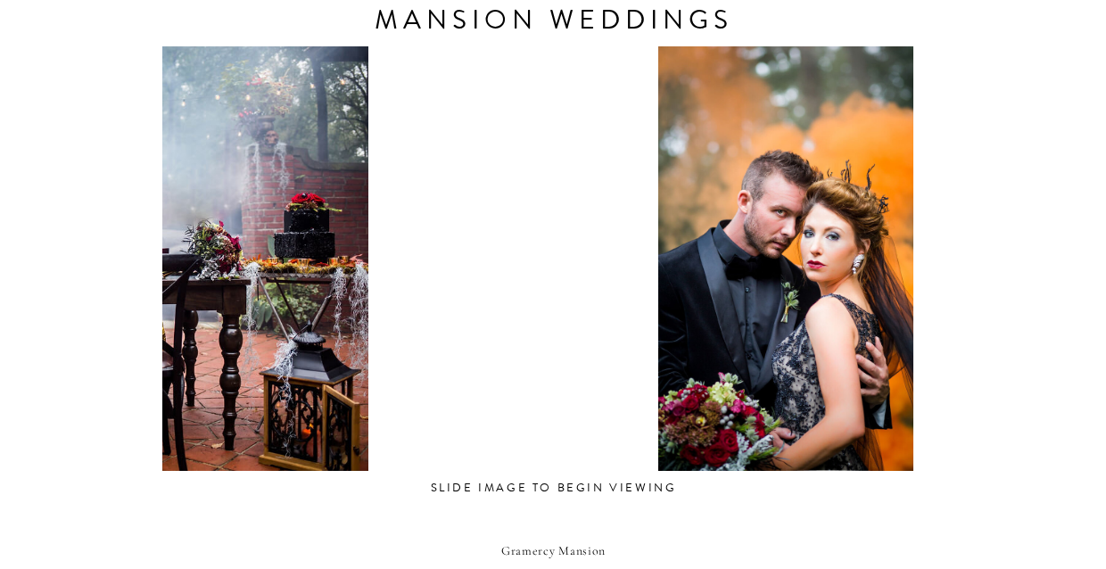
click at [235, 432] on div at bounding box center [53, 258] width 751 height 425
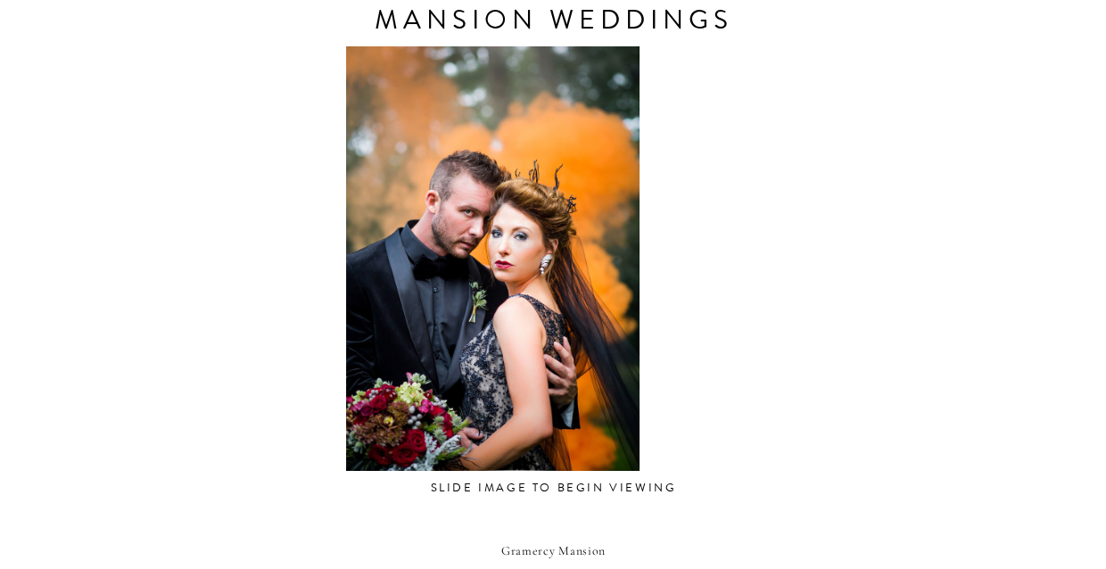
click at [367, 397] on div at bounding box center [492, 258] width 751 height 425
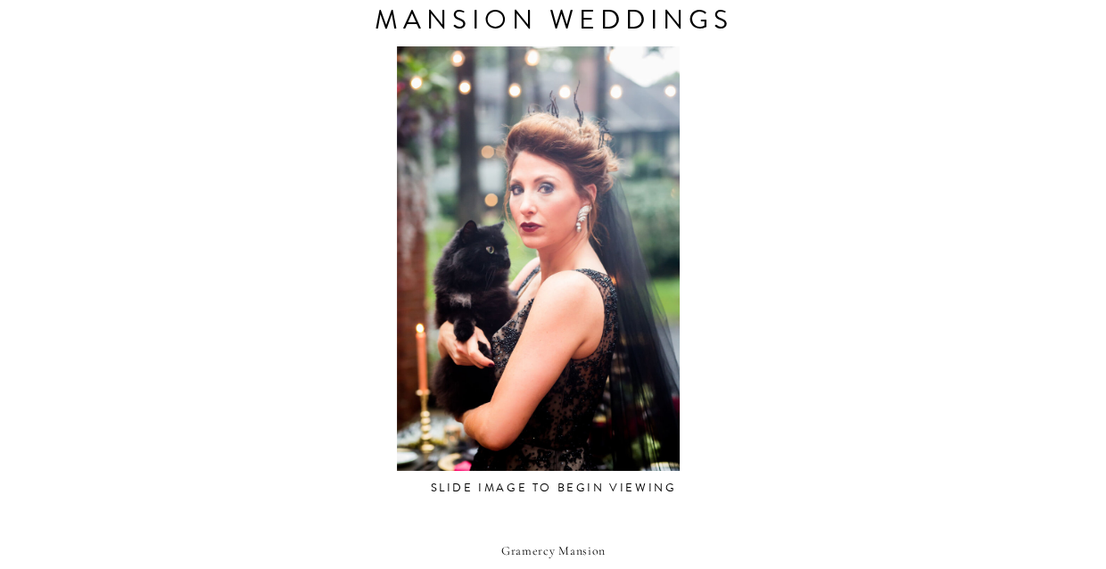
click at [463, 379] on div at bounding box center [537, 258] width 751 height 425
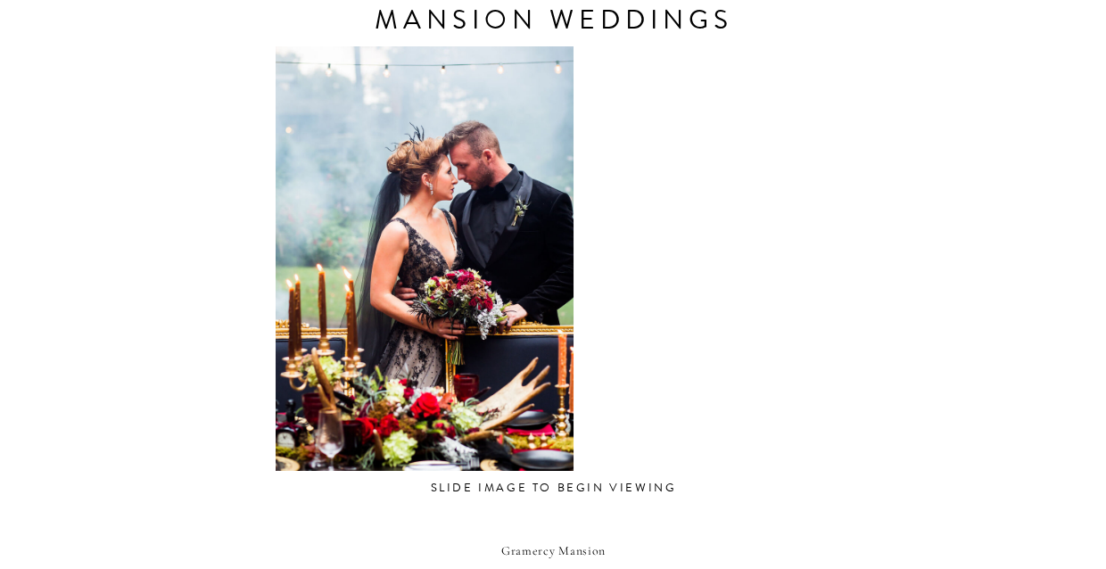
click at [344, 477] on div "CONTACT REVIEWS ABOUT HOME RESOURCES BLOG PRICING gramercy mansion Weddings Tuc…" at bounding box center [553, 114] width 1106 height 2230
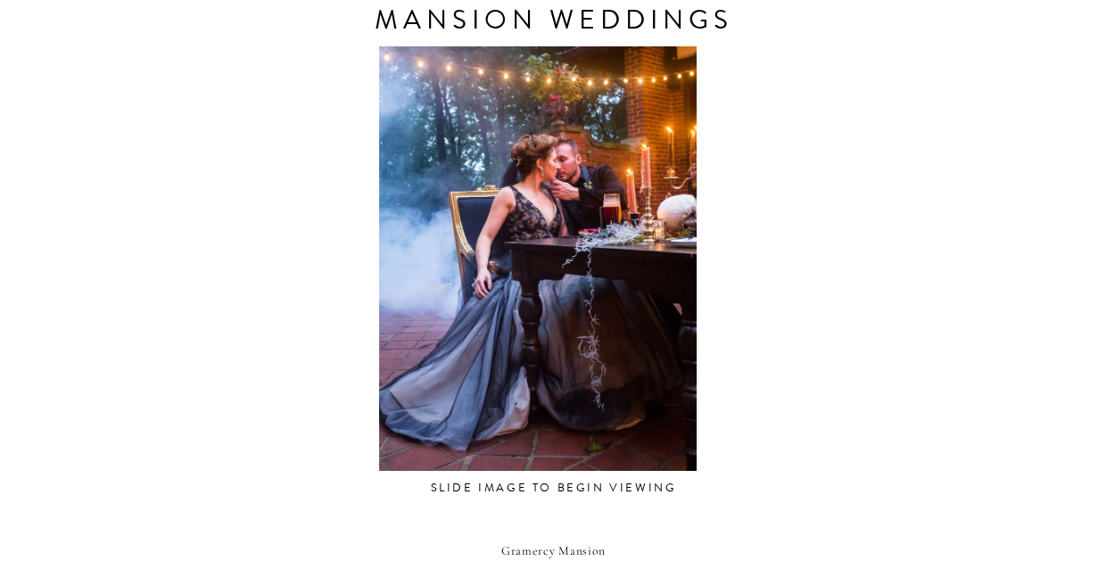
click at [317, 472] on div "CONTACT REVIEWS ABOUT HOME RESOURCES BLOG PRICING gramercy mansion Weddings Tuc…" at bounding box center [553, 114] width 1106 height 2230
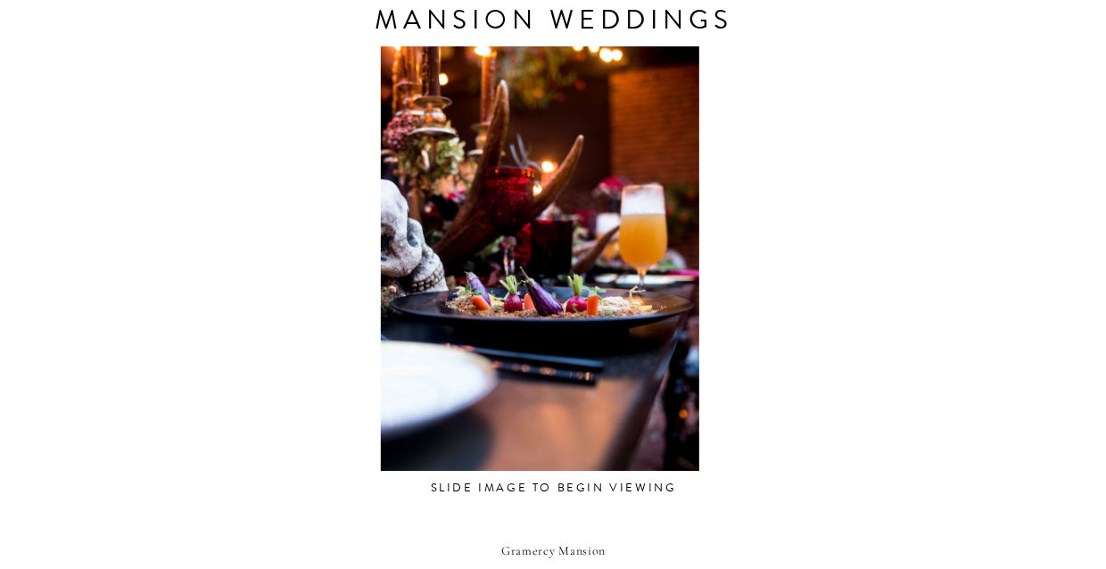
click at [333, 451] on div at bounding box center [539, 258] width 751 height 425
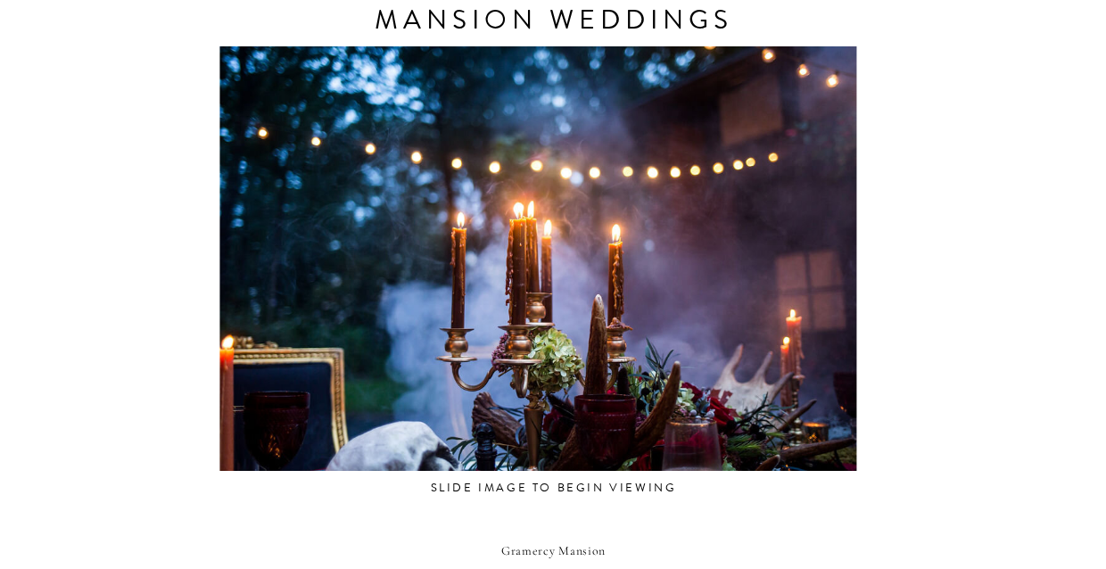
click at [326, 456] on div at bounding box center [537, 258] width 751 height 425
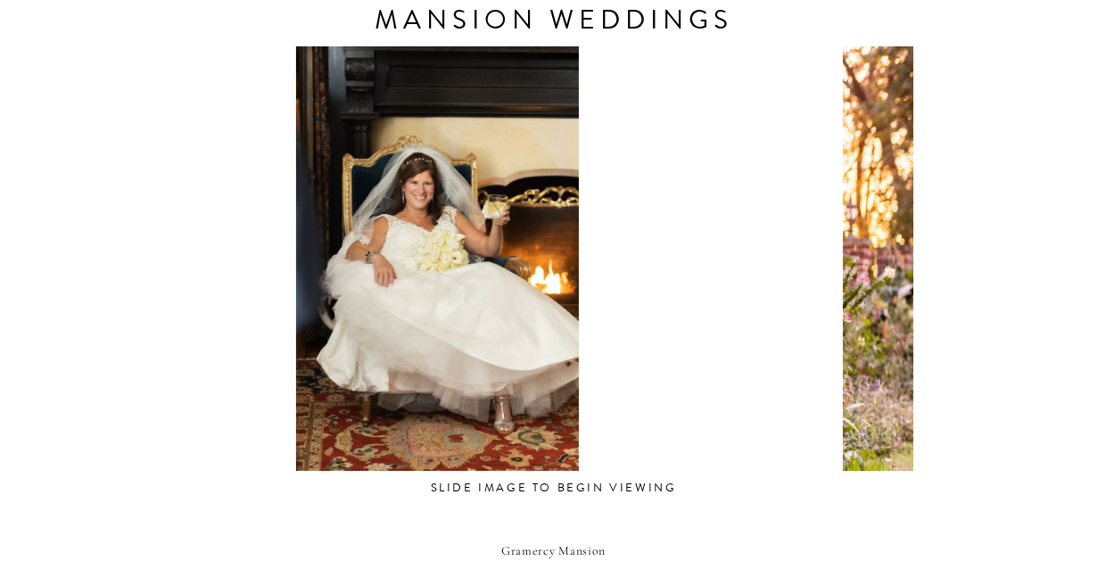
click at [253, 476] on div "CONTACT REVIEWS ABOUT HOME RESOURCES BLOG PRICING gramercy mansion Weddings Tuc…" at bounding box center [553, 114] width 1106 height 2230
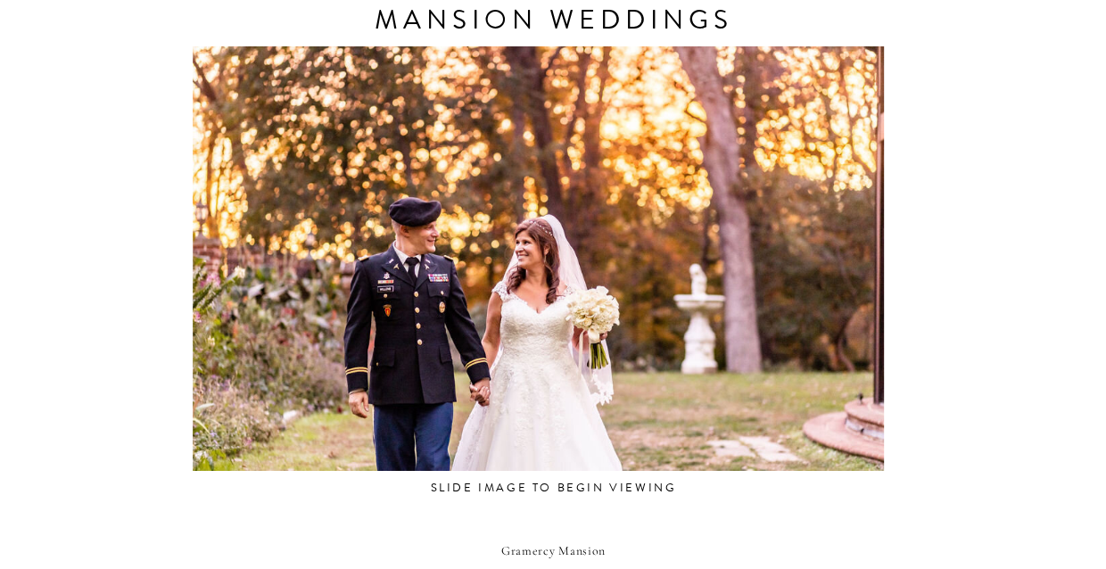
click at [112, 497] on div "CONTACT REVIEWS ABOUT HOME RESOURCES BLOG PRICING gramercy mansion Weddings Tuc…" at bounding box center [553, 114] width 1106 height 2230
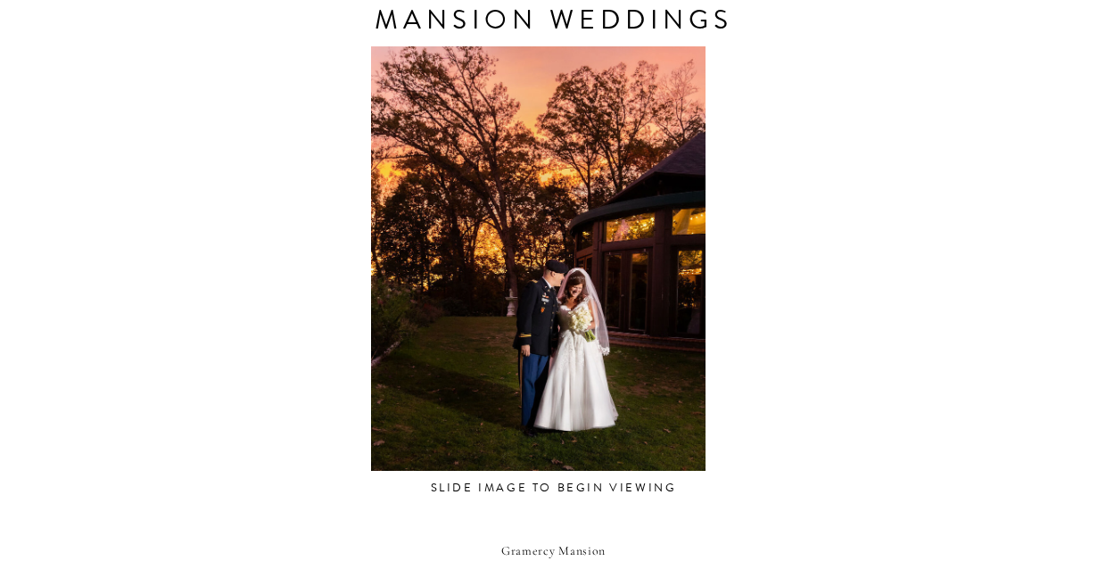
click at [118, 485] on div "CONTACT REVIEWS ABOUT HOME RESOURCES BLOG PRICING gramercy mansion Weddings Tuc…" at bounding box center [553, 114] width 1106 height 2230
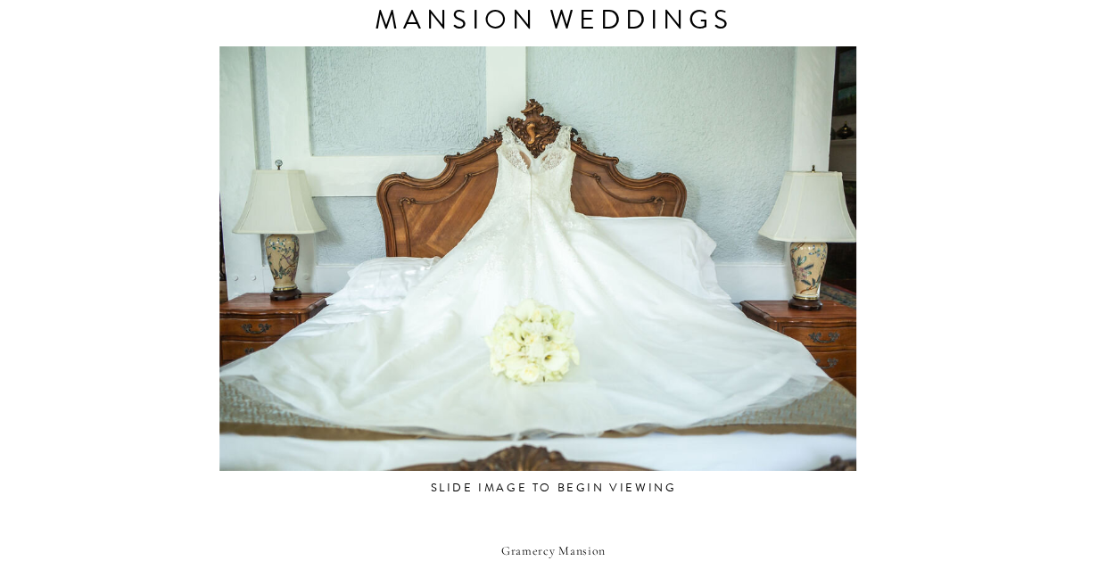
click at [147, 448] on div "CONTACT REVIEWS ABOUT HOME RESOURCES BLOG PRICING gramercy mansion Weddings Tuc…" at bounding box center [553, 114] width 1106 height 2230
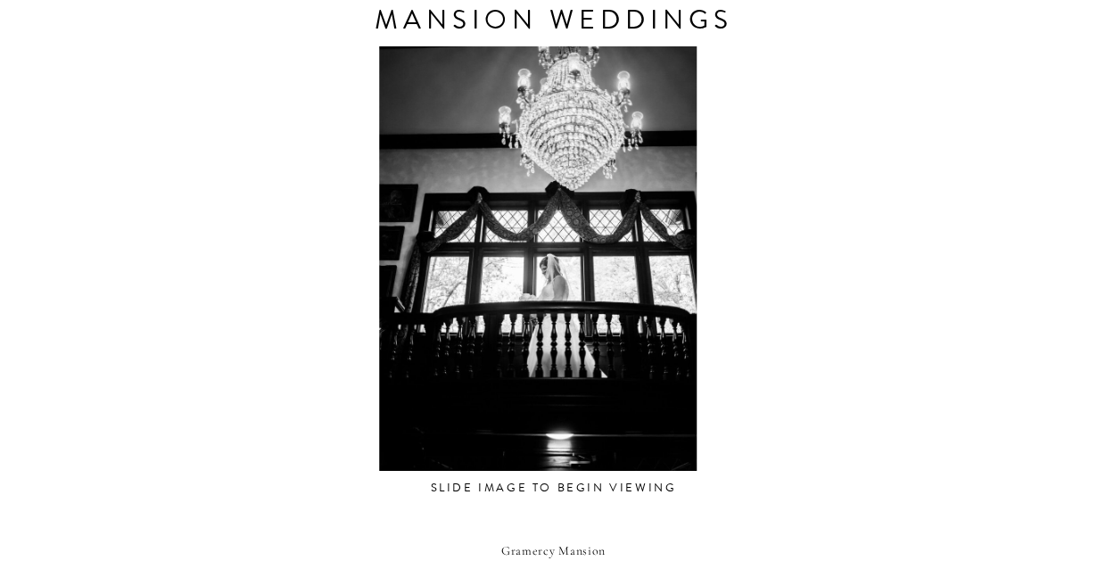
click at [77, 495] on div "CONTACT REVIEWS ABOUT HOME RESOURCES BLOG PRICING gramercy mansion Weddings Tuc…" at bounding box center [553, 114] width 1106 height 2230
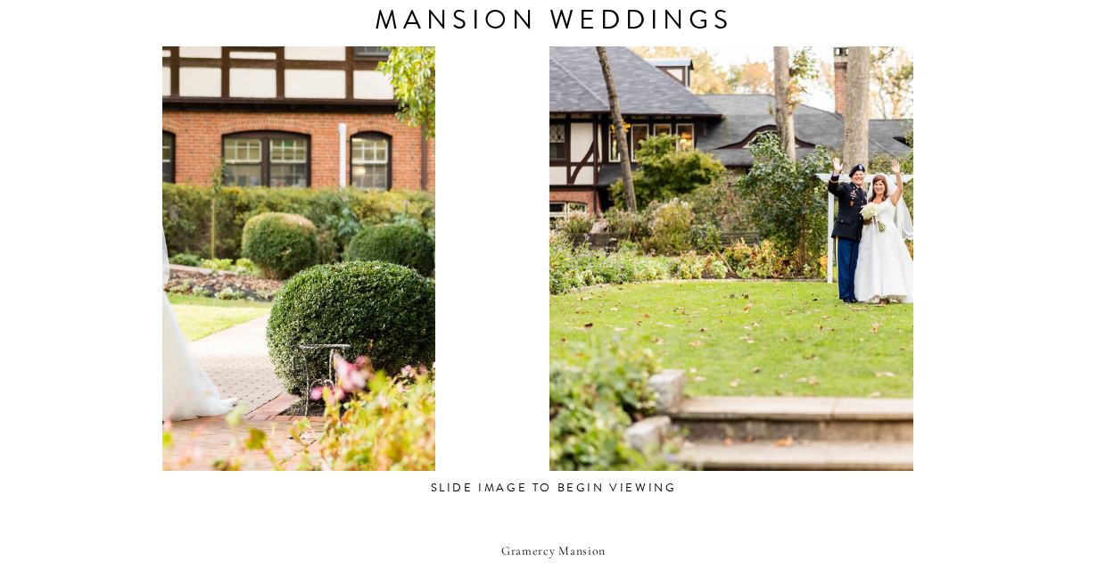
click at [14, 559] on div "CONTACT REVIEWS ABOUT HOME RESOURCES BLOG PRICING gramercy mansion Weddings Tuc…" at bounding box center [553, 114] width 1106 height 2230
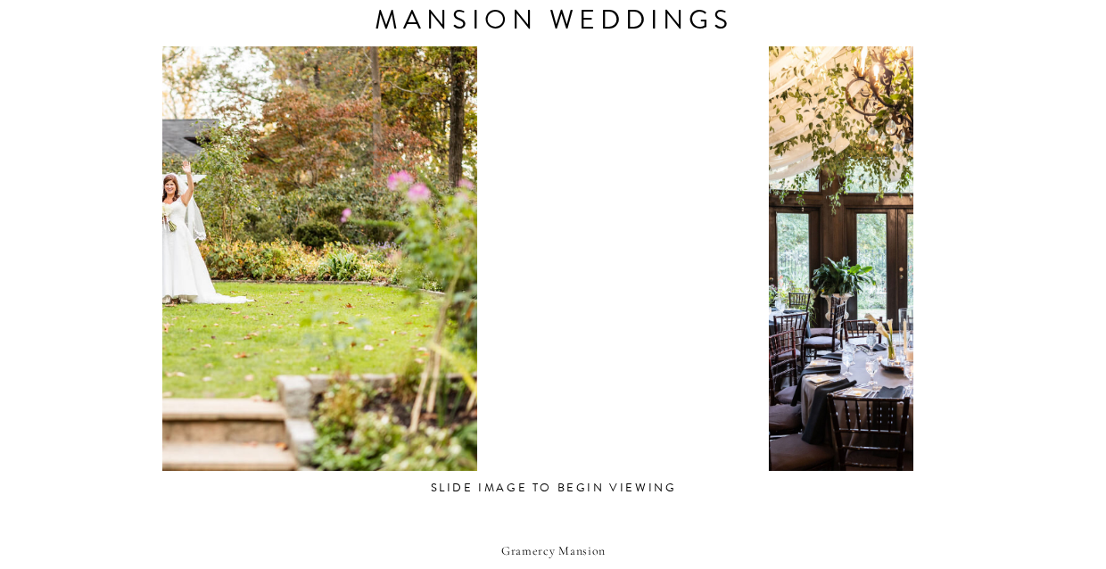
click at [294, 397] on div at bounding box center [158, 258] width 751 height 425
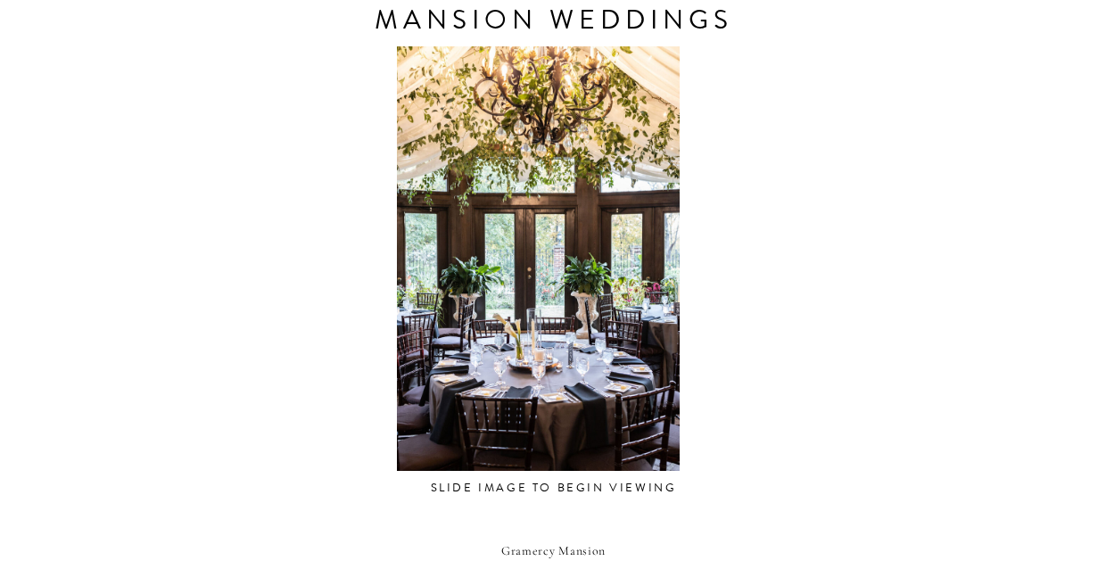
click at [107, 468] on div "CONTACT REVIEWS ABOUT HOME RESOURCES BLOG PRICING gramercy mansion Weddings Tuc…" at bounding box center [553, 114] width 1106 height 2230
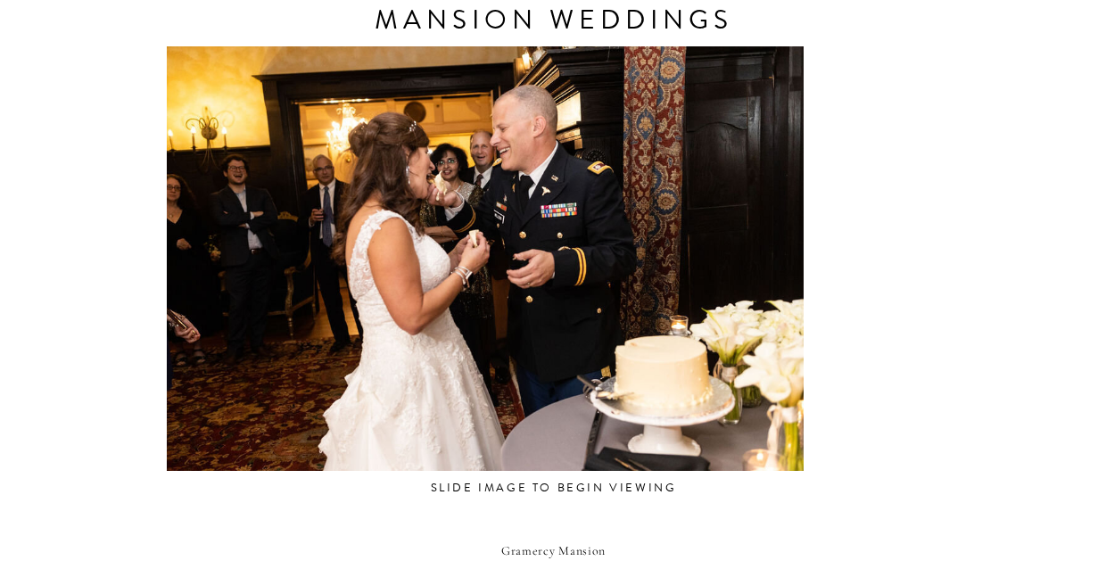
click at [9, 491] on div "CONTACT REVIEWS ABOUT HOME RESOURCES BLOG PRICING gramercy mansion Weddings Tuc…" at bounding box center [553, 114] width 1106 height 2230
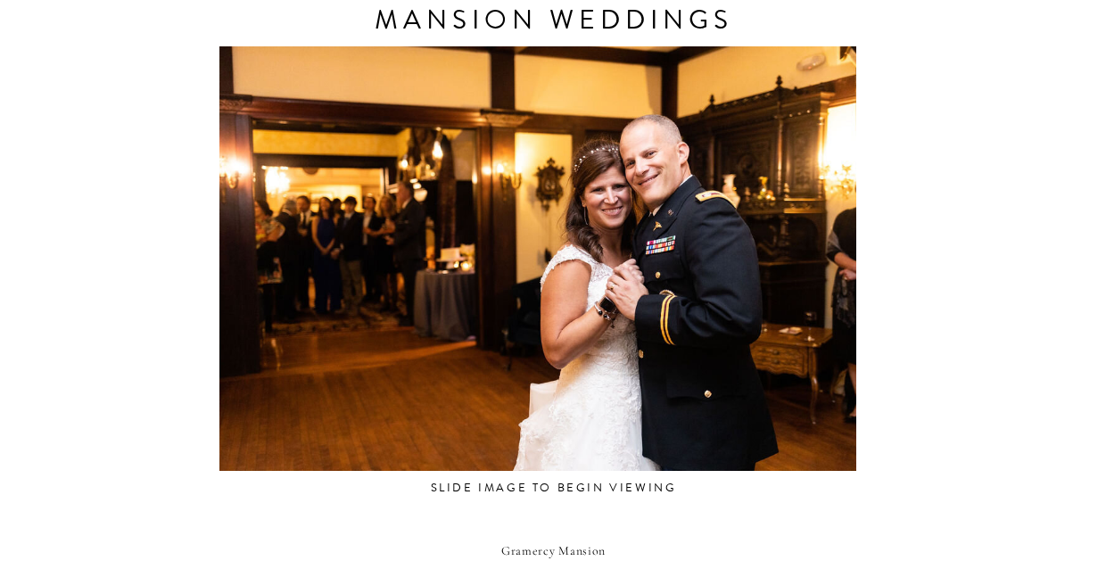
click at [0, 568] on html "CONTACT REVIEWS ABOUT HOME RESOURCES BLOG PRICING gramercy mansion Weddings Tuc…" at bounding box center [553, 114] width 1106 height 2230
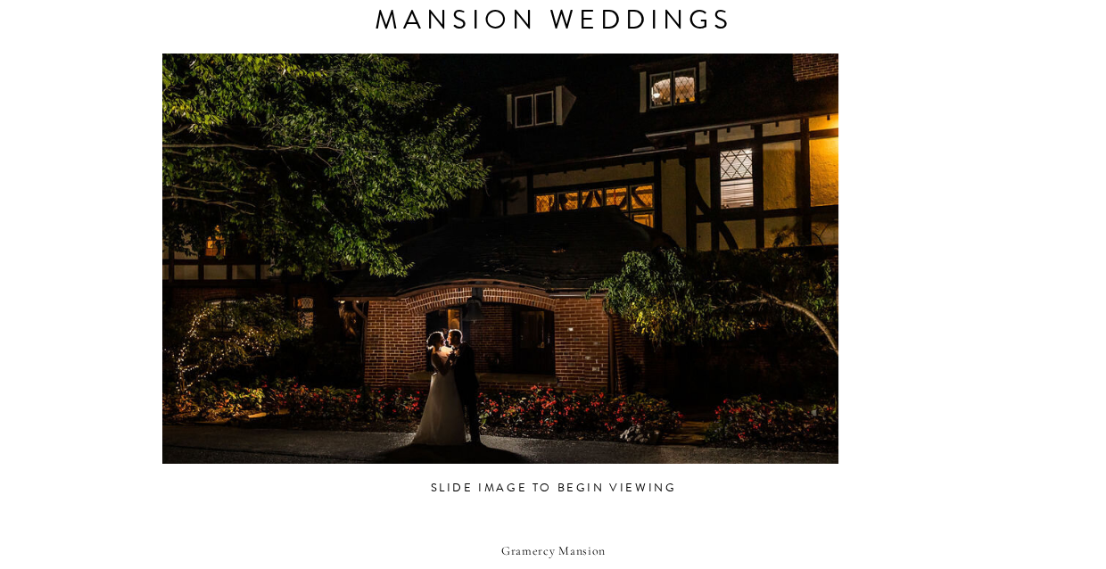
click at [130, 559] on div "CONTACT REVIEWS ABOUT HOME RESOURCES BLOG PRICING gramercy mansion Weddings Tuc…" at bounding box center [553, 114] width 1106 height 2230
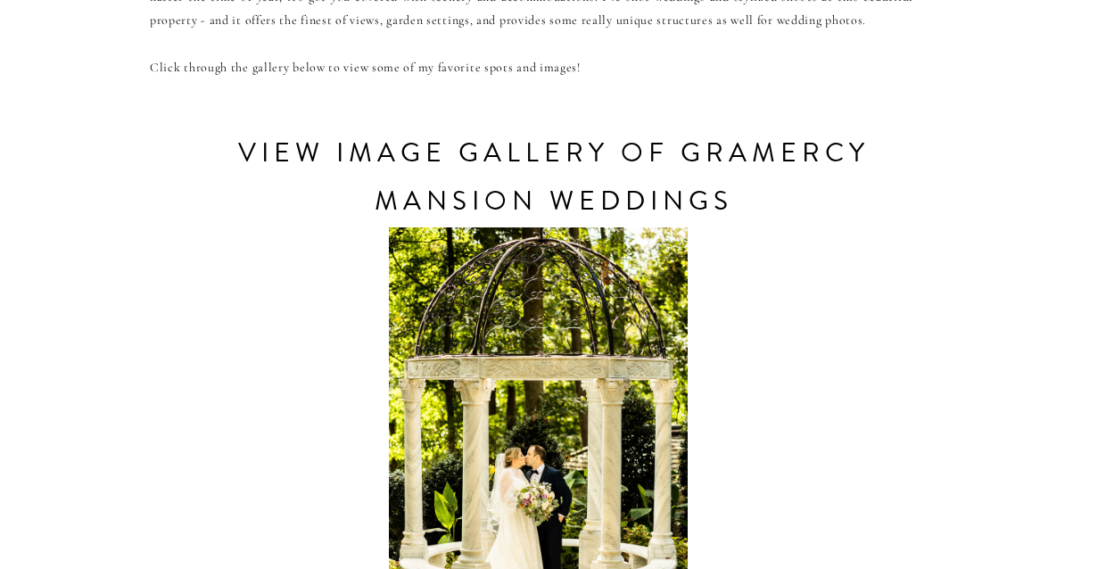
scroll to position [790, 0]
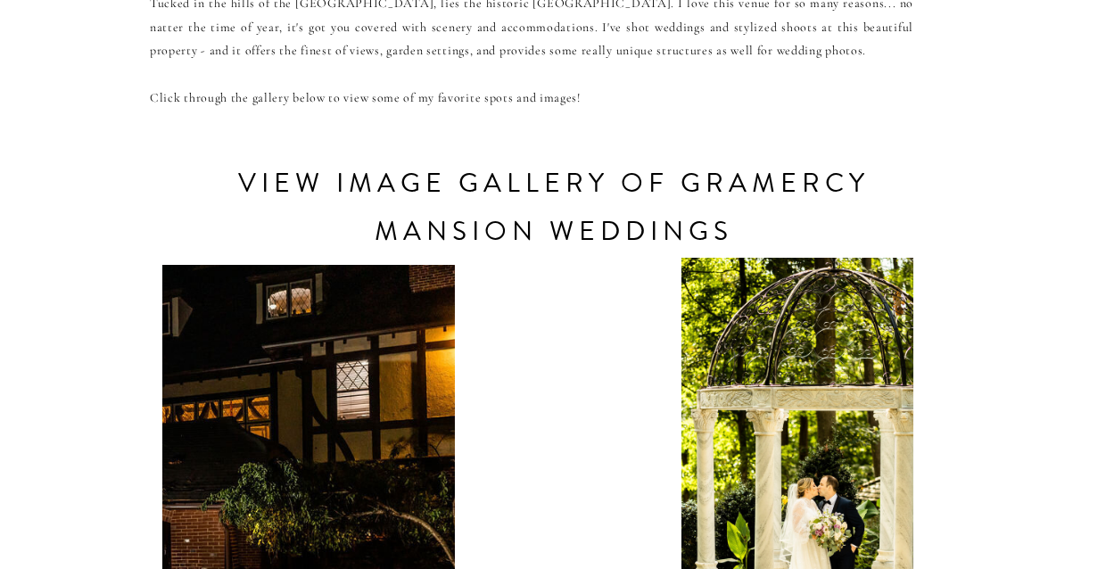
click at [931, 280] on div "CONTACT REVIEWS ABOUT HOME RESOURCES BLOG PRICING gramercy mansion Weddings Tuc…" at bounding box center [553, 325] width 1106 height 2230
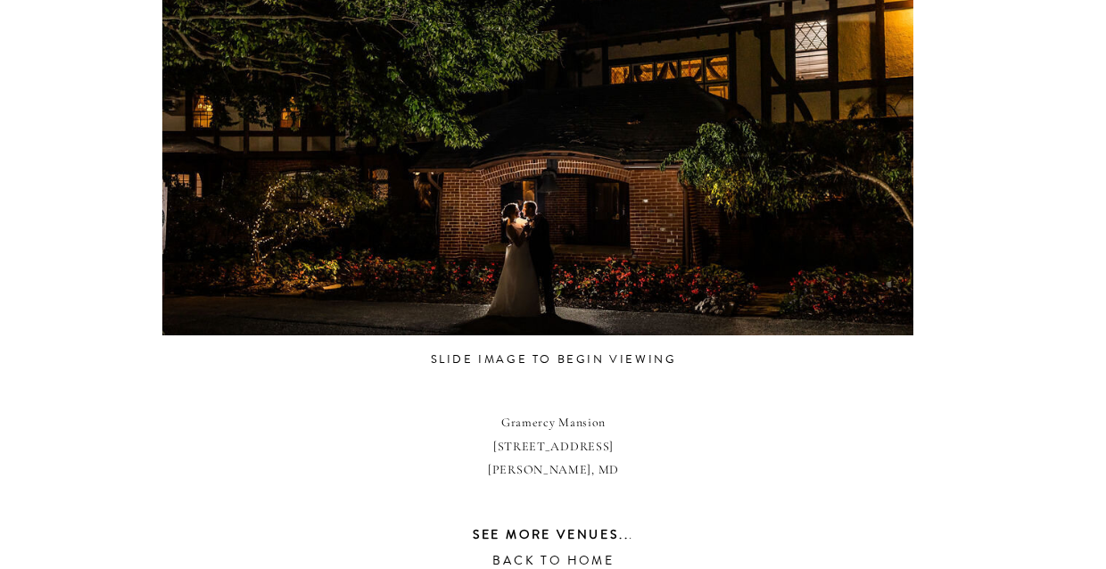
scroll to position [1181, 0]
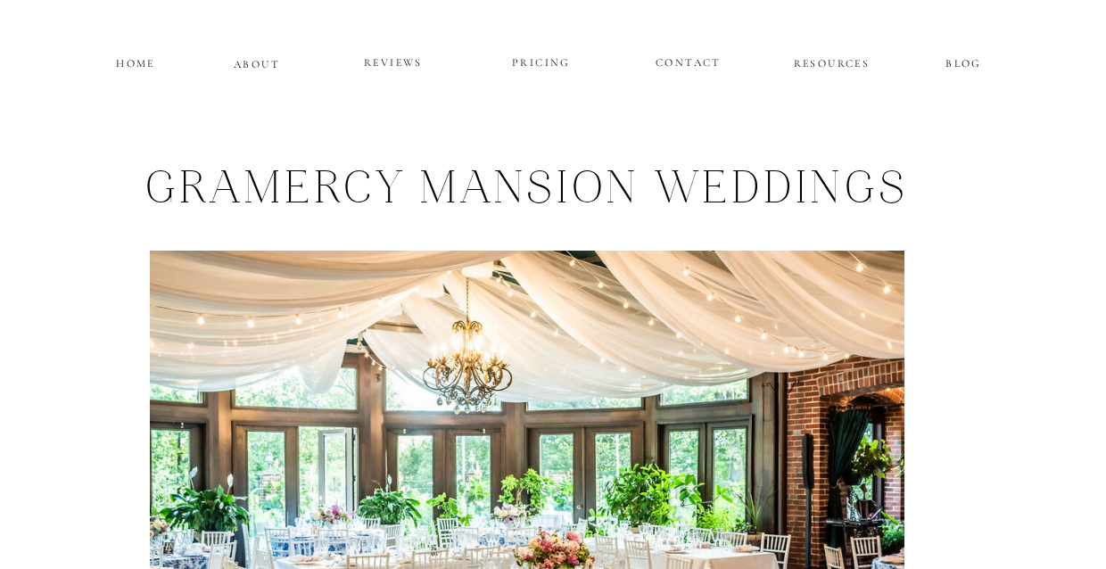
scroll to position [0, 0]
